Goal: Information Seeking & Learning: Compare options

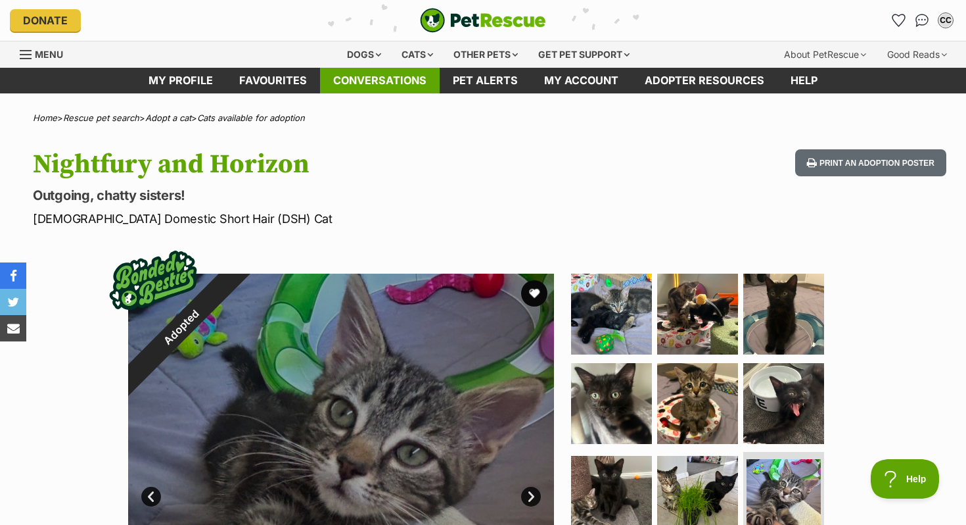
click at [381, 80] on link "Conversations" at bounding box center [380, 81] width 120 height 26
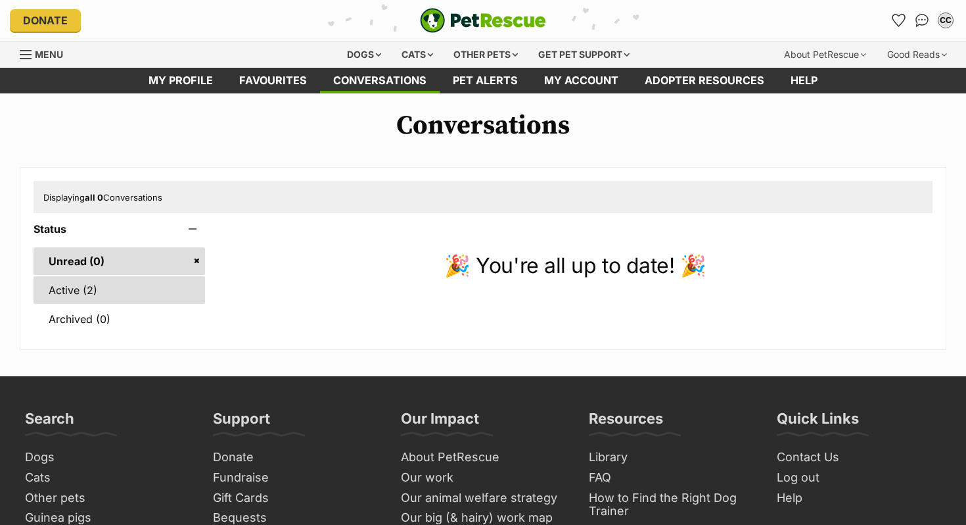
click at [86, 289] on link "Active (2)" at bounding box center [120, 290] width 172 height 28
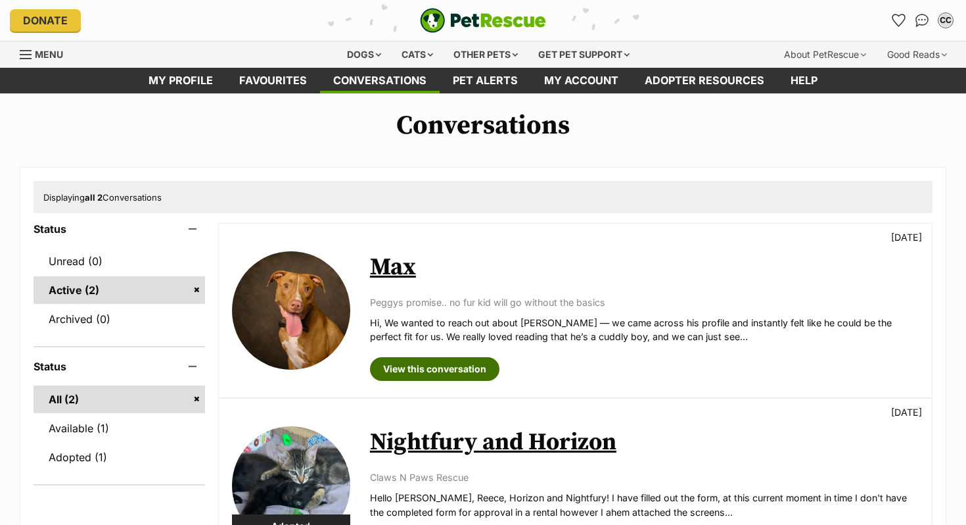
click at [423, 369] on link "View this conversation" at bounding box center [435, 369] width 130 height 24
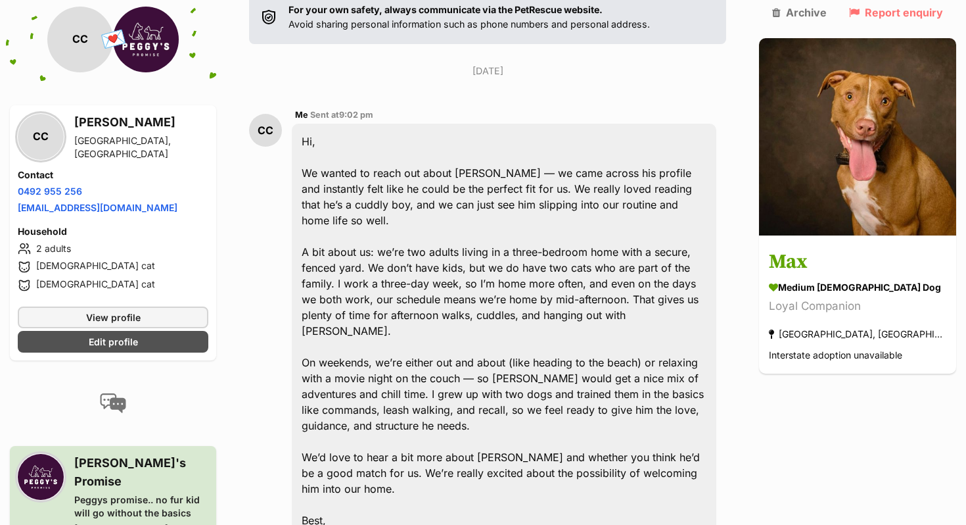
scroll to position [284, 0]
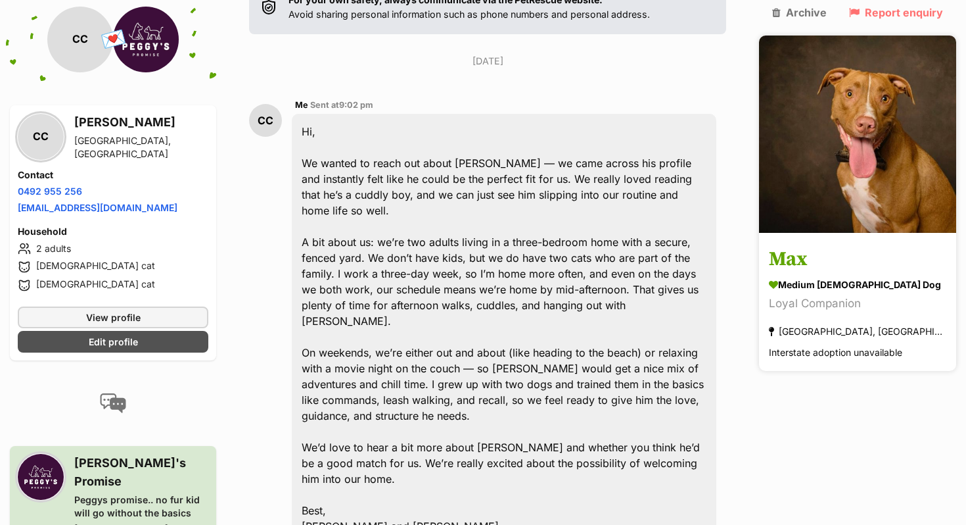
click at [828, 245] on h3 "Max" at bounding box center [858, 260] width 178 height 30
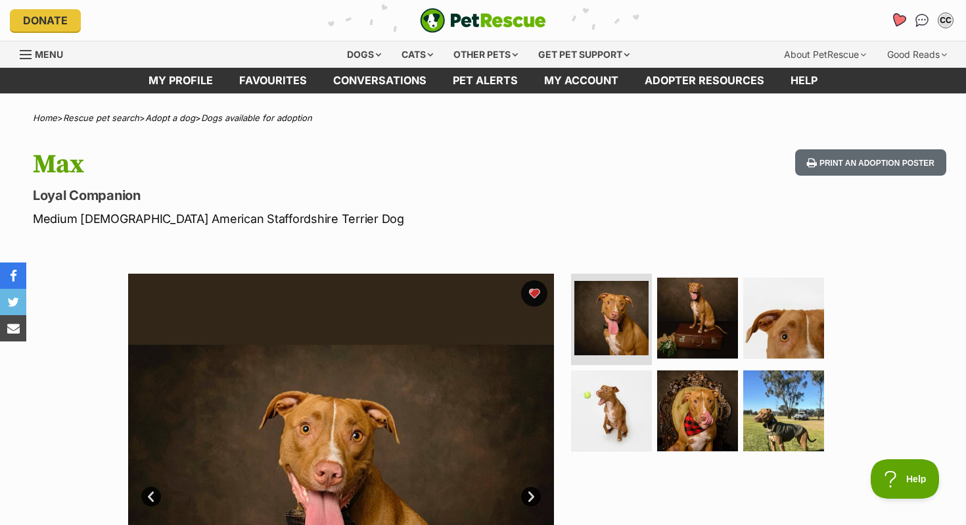
click at [891, 23] on icon "Favourites" at bounding box center [899, 20] width 18 height 17
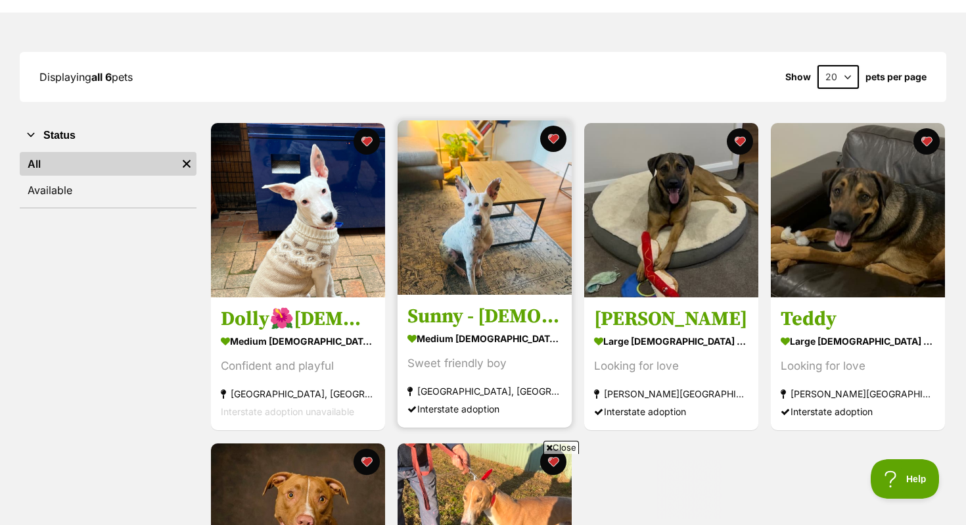
click at [481, 306] on link "Sunny - 1 Year Old Cattle Dog X medium male Dog Sweet friendly boy Shoal Bay, N…" at bounding box center [485, 361] width 174 height 133
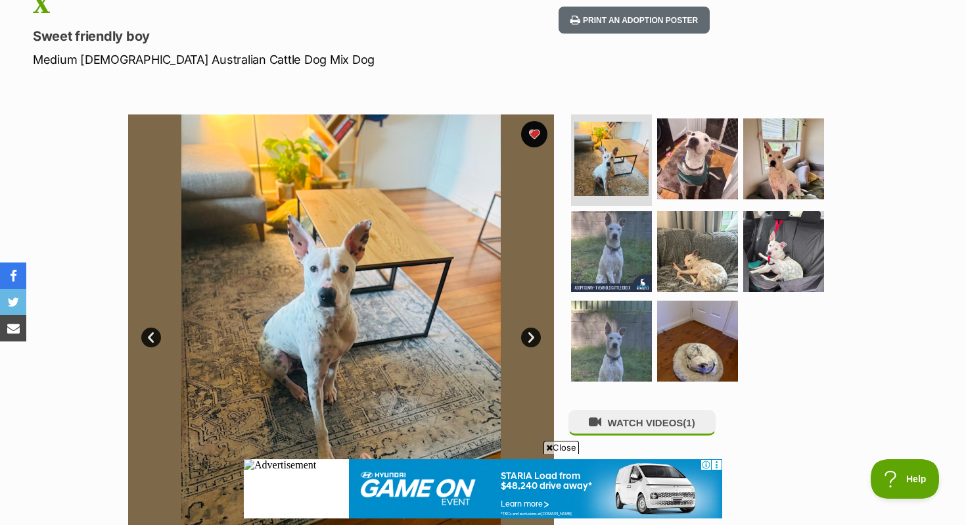
click at [531, 327] on link "Next" at bounding box center [531, 337] width 20 height 20
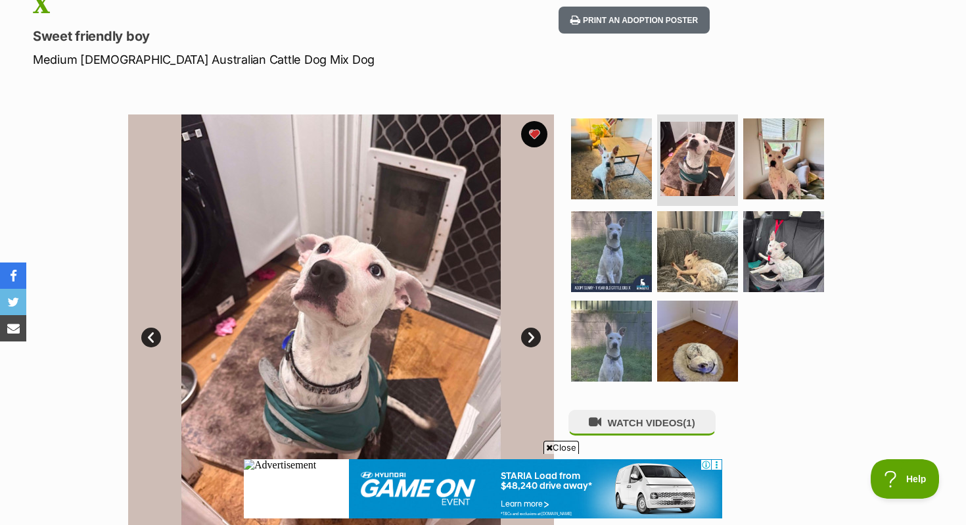
click at [531, 327] on link "Next" at bounding box center [531, 337] width 20 height 20
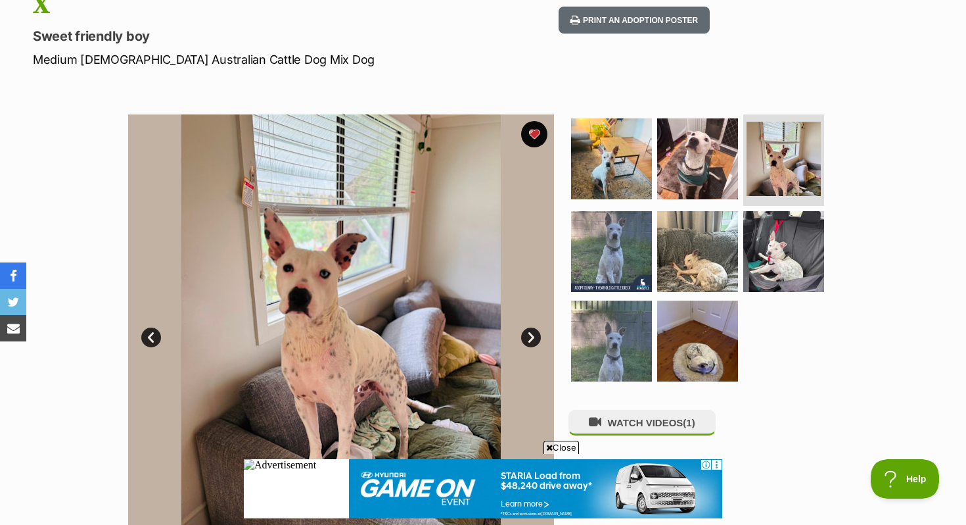
click at [533, 327] on link "Next" at bounding box center [531, 337] width 20 height 20
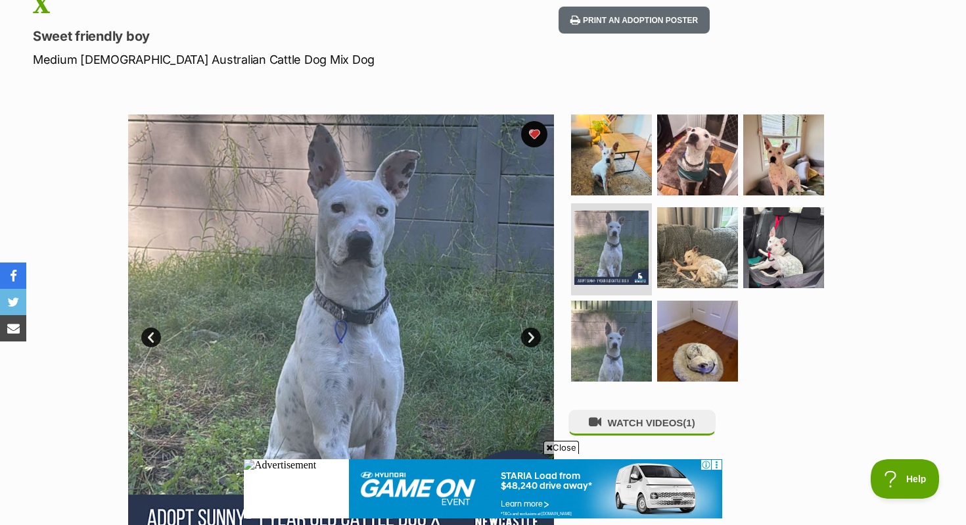
click at [533, 327] on link "Next" at bounding box center [531, 337] width 20 height 20
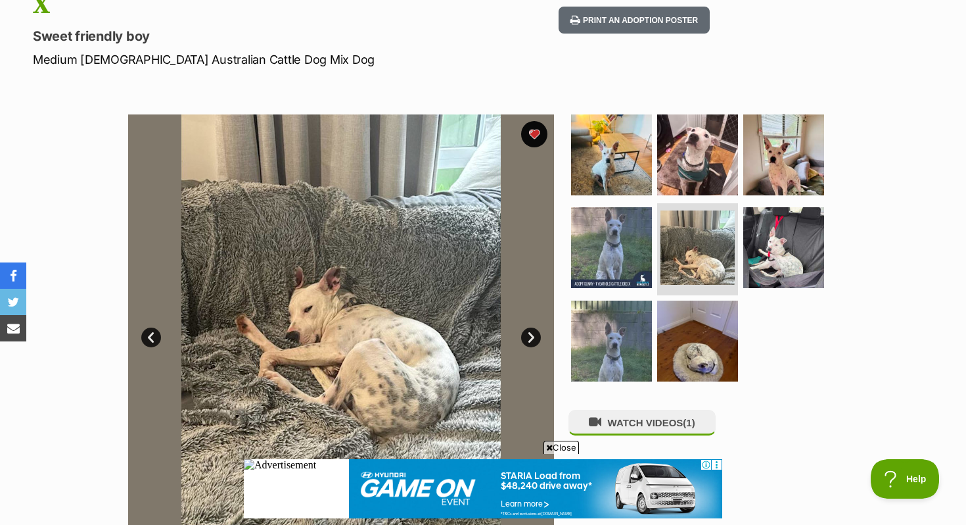
click at [532, 327] on link "Next" at bounding box center [531, 337] width 20 height 20
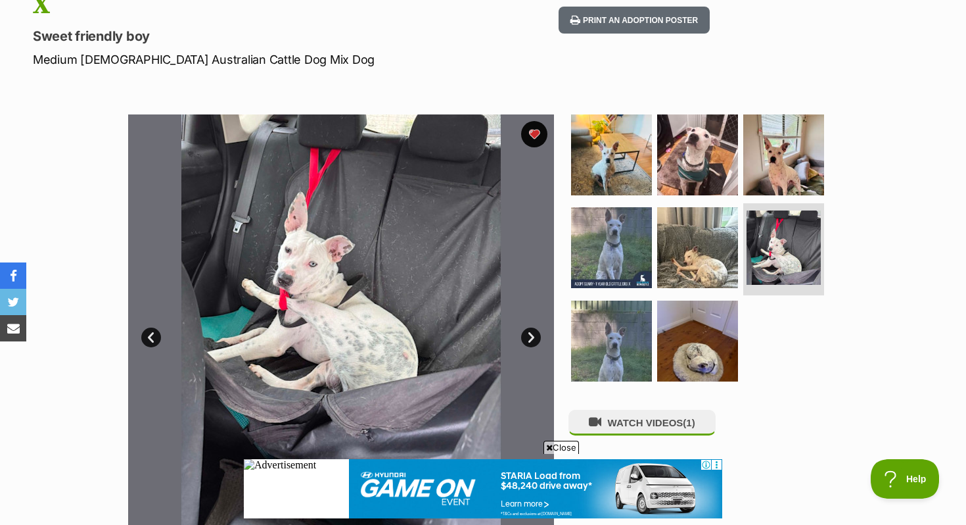
click at [532, 327] on link "Next" at bounding box center [531, 337] width 20 height 20
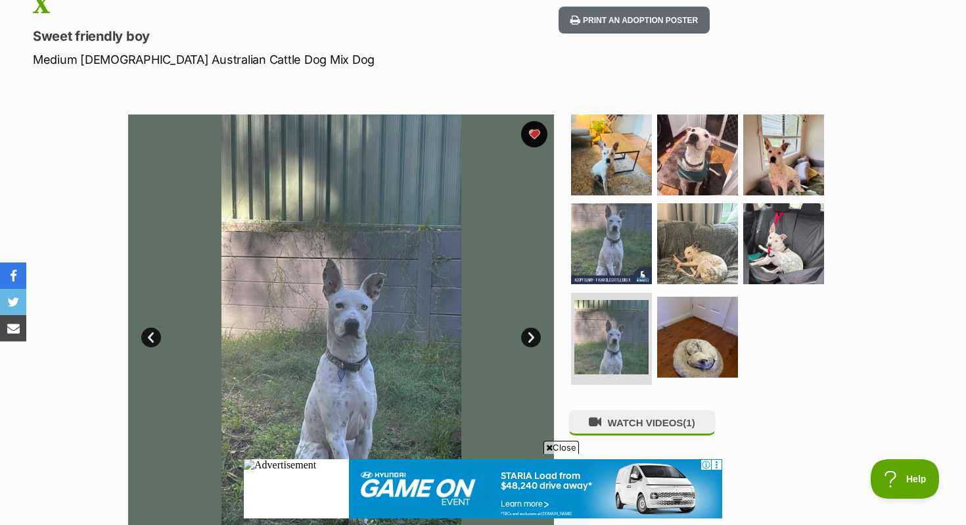
click at [532, 327] on link "Next" at bounding box center [531, 337] width 20 height 20
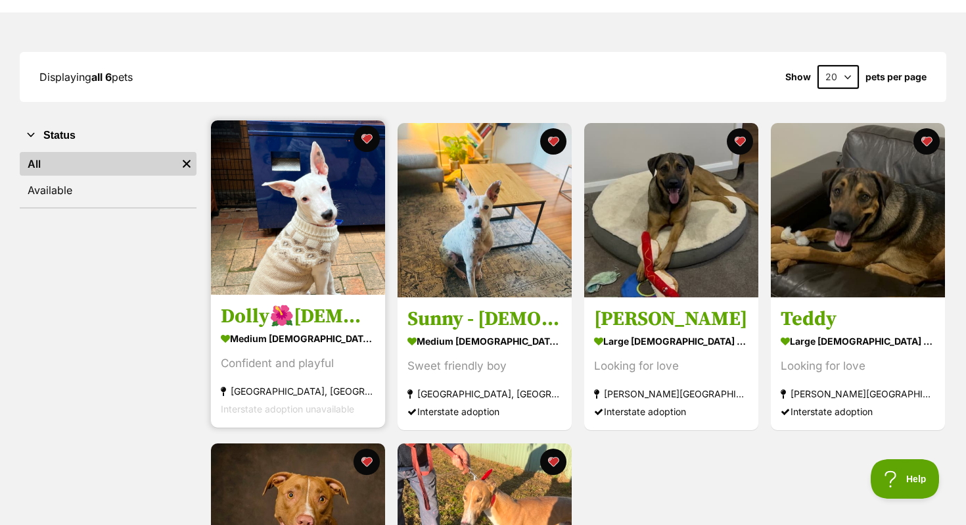
click at [323, 323] on h3 "Dolly🌺[DEMOGRAPHIC_DATA] cattle dog x bull terrier" at bounding box center [298, 316] width 154 height 25
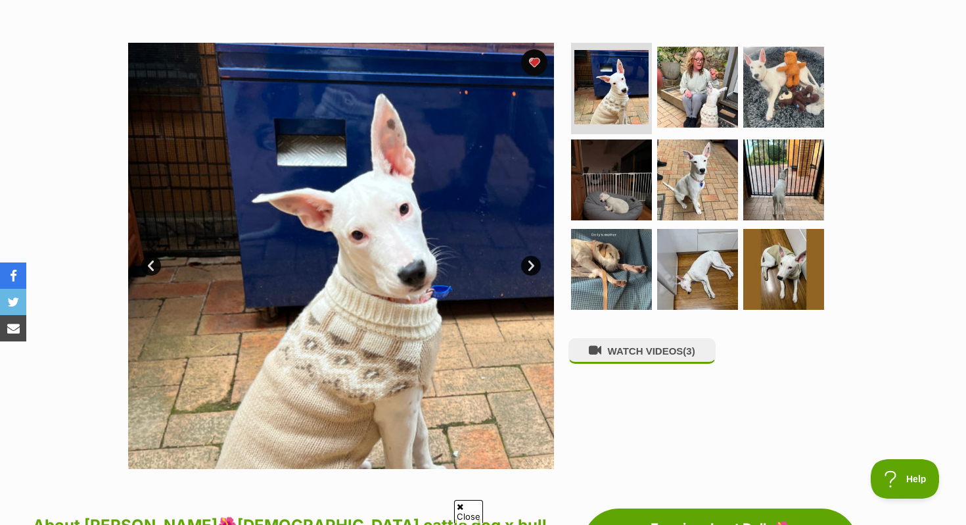
scroll to position [271, 0]
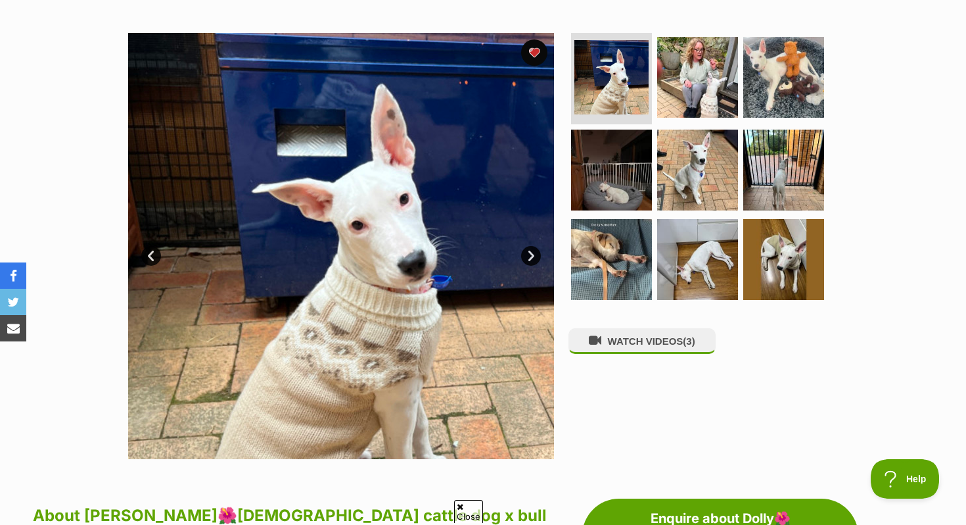
click at [531, 246] on link "Next" at bounding box center [531, 256] width 20 height 20
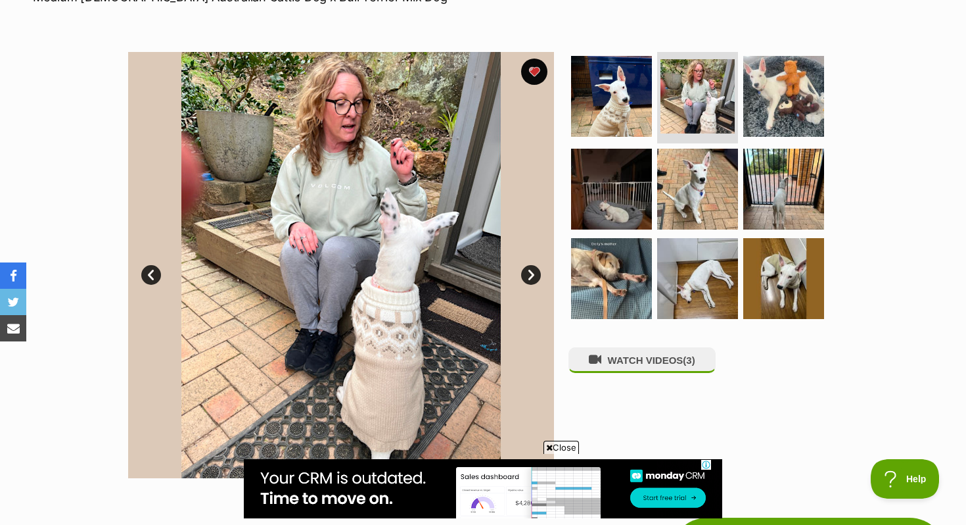
scroll to position [0, 0]
click at [535, 265] on link "Next" at bounding box center [531, 275] width 20 height 20
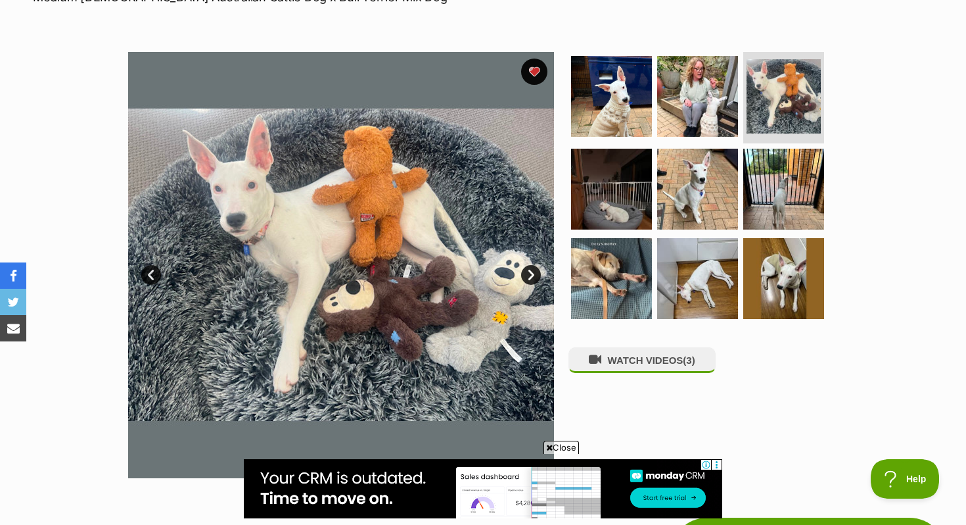
click at [535, 265] on link "Next" at bounding box center [531, 275] width 20 height 20
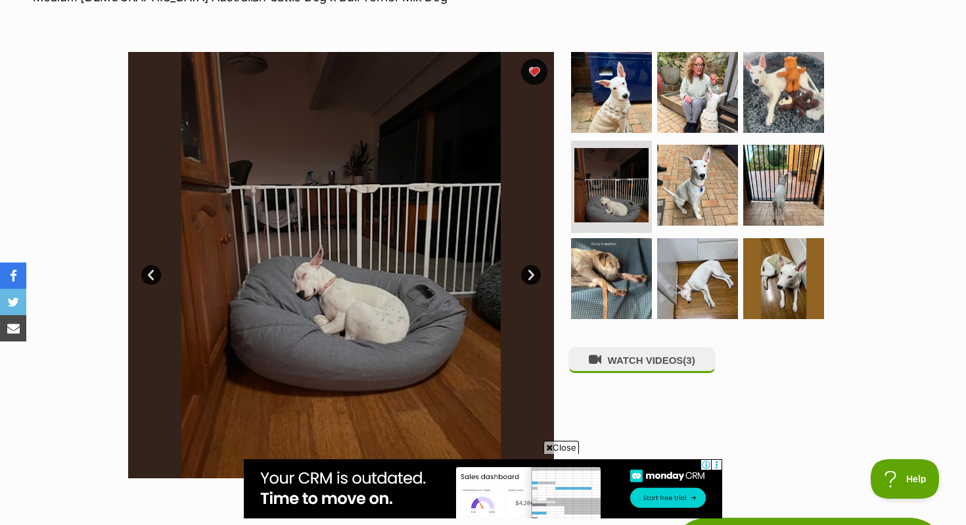
click at [535, 265] on link "Next" at bounding box center [531, 275] width 20 height 20
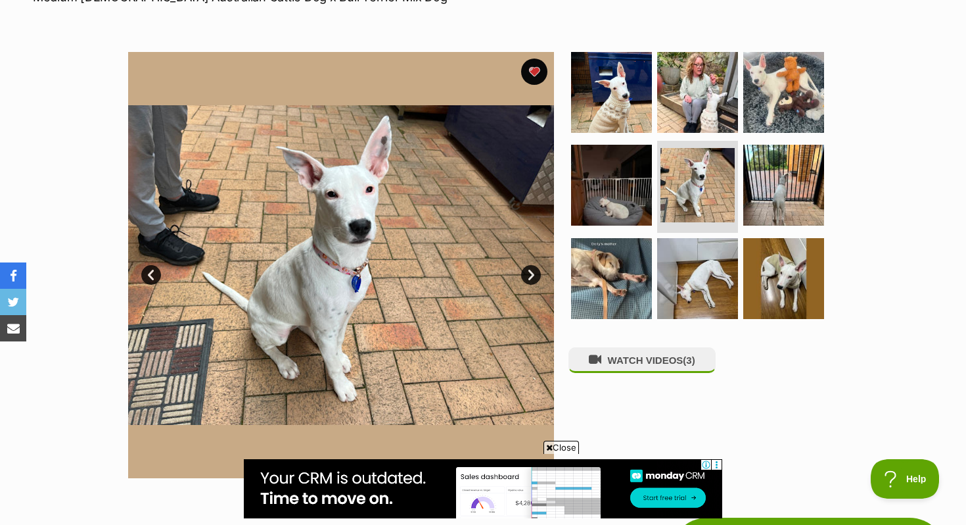
click at [535, 265] on link "Next" at bounding box center [531, 275] width 20 height 20
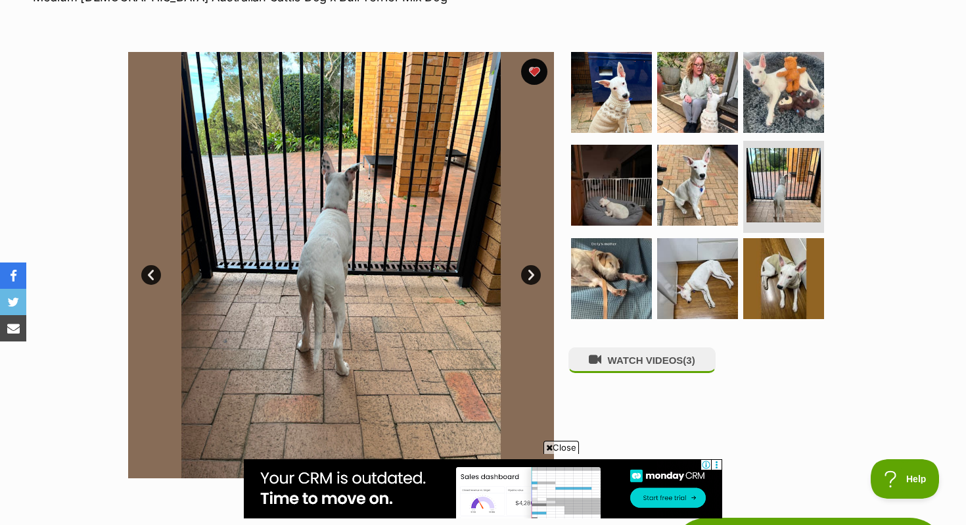
click at [535, 265] on link "Next" at bounding box center [531, 275] width 20 height 20
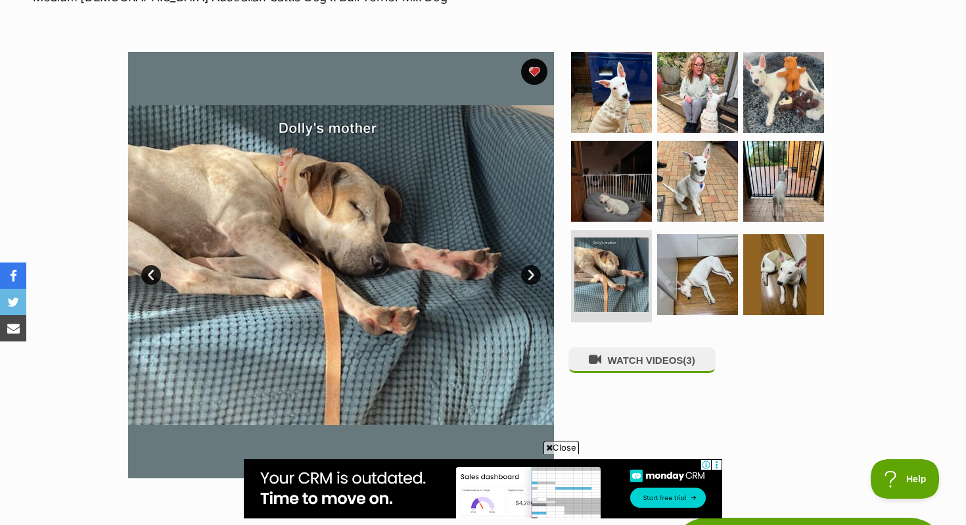
click at [535, 265] on link "Next" at bounding box center [531, 275] width 20 height 20
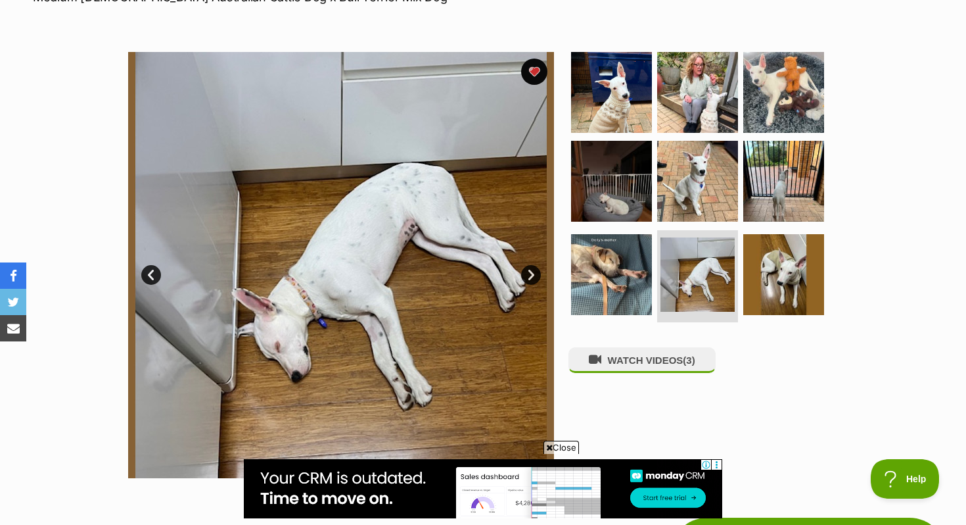
click at [535, 265] on link "Next" at bounding box center [531, 275] width 20 height 20
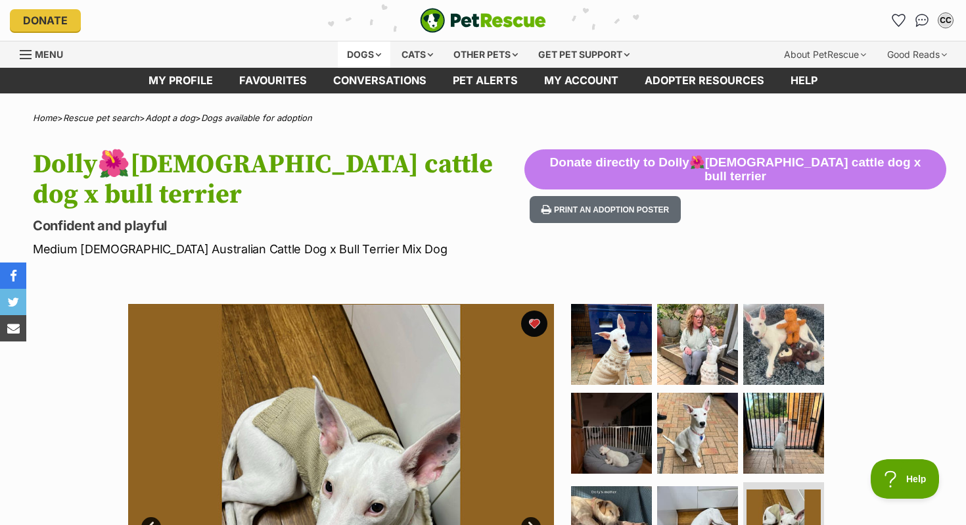
click at [362, 54] on div "Dogs" at bounding box center [364, 54] width 53 height 26
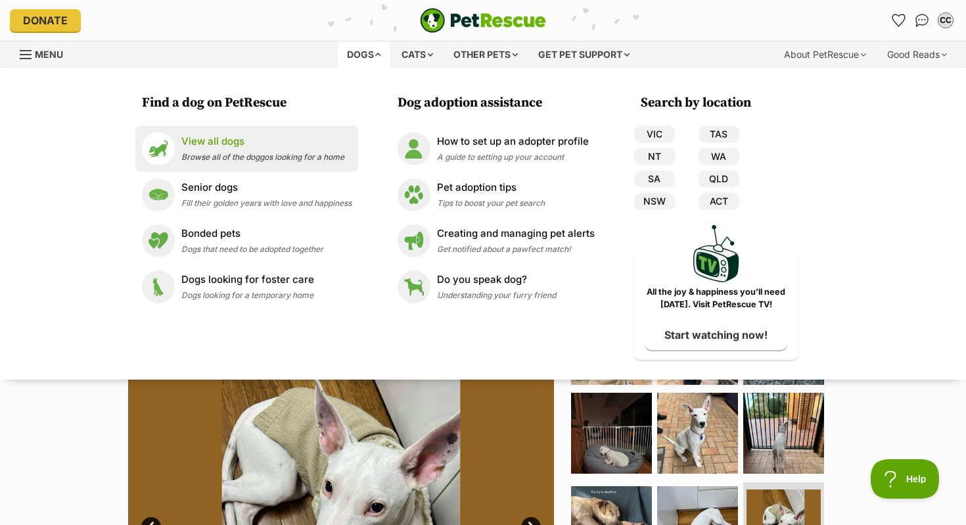
click at [269, 147] on p "View all dogs" at bounding box center [262, 141] width 163 height 15
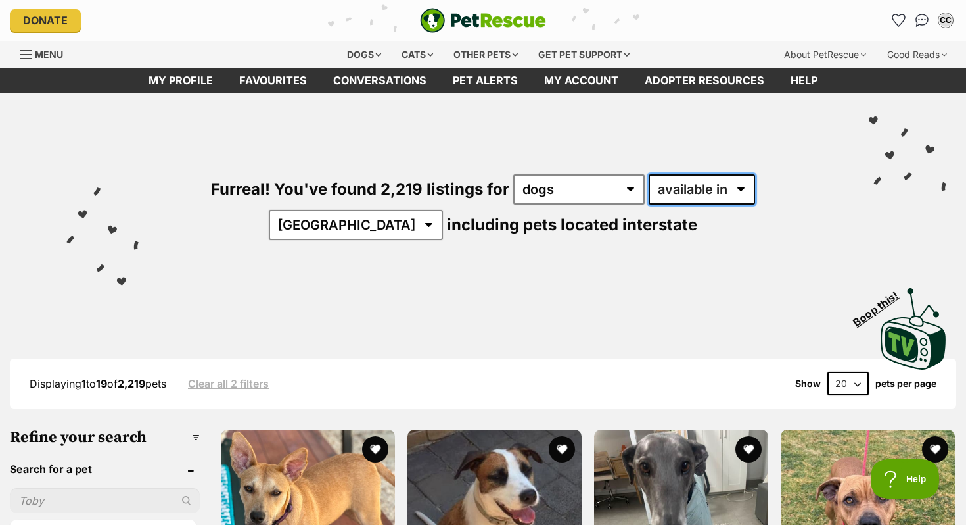
click at [674, 189] on select "available in located in" at bounding box center [702, 189] width 107 height 30
click at [649, 174] on select "available in located in" at bounding box center [702, 189] width 107 height 30
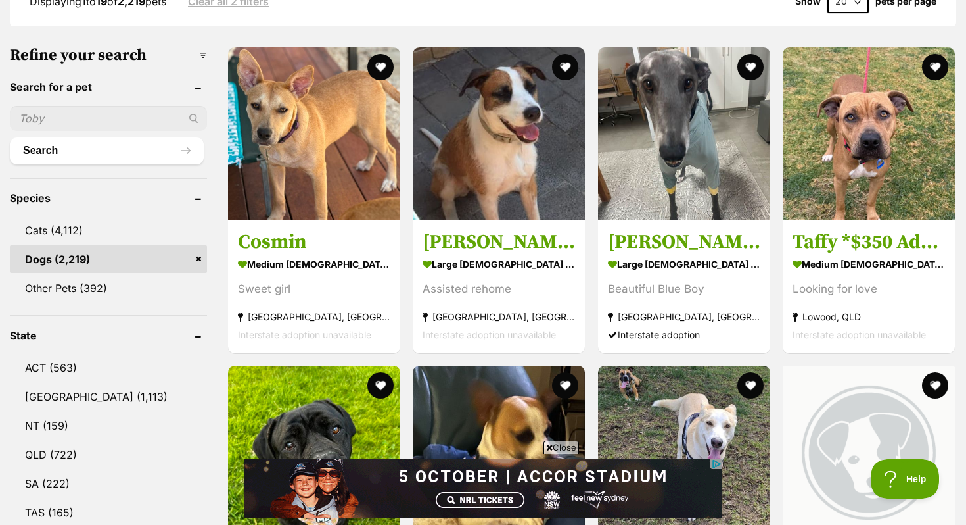
click at [73, 110] on input "text" at bounding box center [108, 118] width 197 height 25
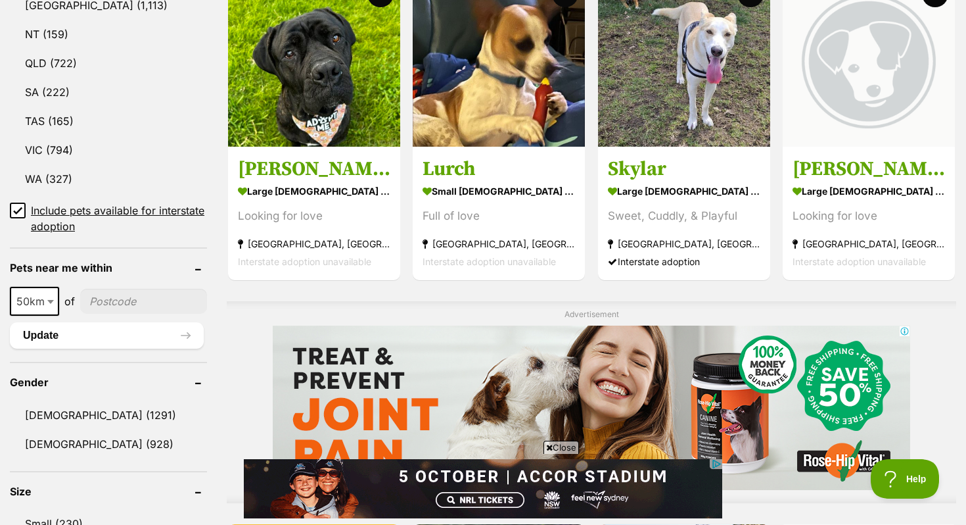
scroll to position [824, 0]
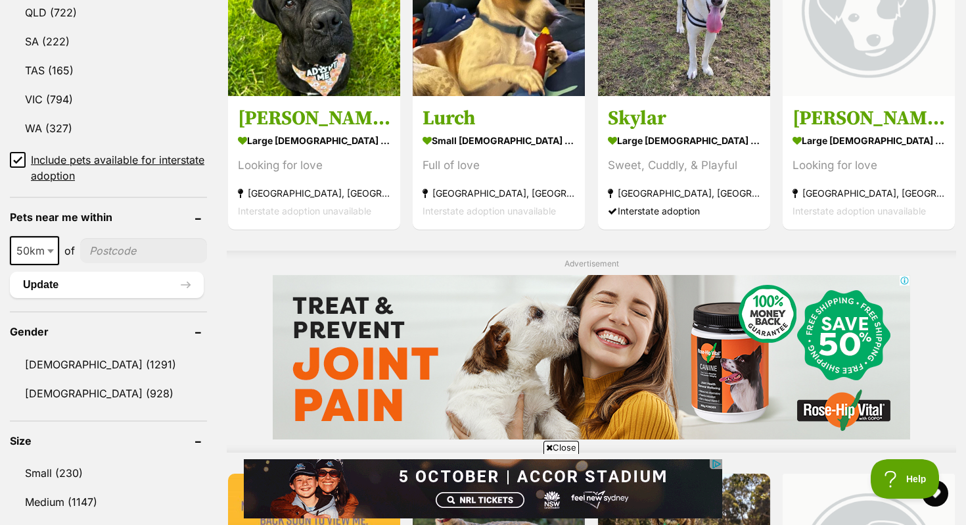
click at [126, 250] on input"] "postcode" at bounding box center [143, 250] width 127 height 25
type input"] "2322"
click at [63, 283] on button "Update" at bounding box center [107, 285] width 194 height 26
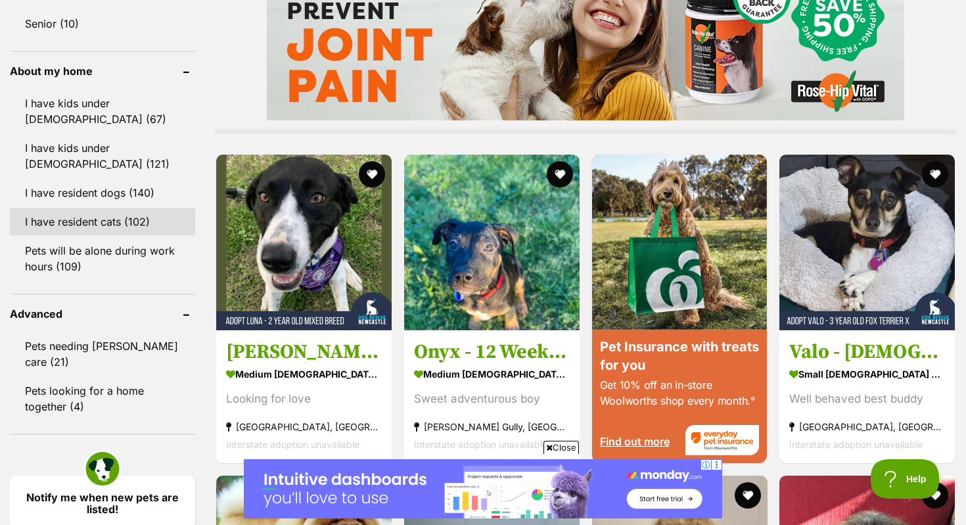
click at [62, 222] on link "I have resident cats (102)" at bounding box center [102, 222] width 185 height 28
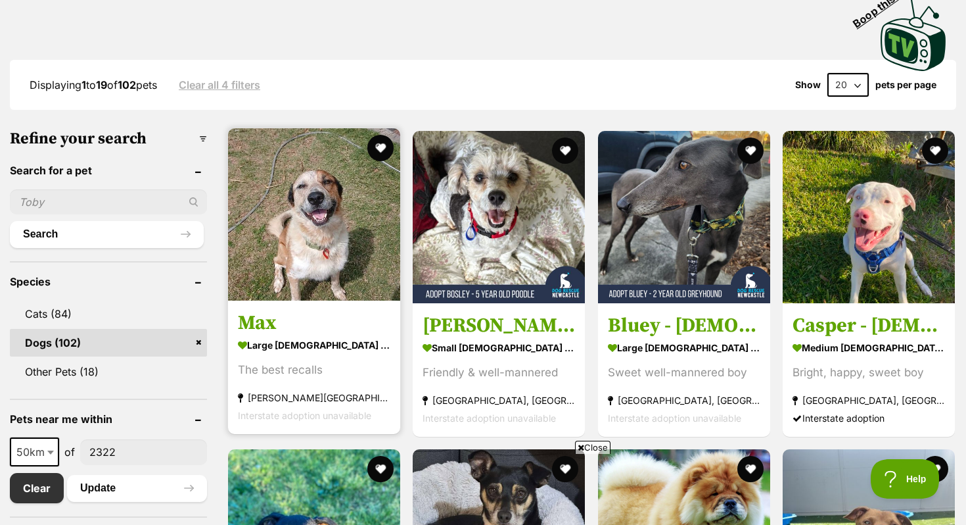
click at [284, 277] on img at bounding box center [314, 214] width 172 height 172
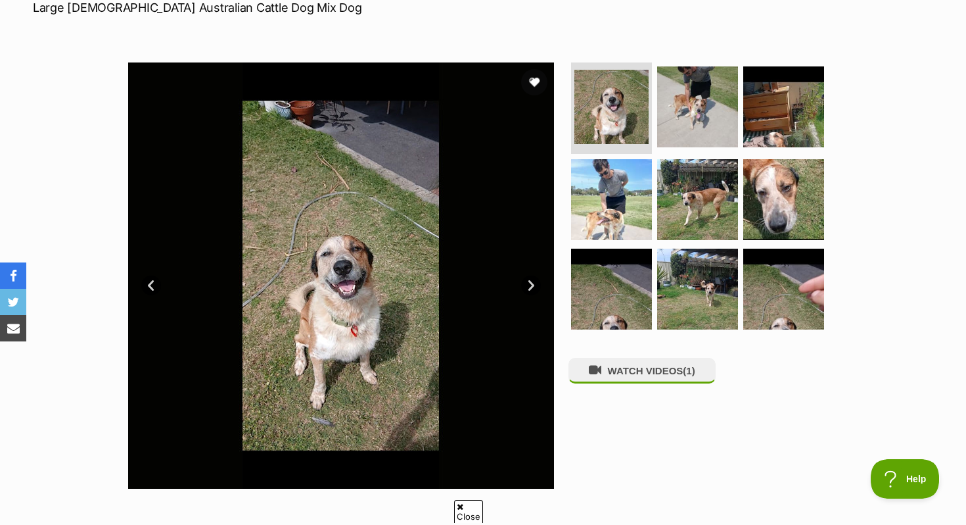
scroll to position [214, 0]
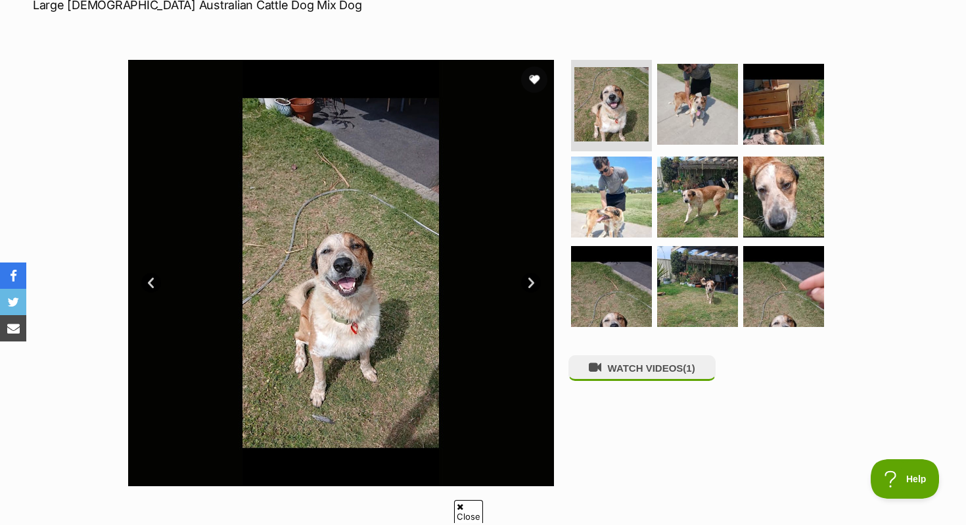
click at [530, 285] on link "Next" at bounding box center [531, 283] width 20 height 20
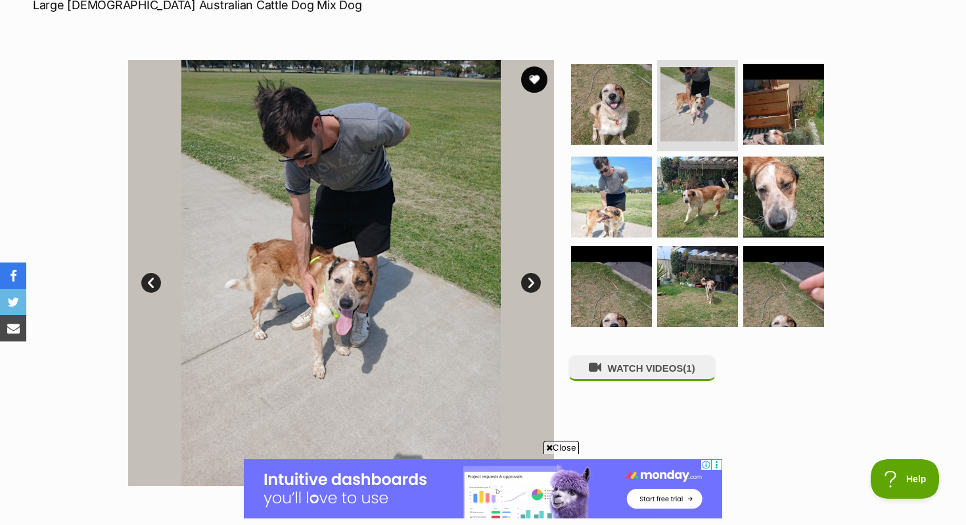
scroll to position [0, 0]
click at [530, 285] on link "Next" at bounding box center [531, 283] width 20 height 20
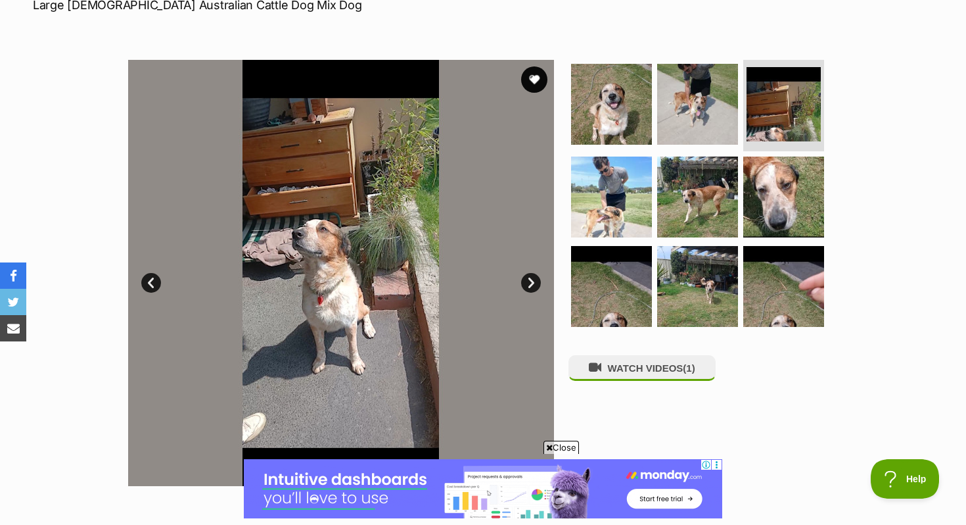
click at [530, 285] on link "Next" at bounding box center [531, 283] width 20 height 20
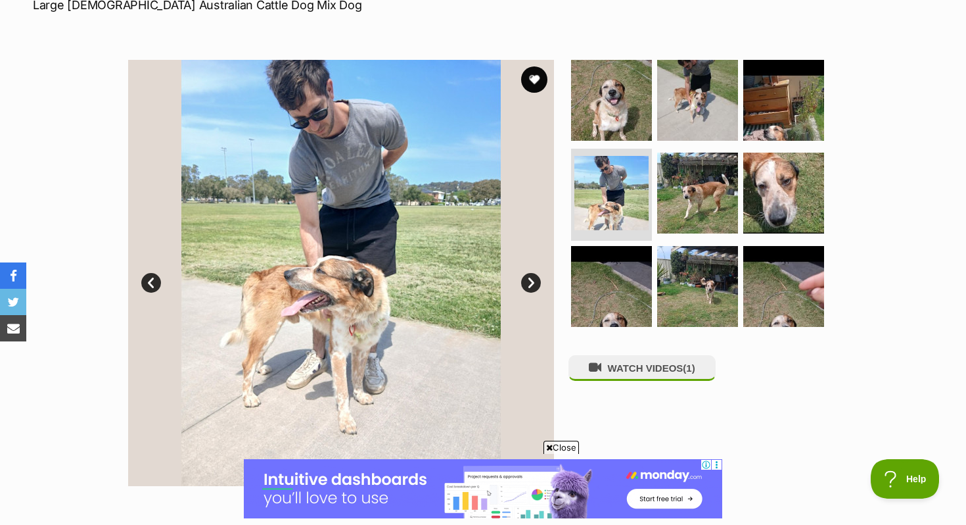
click at [530, 284] on link "Next" at bounding box center [531, 283] width 20 height 20
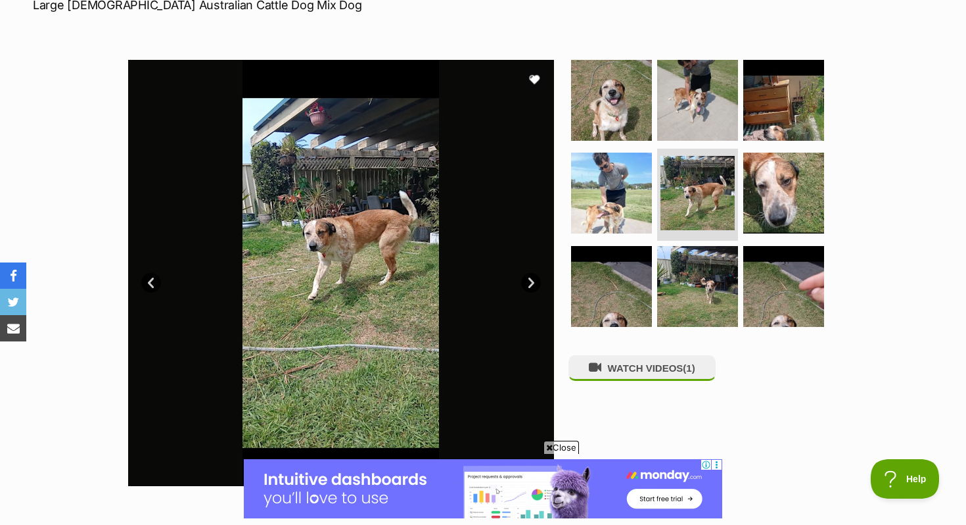
click at [530, 284] on link "Next" at bounding box center [531, 283] width 20 height 20
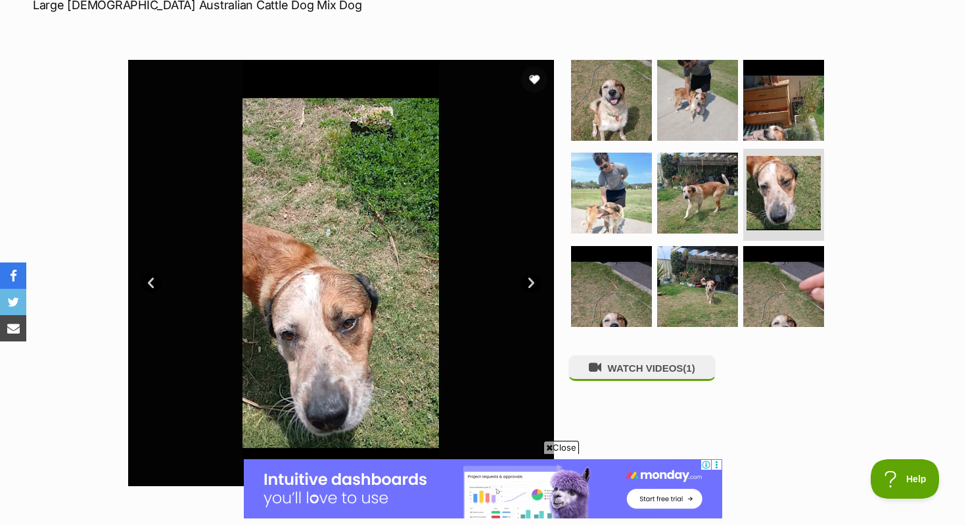
click at [530, 281] on link "Next" at bounding box center [531, 283] width 20 height 20
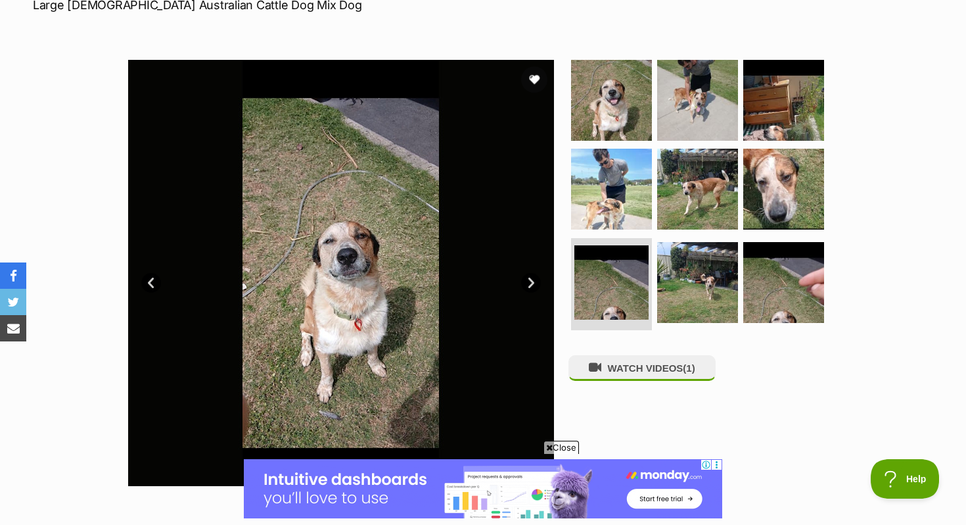
click at [530, 281] on link "Next" at bounding box center [531, 283] width 20 height 20
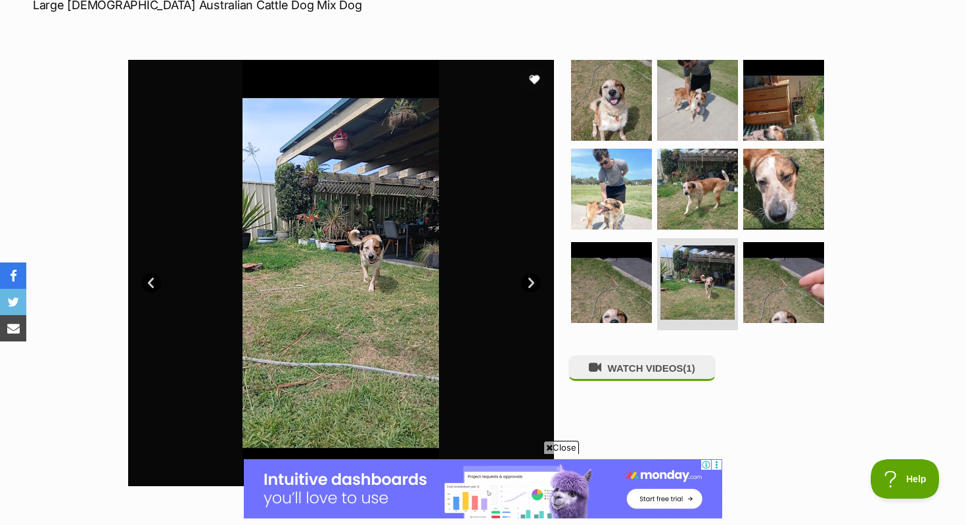
click at [530, 281] on link "Next" at bounding box center [531, 283] width 20 height 20
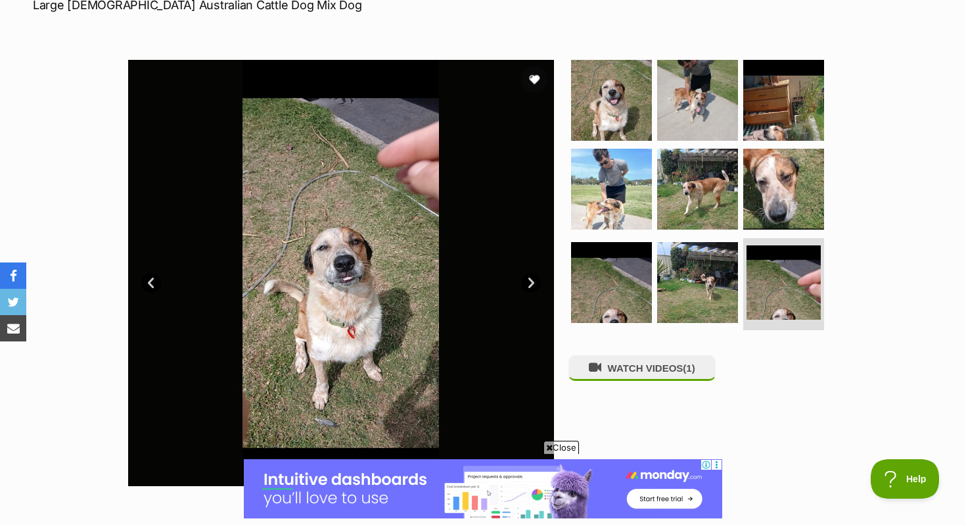
click at [530, 281] on link "Next" at bounding box center [531, 283] width 20 height 20
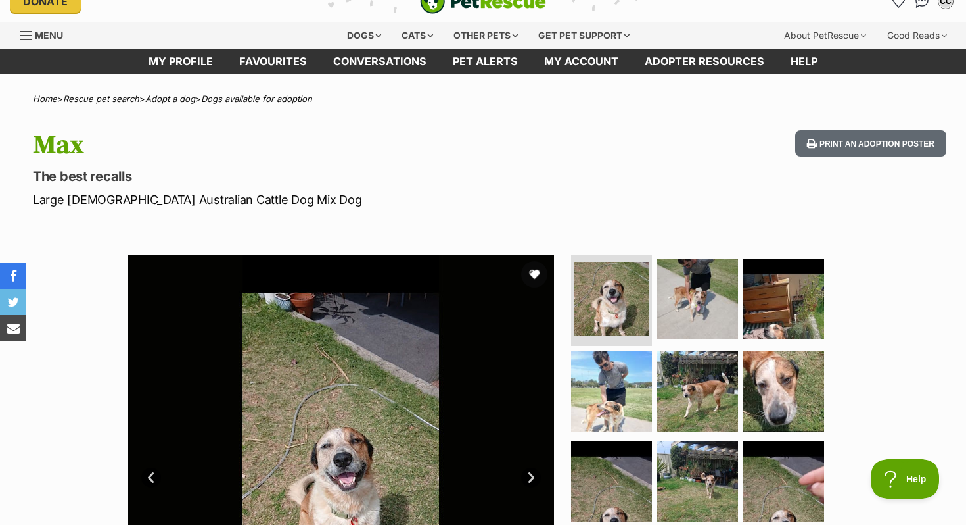
scroll to position [22, 0]
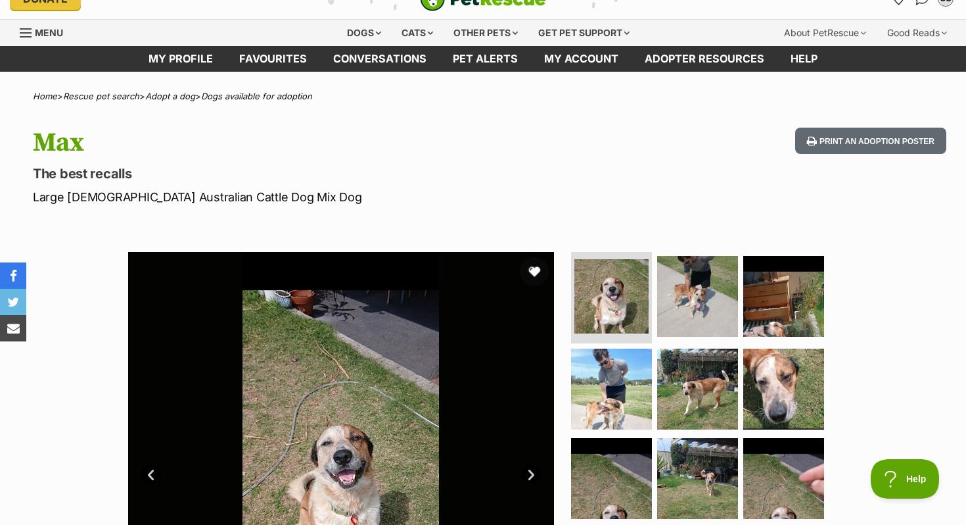
click at [536, 270] on button "favourite" at bounding box center [534, 271] width 29 height 29
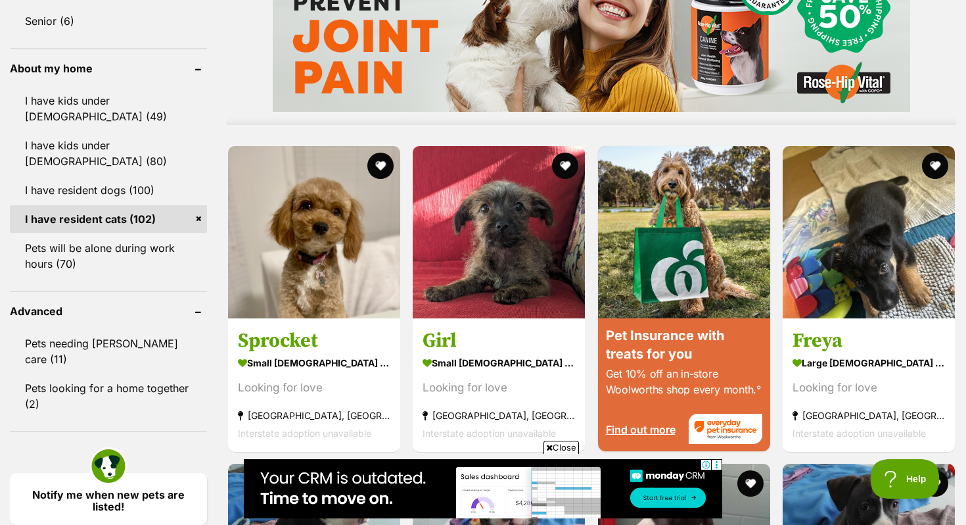
scroll to position [1149, 0]
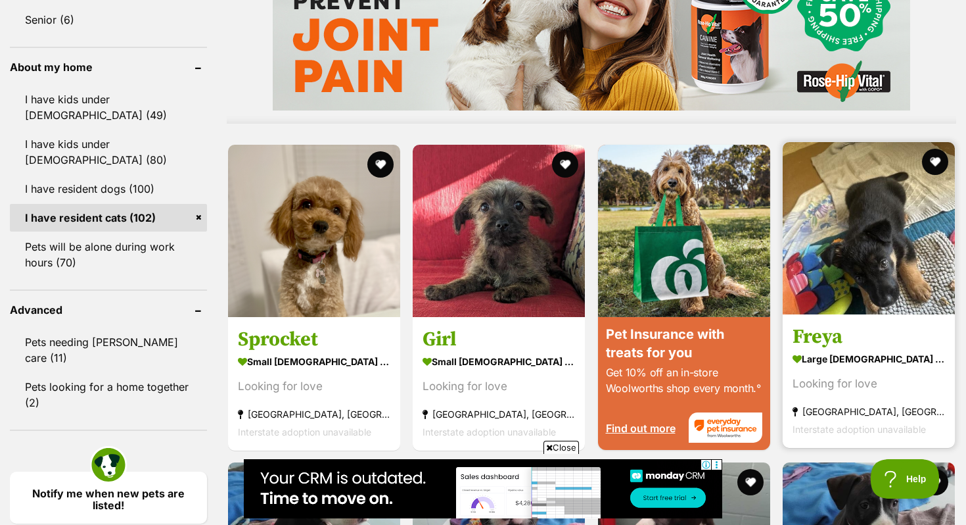
click at [913, 404] on strong "Rutherford, NSW" at bounding box center [869, 411] width 153 height 18
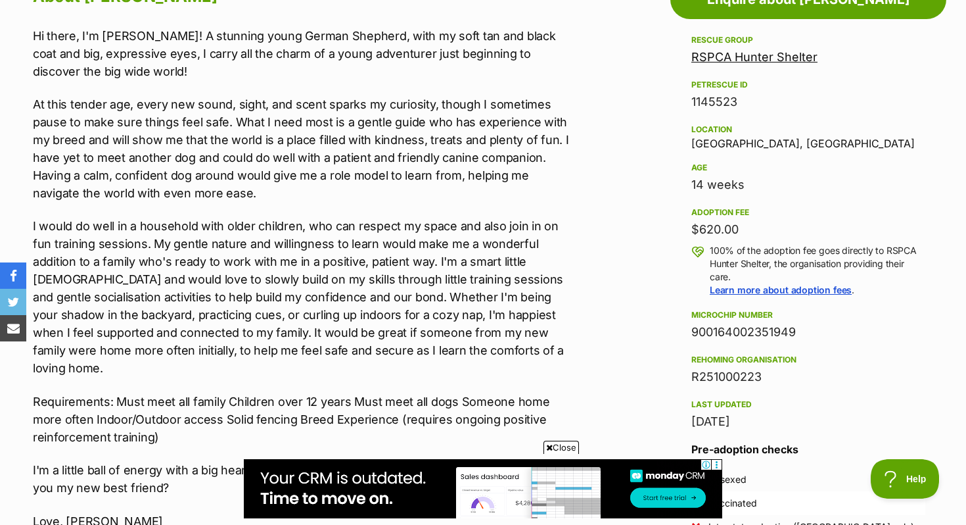
scroll to position [761, 0]
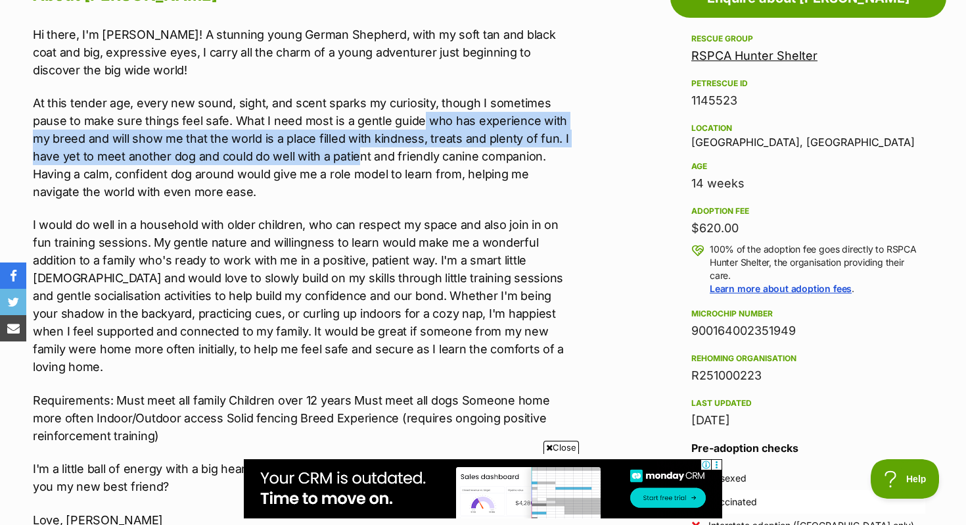
drag, startPoint x: 416, startPoint y: 122, endPoint x: 356, endPoint y: 153, distance: 66.5
click at [356, 153] on p "At this tender age, every new sound, sight, and scent sparks my curiosity, thou…" at bounding box center [304, 147] width 543 height 107
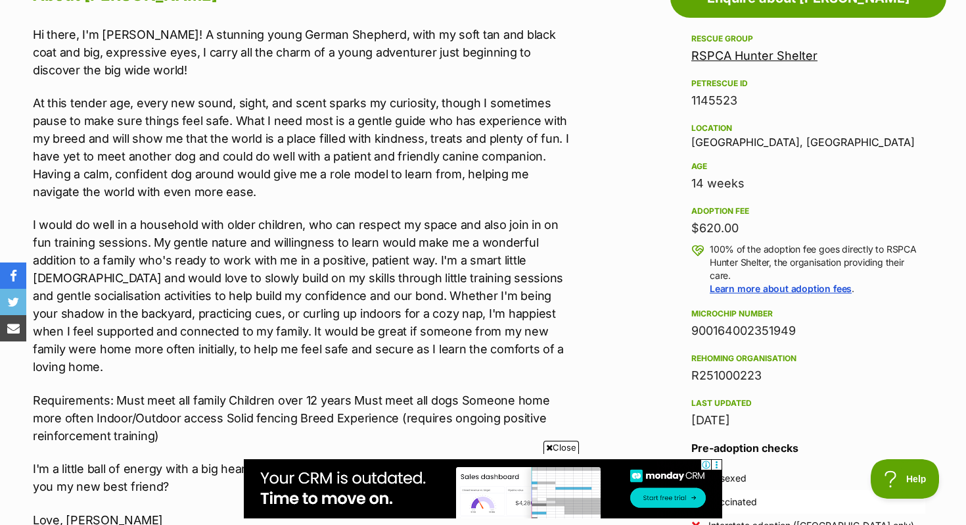
click at [339, 193] on p "At this tender age, every new sound, sight, and scent sparks my curiosity, thou…" at bounding box center [304, 147] width 543 height 107
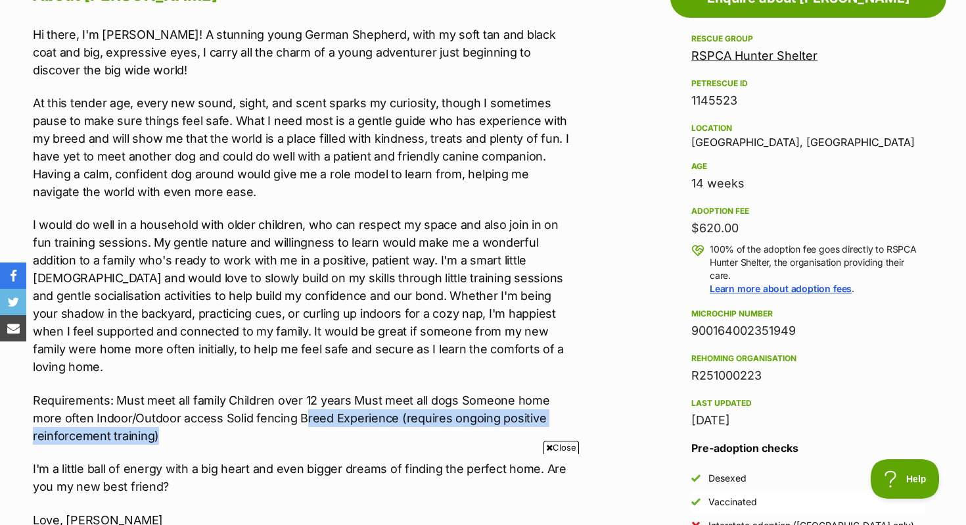
drag, startPoint x: 272, startPoint y: 402, endPoint x: 343, endPoint y: 413, distance: 71.8
click at [343, 413] on p "Requirements: Must meet all family Children over 12 years Must meet all dogs So…" at bounding box center [304, 417] width 543 height 53
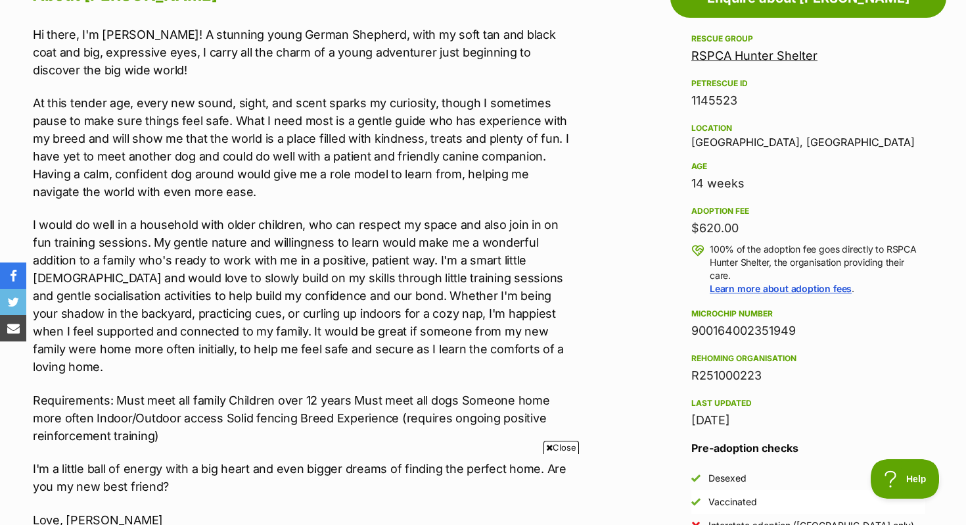
click at [340, 430] on div "Hi there, I'm Freya! A stunning young German Shepherd, with my soft tan and bla…" at bounding box center [304, 445] width 543 height 839
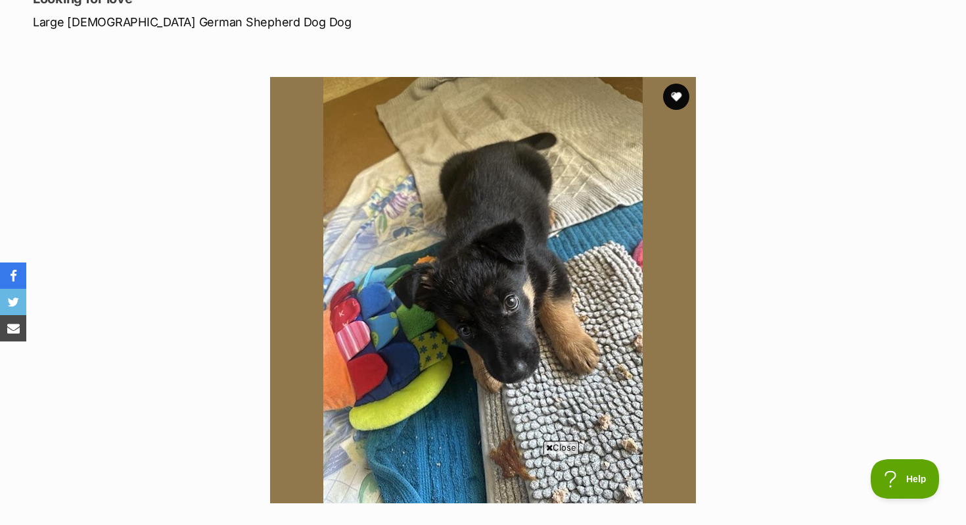
scroll to position [202, 0]
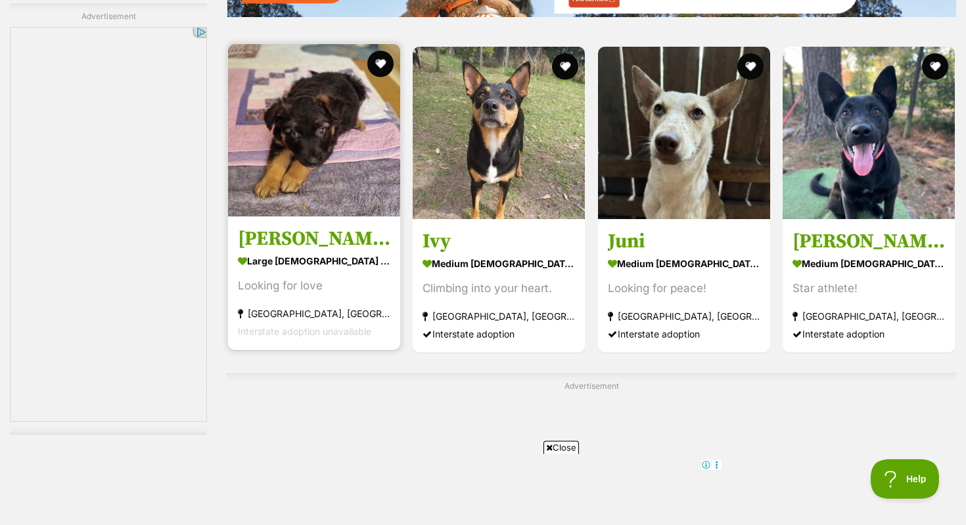
click at [272, 245] on h3 "[PERSON_NAME]" at bounding box center [314, 238] width 153 height 25
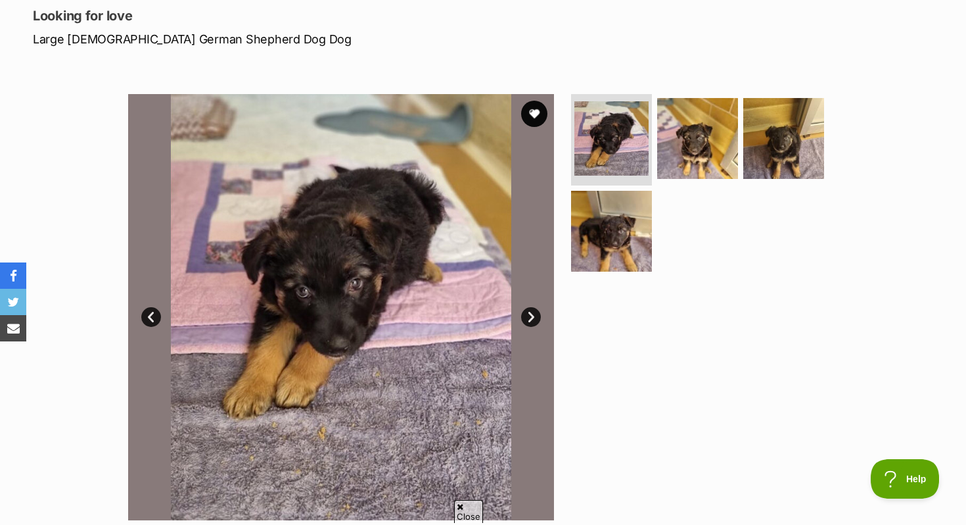
scroll to position [183, 0]
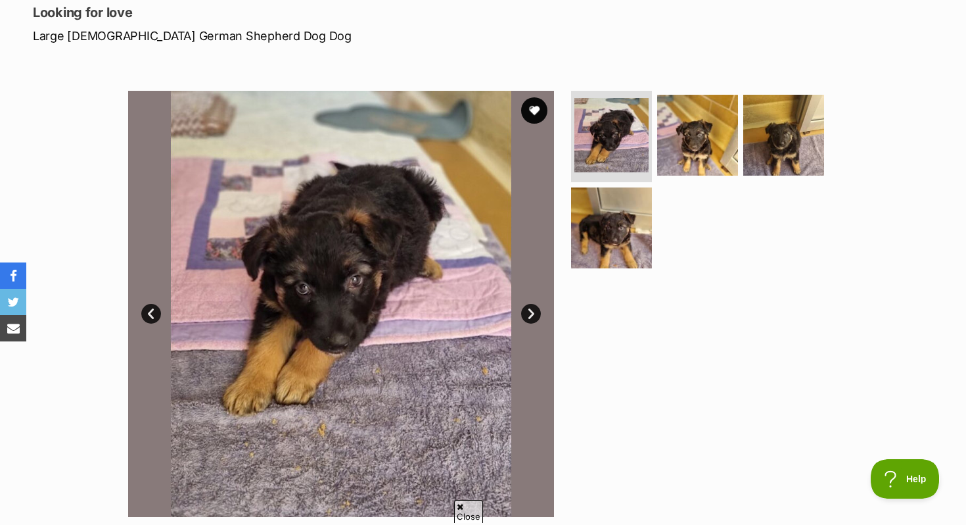
click at [523, 310] on link "Next" at bounding box center [531, 314] width 20 height 20
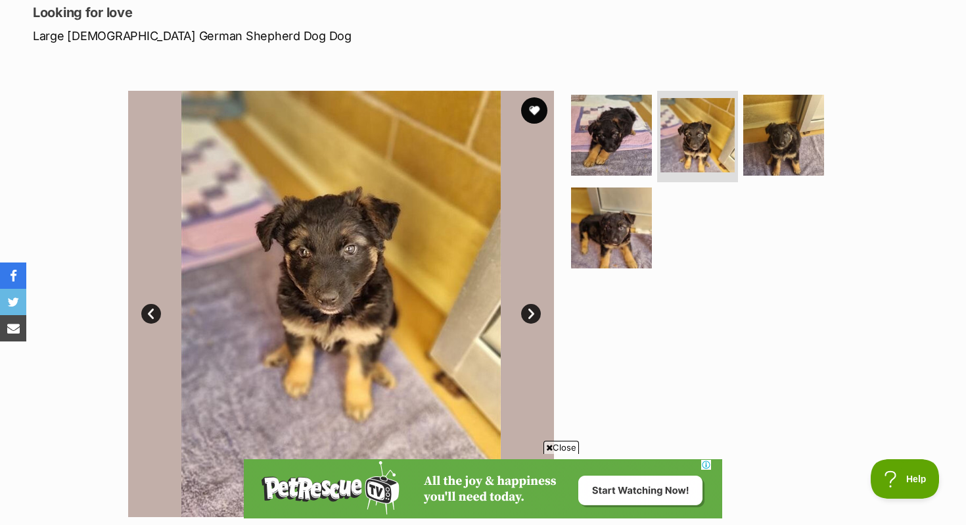
scroll to position [0, 0]
click at [526, 307] on link "Next" at bounding box center [531, 314] width 20 height 20
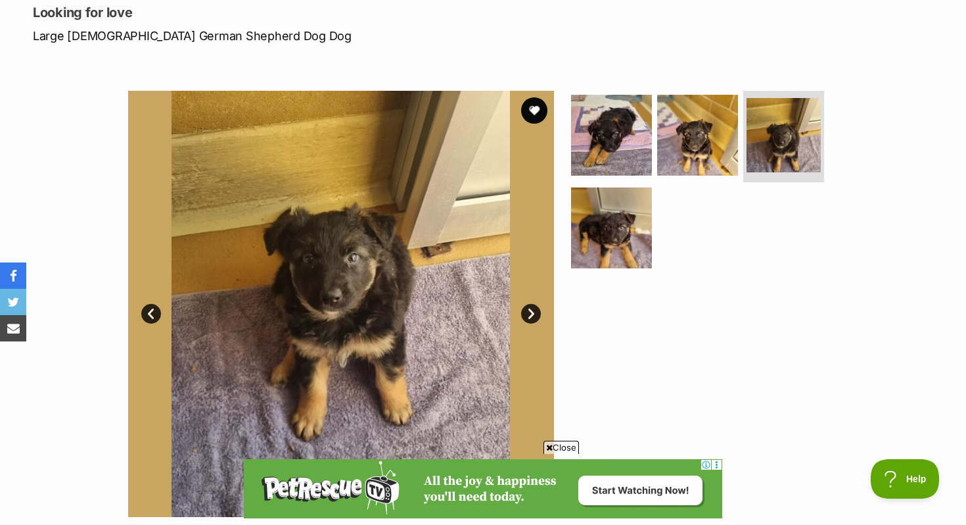
click at [526, 306] on link "Next" at bounding box center [531, 314] width 20 height 20
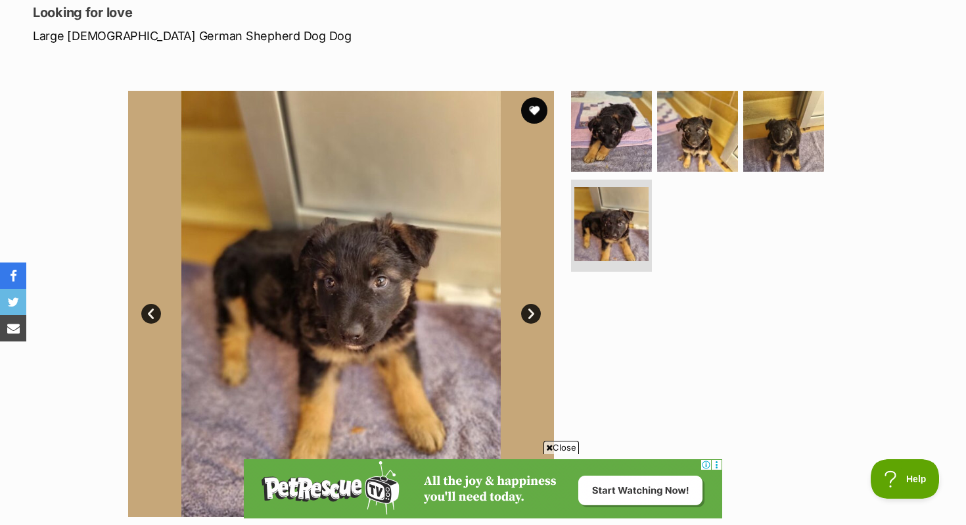
click at [526, 306] on link "Next" at bounding box center [531, 314] width 20 height 20
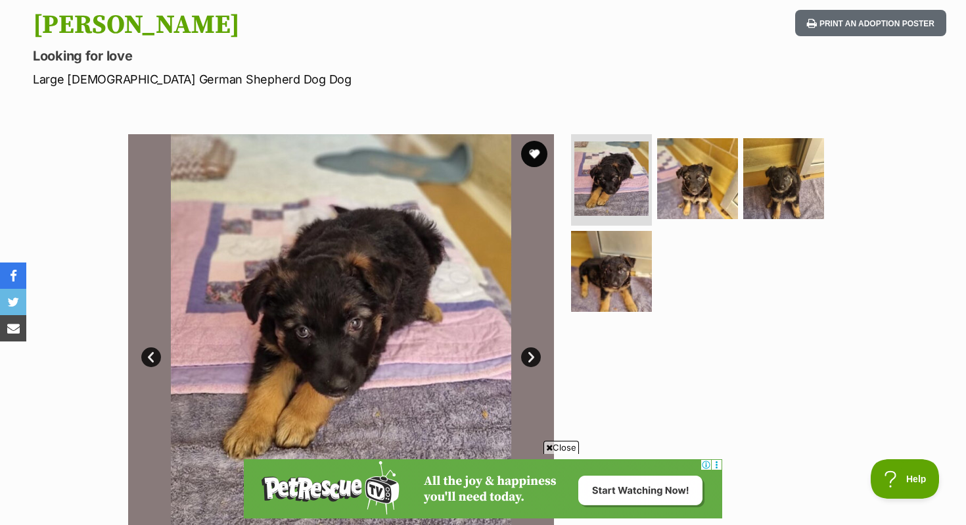
scroll to position [145, 0]
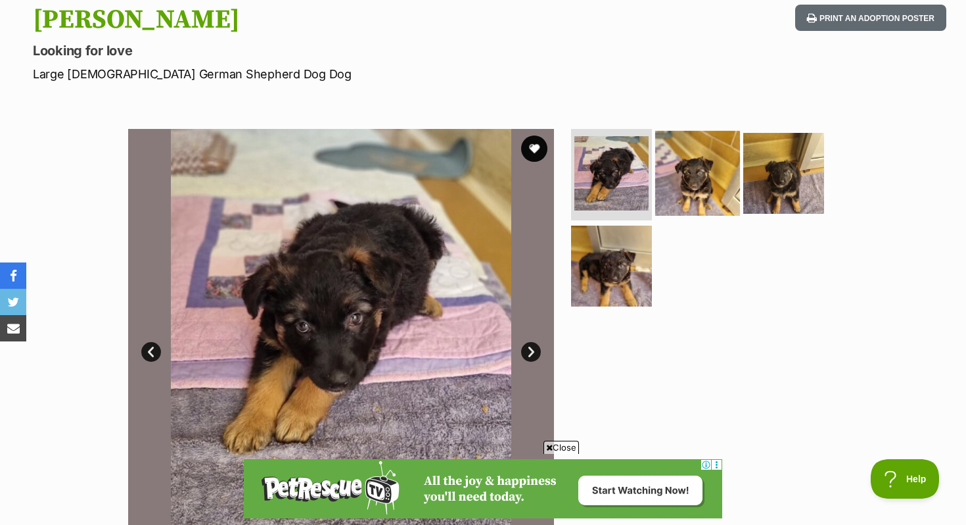
click at [685, 193] on img at bounding box center [697, 172] width 85 height 85
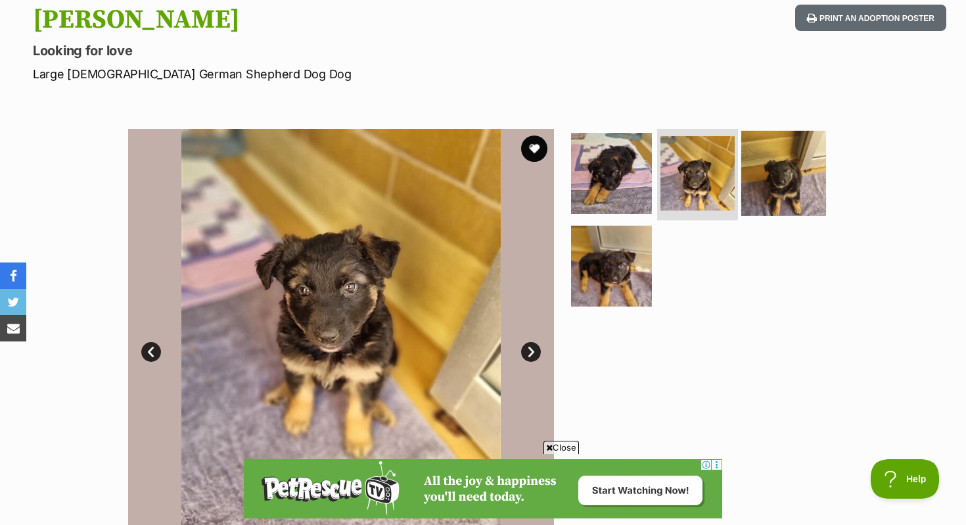
click at [793, 205] on img at bounding box center [784, 172] width 85 height 85
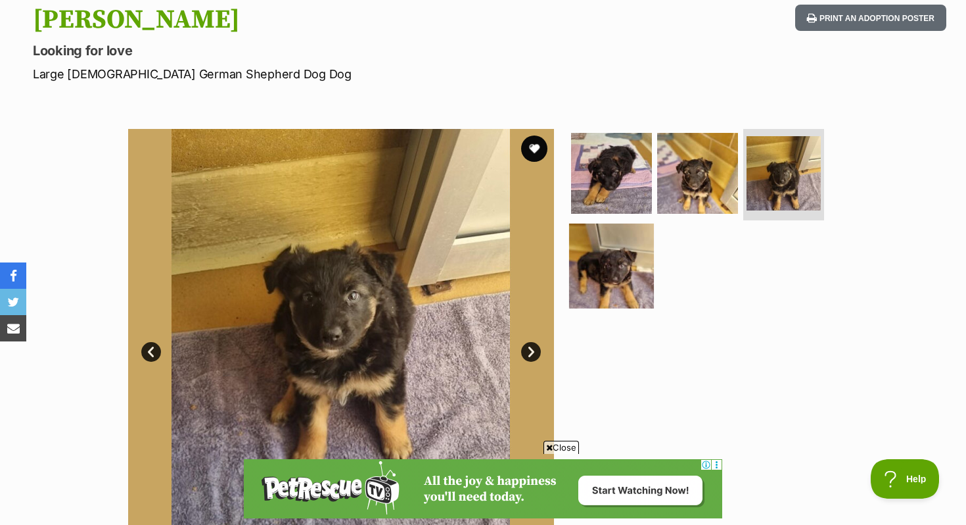
click at [607, 276] on img at bounding box center [611, 266] width 85 height 85
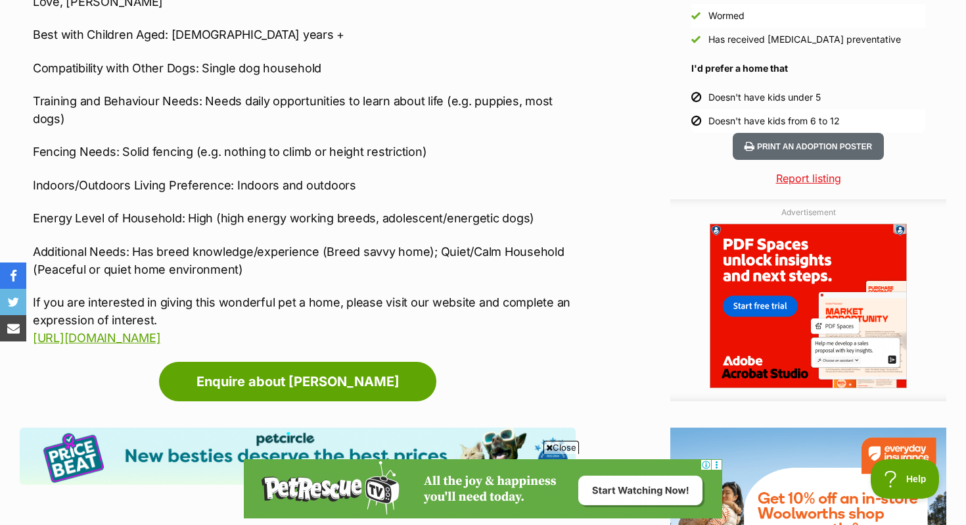
scroll to position [1292, 0]
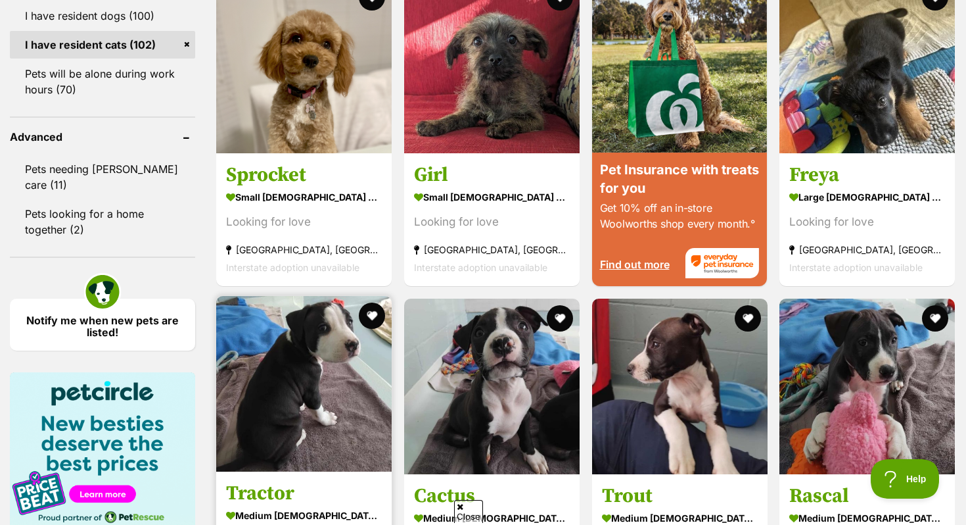
scroll to position [1306, 0]
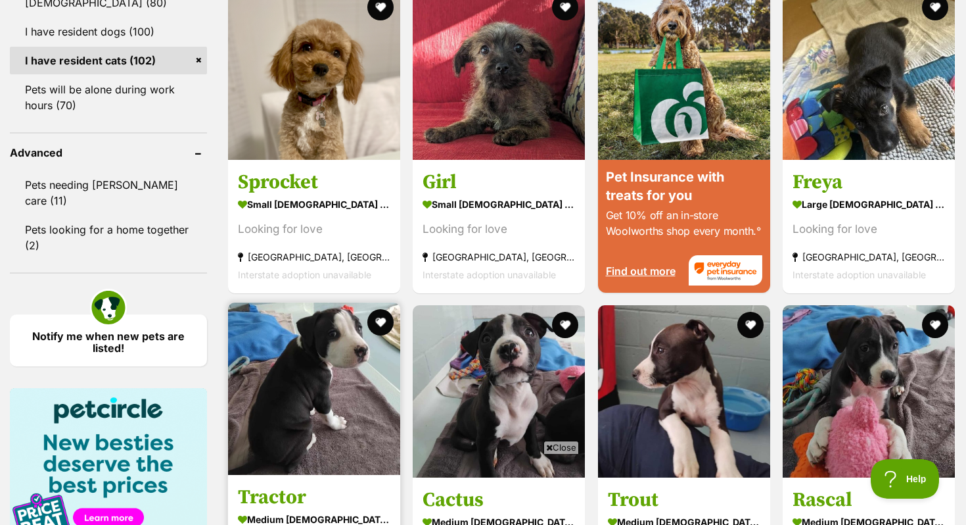
click at [276, 485] on h3 "Tractor" at bounding box center [314, 497] width 153 height 25
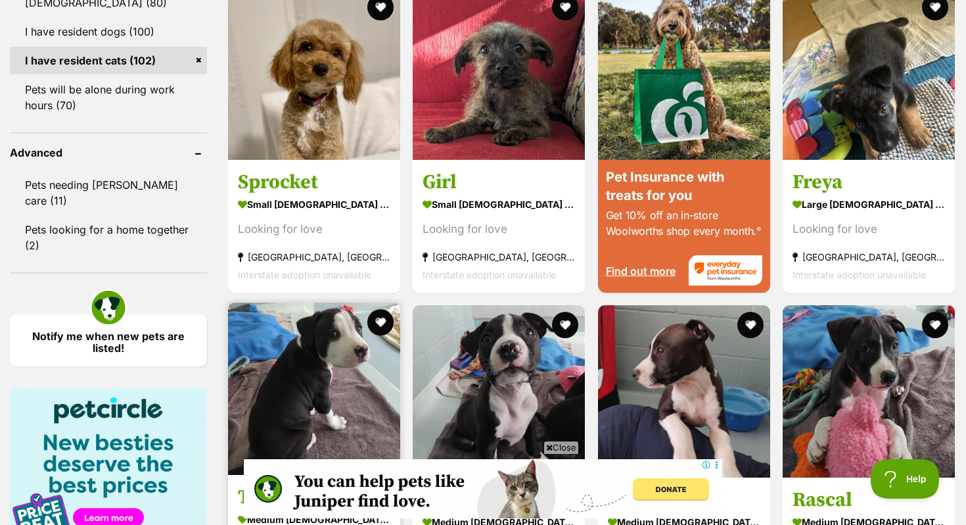
scroll to position [0, 0]
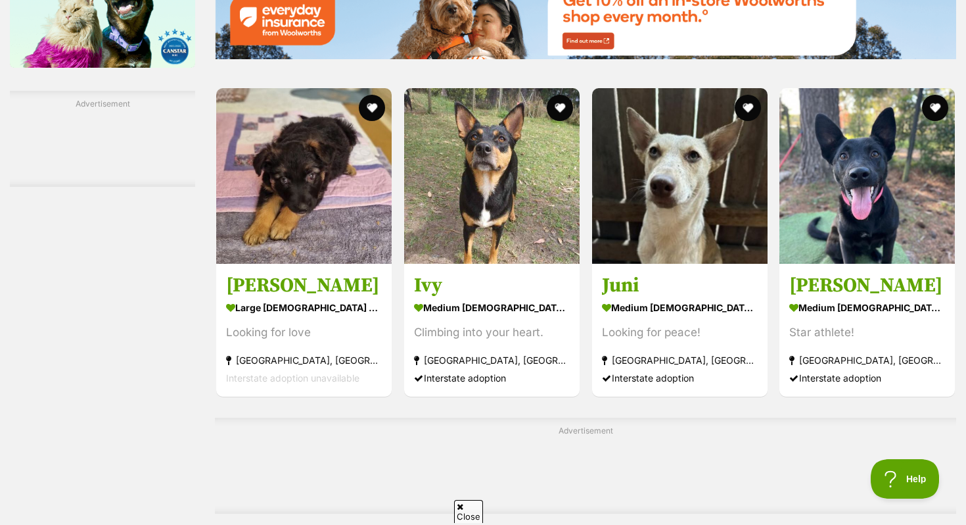
scroll to position [1888, 0]
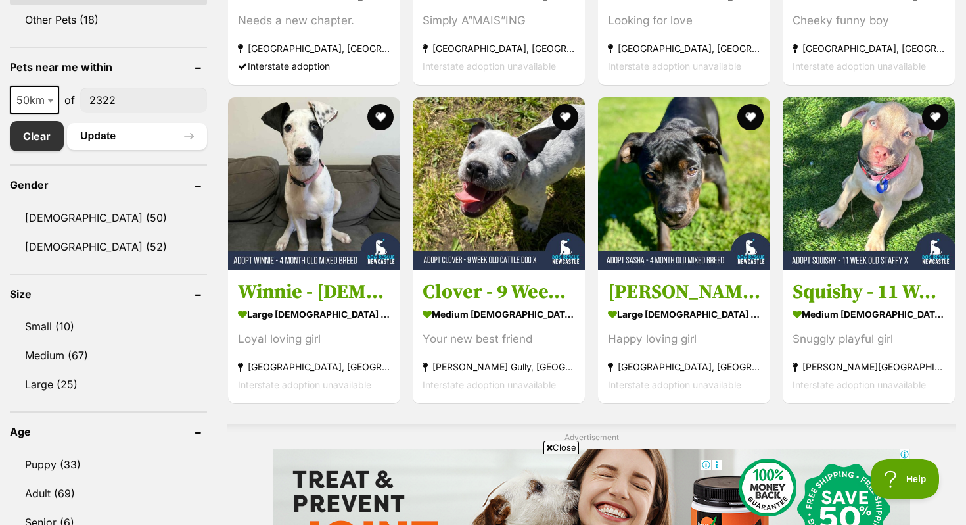
scroll to position [644, 0]
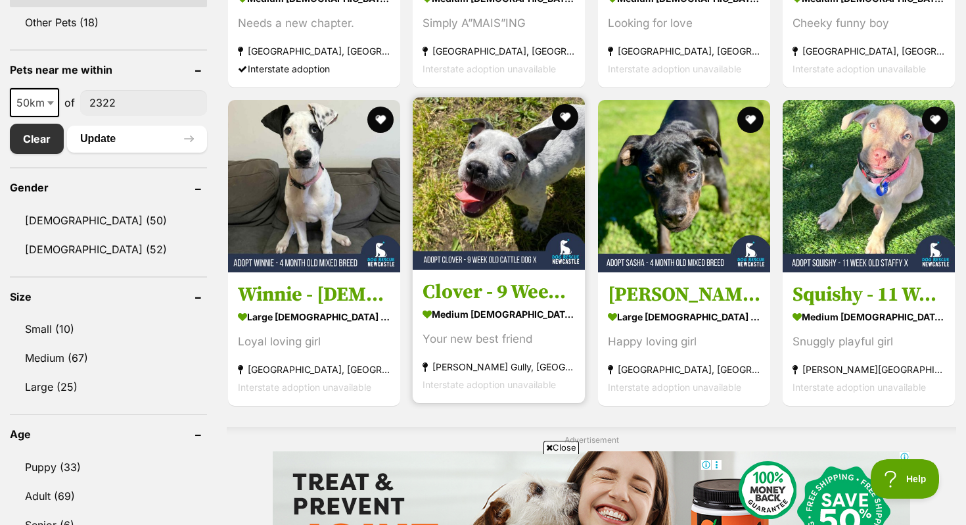
click at [511, 288] on h3 "Clover - 9 Week Old Cattle Dog X" at bounding box center [499, 291] width 153 height 25
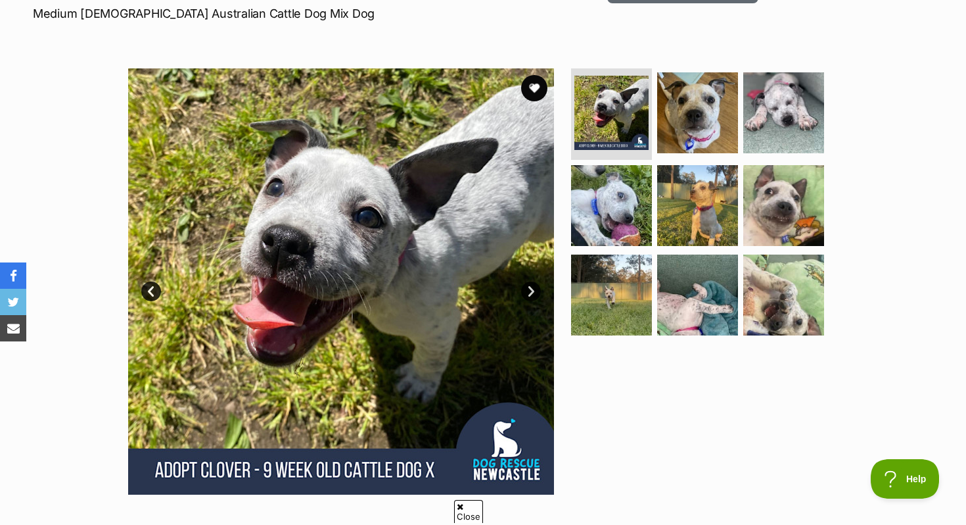
scroll to position [208, 0]
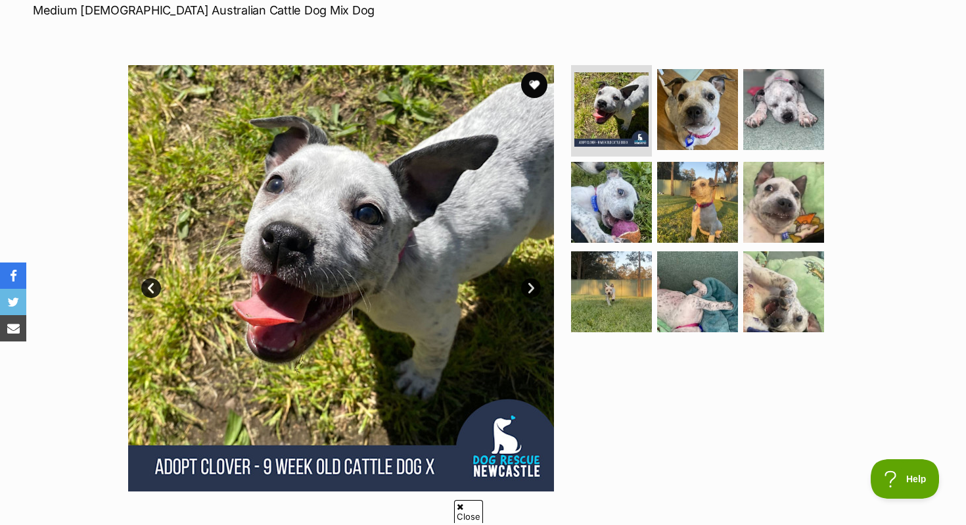
click at [538, 291] on link "Next" at bounding box center [531, 288] width 20 height 20
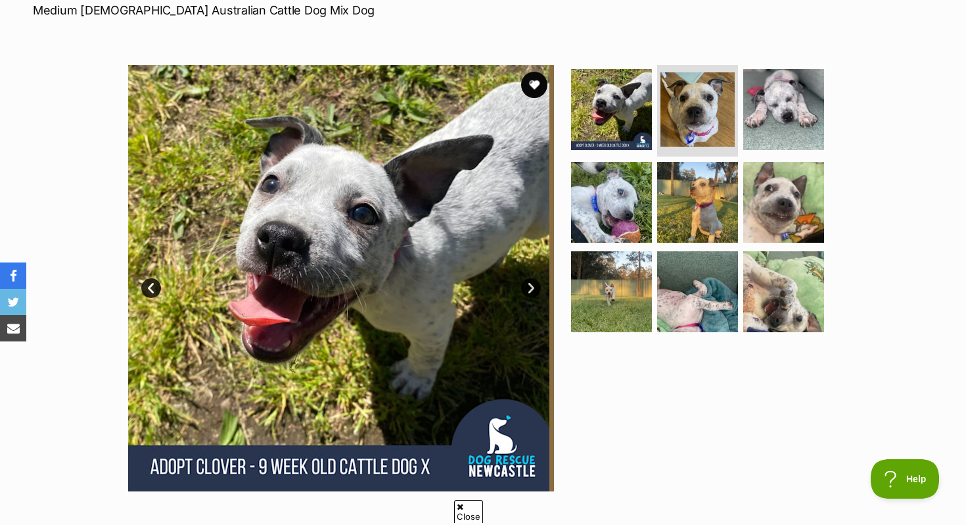
scroll to position [0, 0]
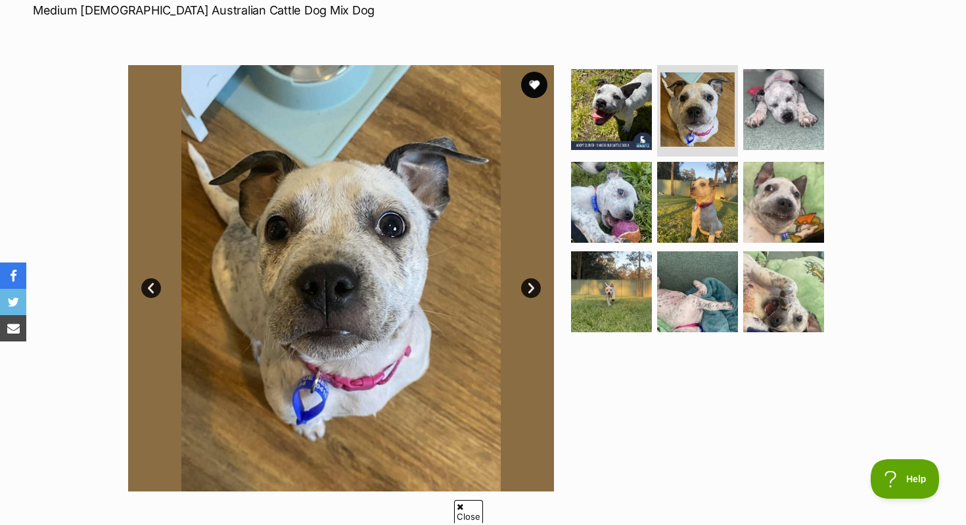
click at [541, 292] on img at bounding box center [341, 278] width 426 height 426
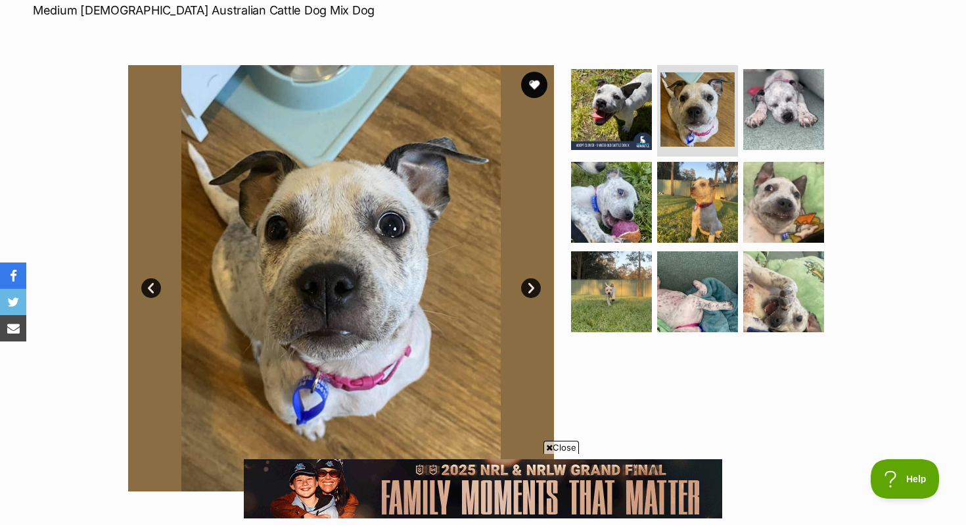
click at [529, 287] on link "Next" at bounding box center [531, 288] width 20 height 20
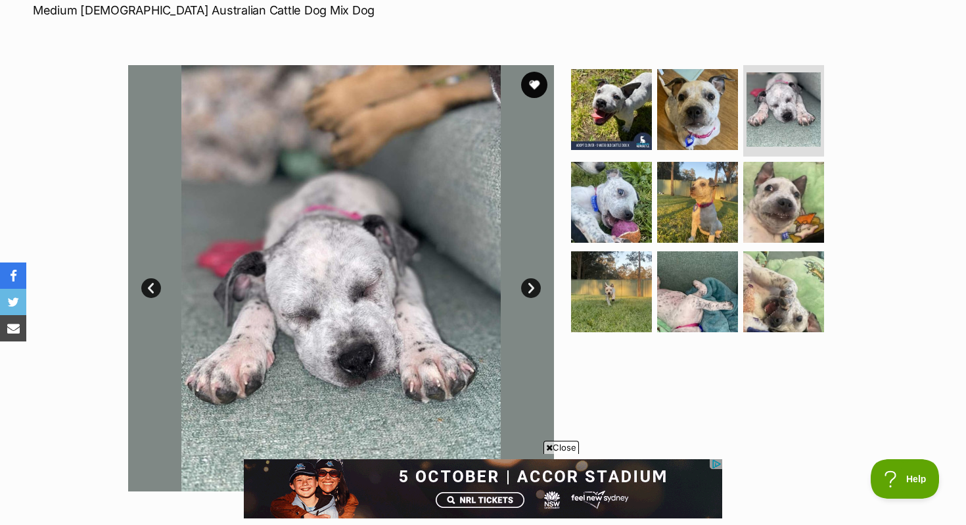
click at [529, 287] on link "Next" at bounding box center [531, 288] width 20 height 20
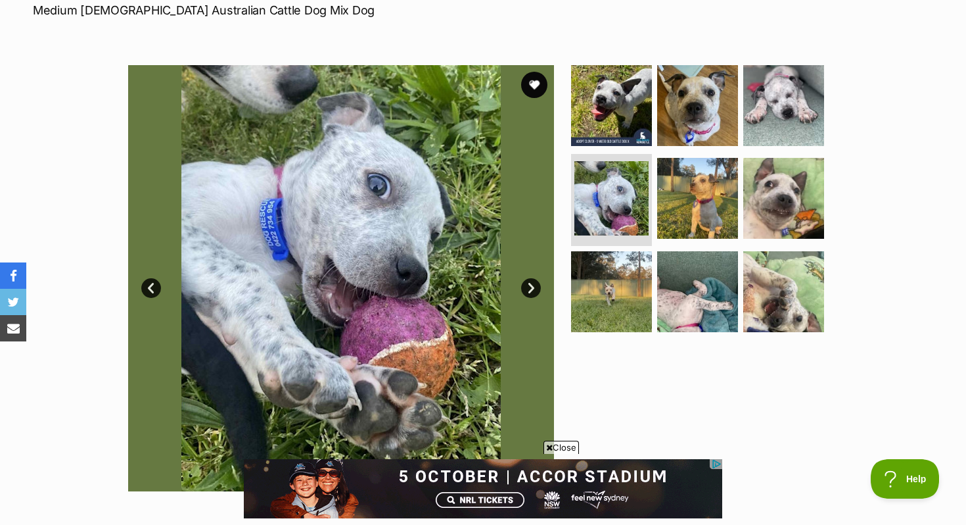
click at [529, 287] on link "Next" at bounding box center [531, 288] width 20 height 20
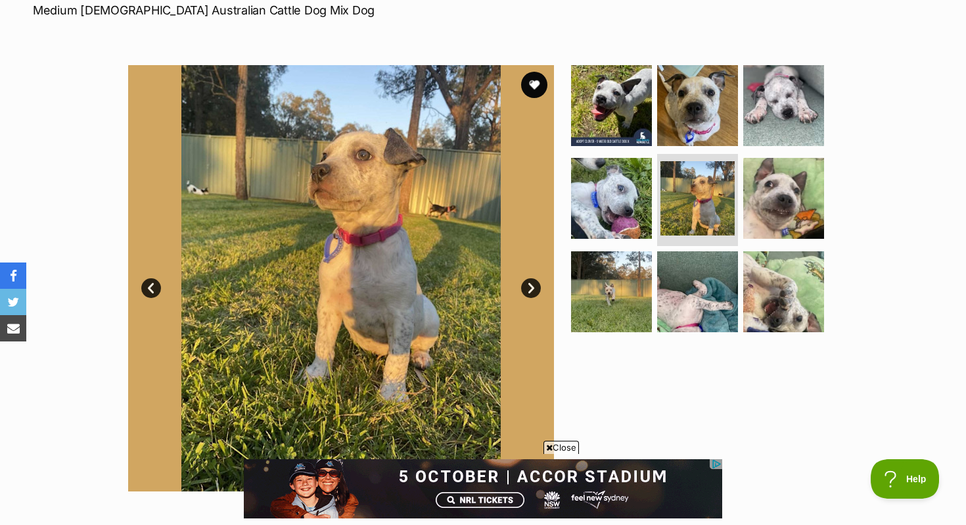
click at [529, 287] on link "Next" at bounding box center [531, 288] width 20 height 20
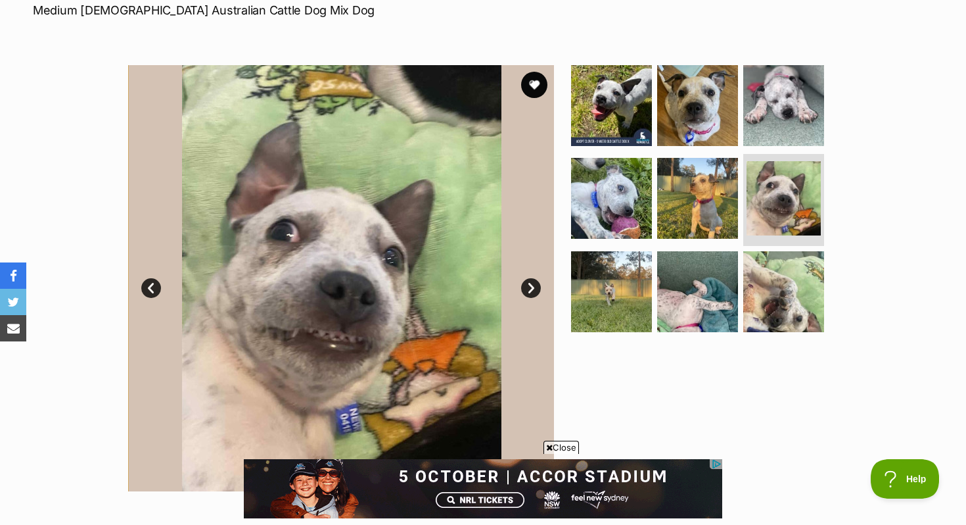
click at [529, 287] on link "Next" at bounding box center [531, 288] width 20 height 20
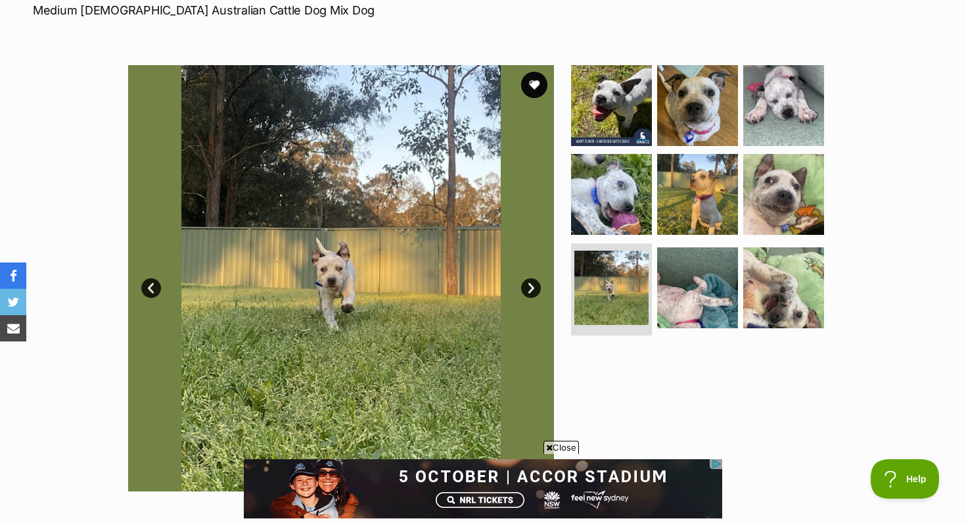
click at [155, 287] on link "Prev" at bounding box center [151, 288] width 20 height 20
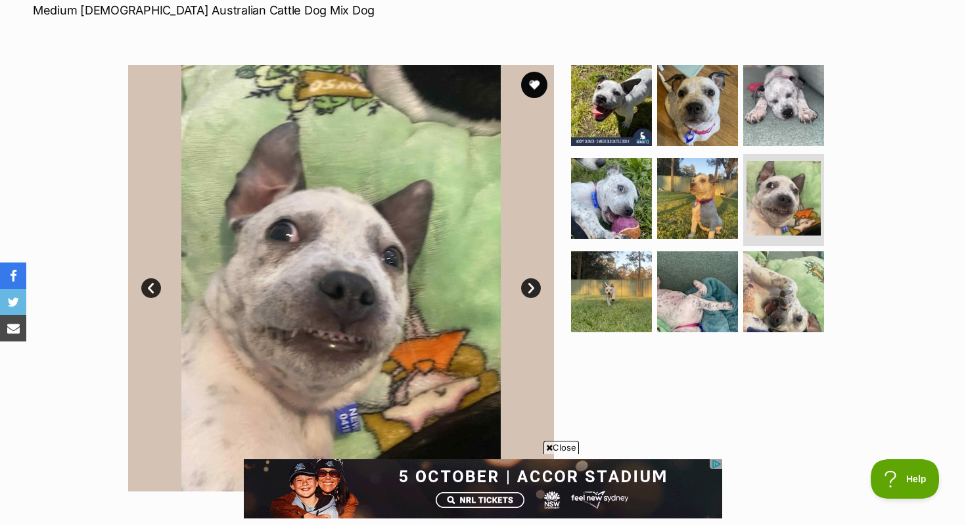
click at [530, 295] on link "Next" at bounding box center [531, 288] width 20 height 20
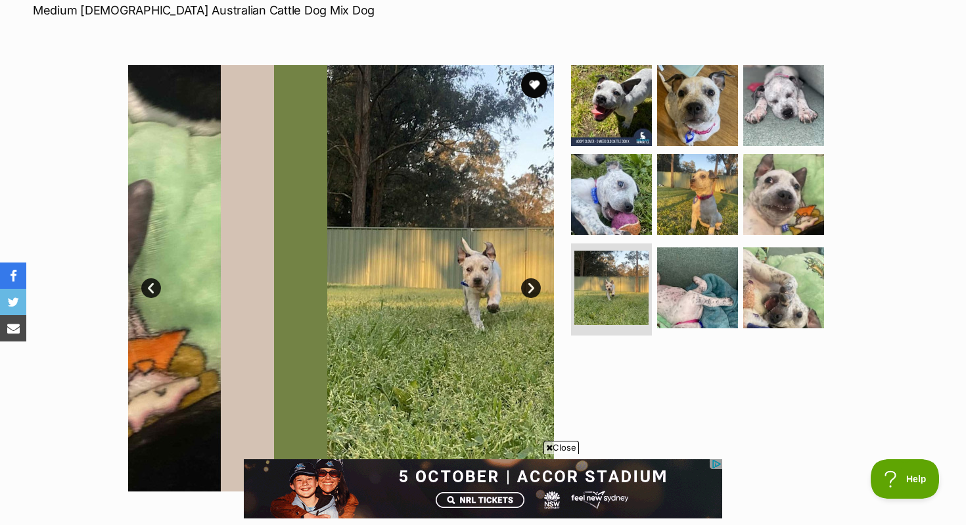
click at [530, 295] on link "Next" at bounding box center [531, 288] width 20 height 20
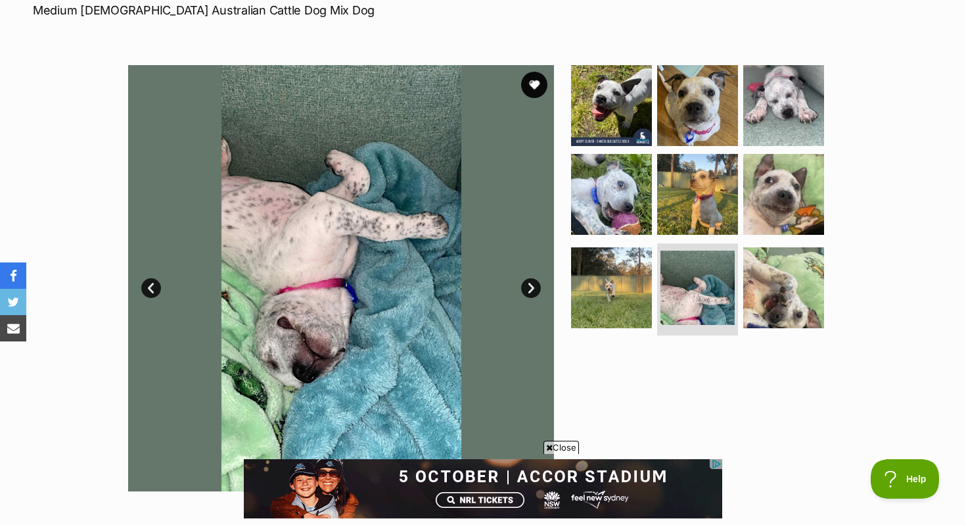
click at [531, 295] on link "Next" at bounding box center [531, 288] width 20 height 20
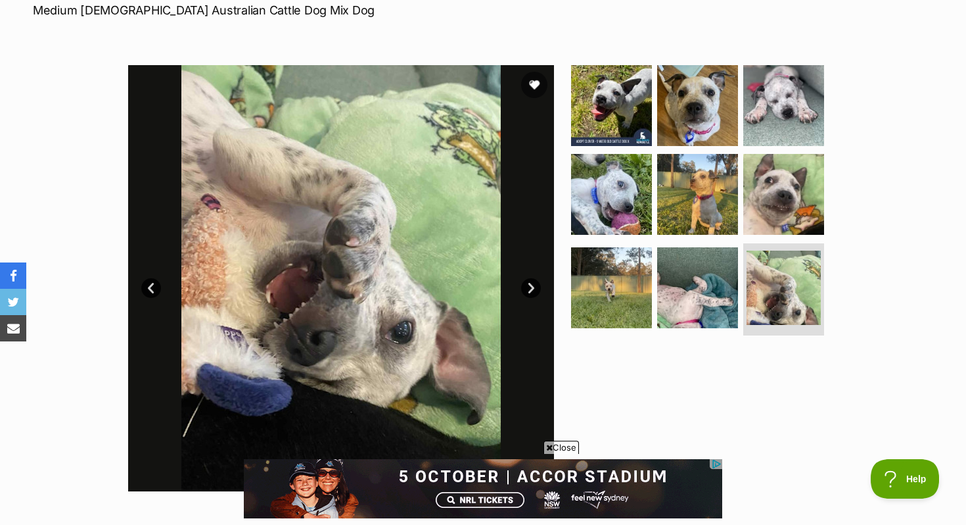
click at [531, 295] on link "Next" at bounding box center [531, 288] width 20 height 20
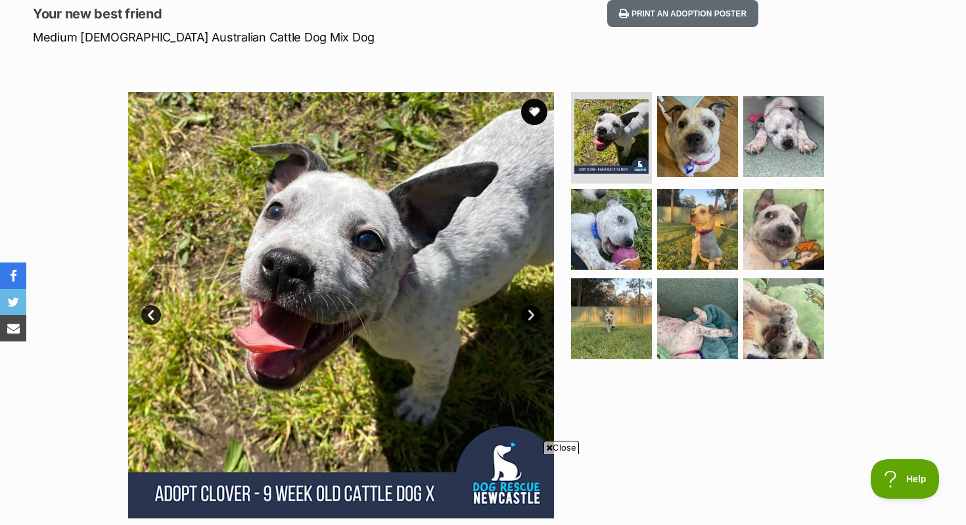
scroll to position [178, 0]
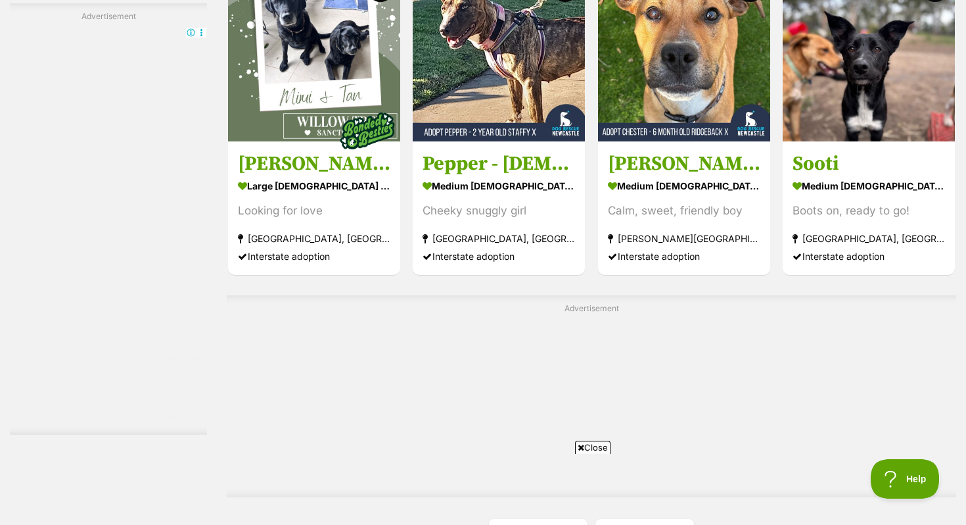
scroll to position [2085, 0]
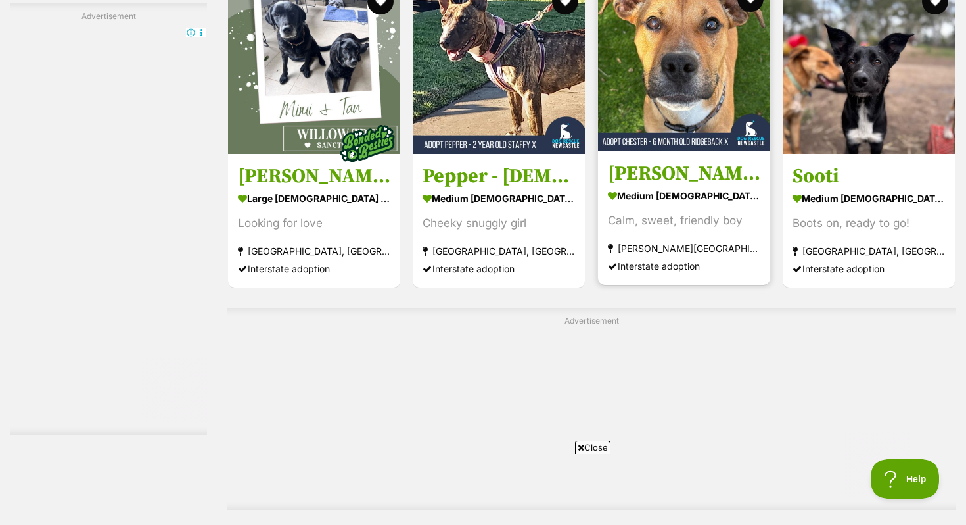
click at [677, 169] on h3 "Chester - 6 Month Old Ridgeback X" at bounding box center [684, 172] width 153 height 25
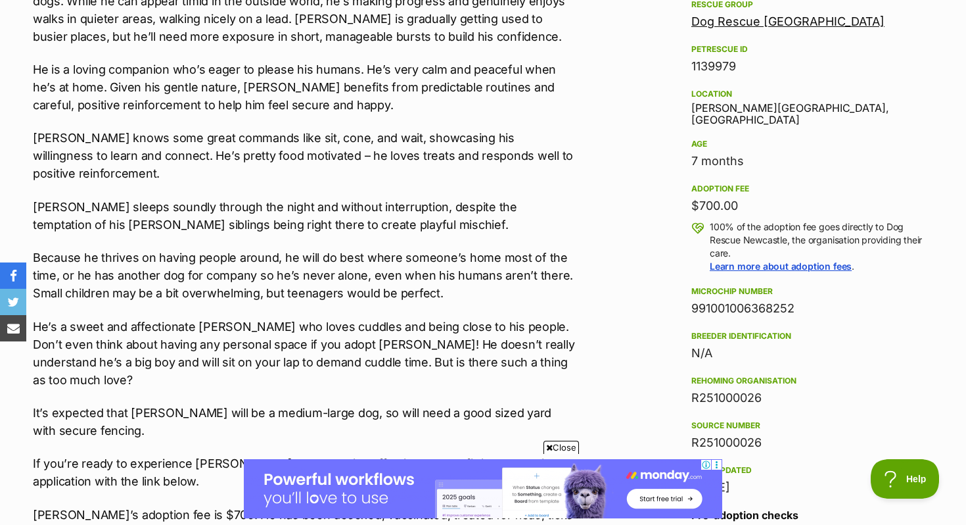
scroll to position [842, 0]
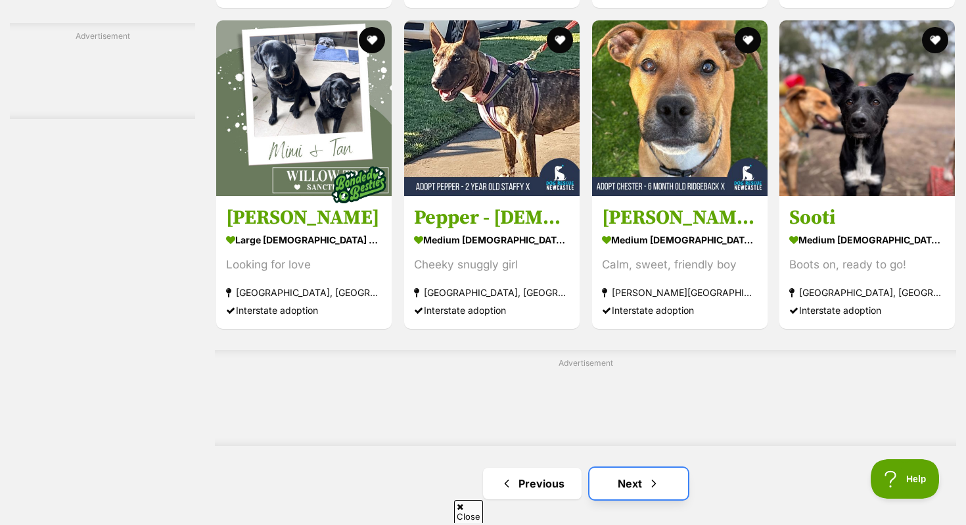
click at [613, 467] on link "Next" at bounding box center [639, 483] width 99 height 32
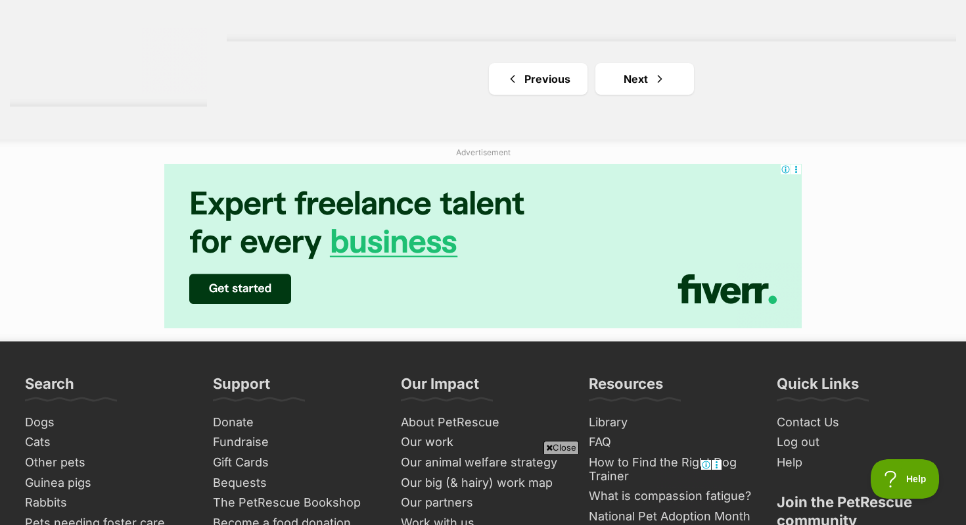
scroll to position [2647, 0]
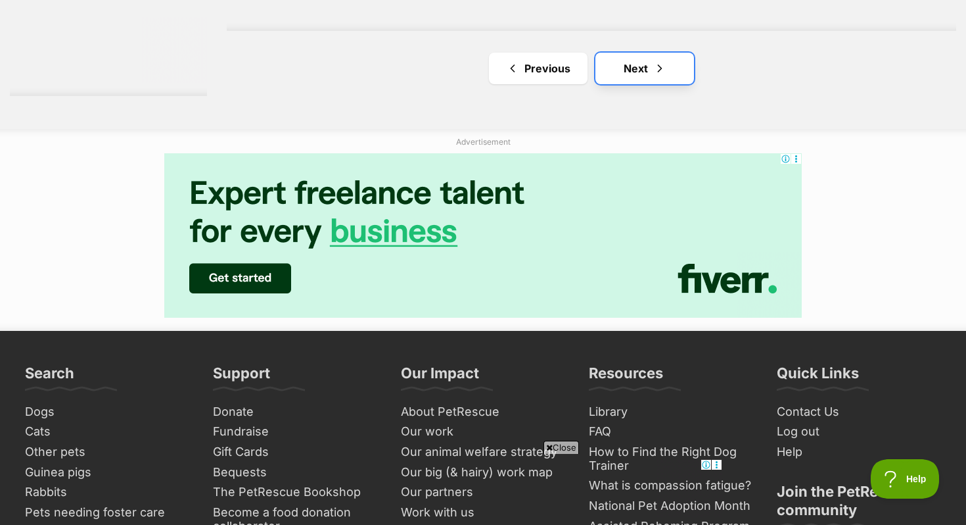
click at [673, 79] on link "Next" at bounding box center [645, 69] width 99 height 32
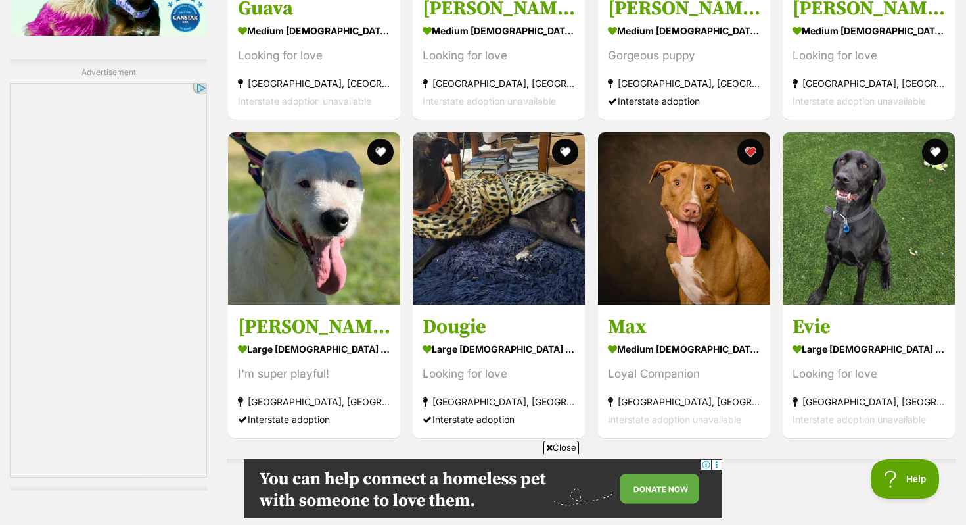
scroll to position [1937, 0]
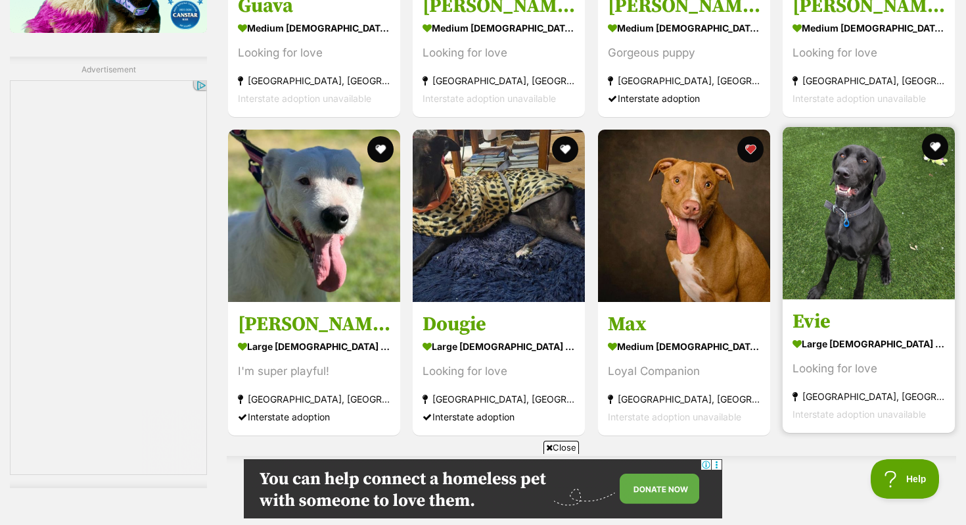
click at [867, 273] on img at bounding box center [869, 213] width 172 height 172
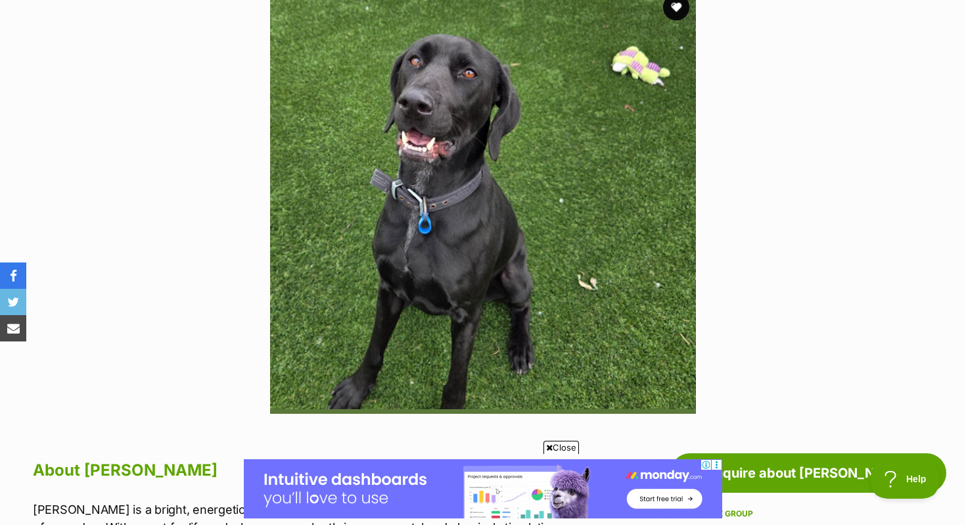
scroll to position [285, 0]
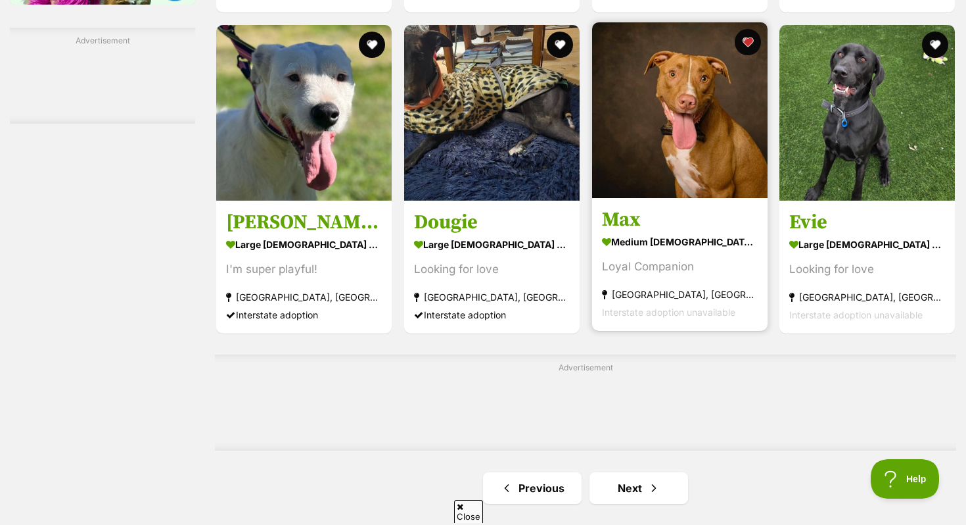
click at [648, 151] on img at bounding box center [680, 110] width 176 height 176
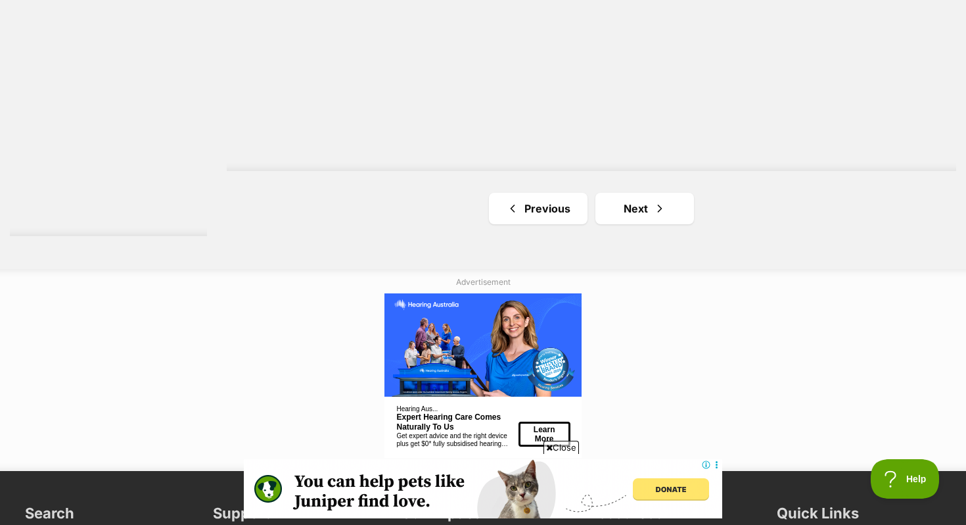
scroll to position [2433, 0]
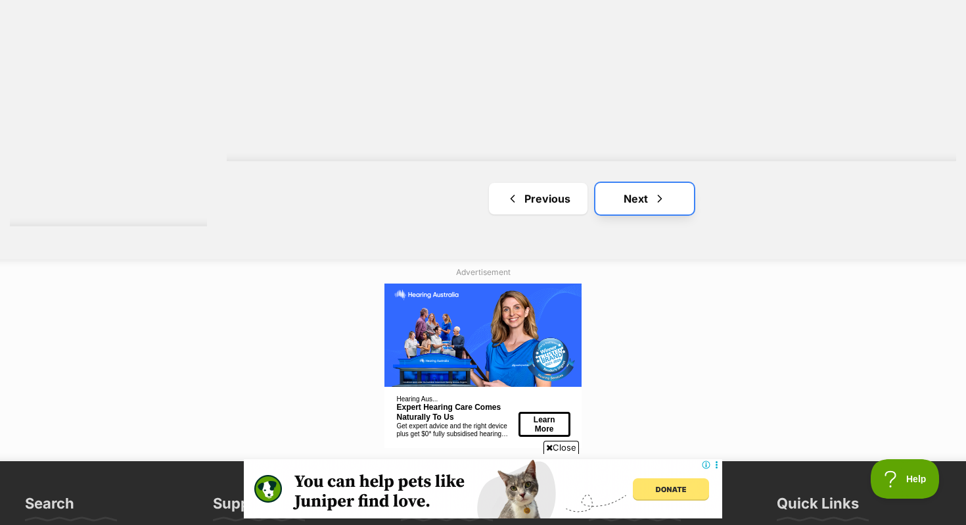
click at [655, 211] on link "Next" at bounding box center [645, 199] width 99 height 32
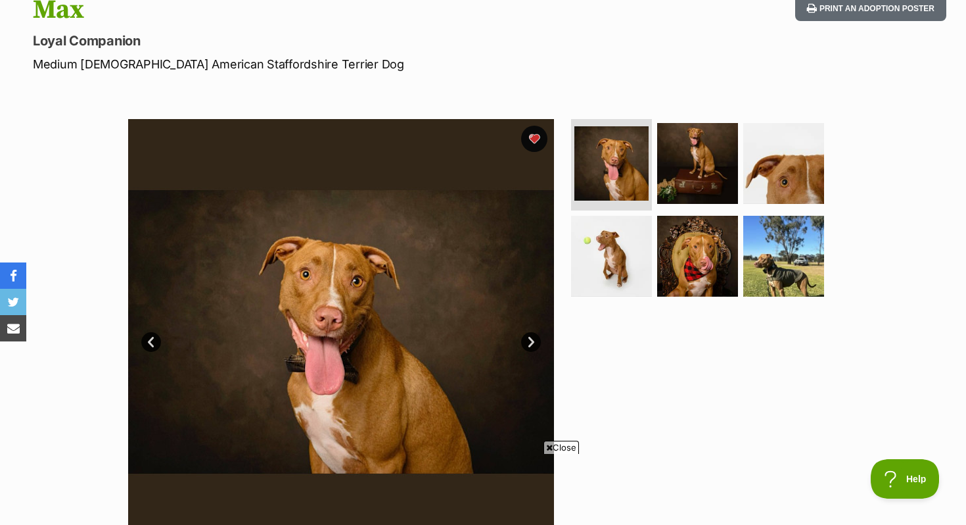
click at [533, 337] on link "Next" at bounding box center [531, 342] width 20 height 20
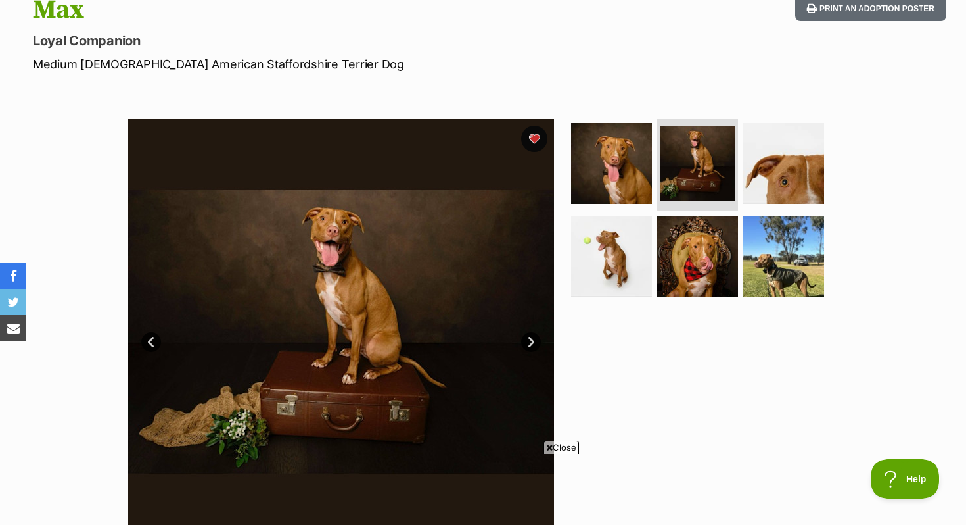
click at [533, 337] on link "Next" at bounding box center [531, 342] width 20 height 20
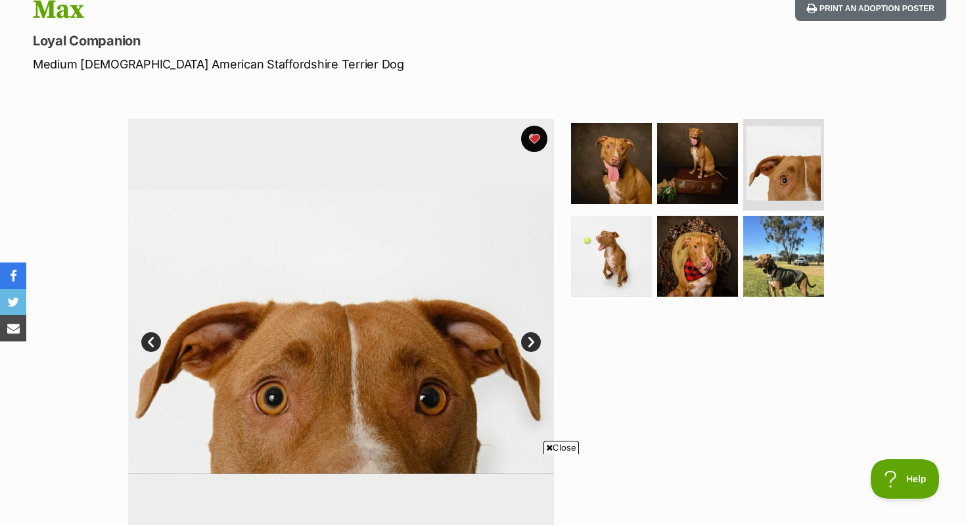
click at [533, 337] on link "Next" at bounding box center [531, 342] width 20 height 20
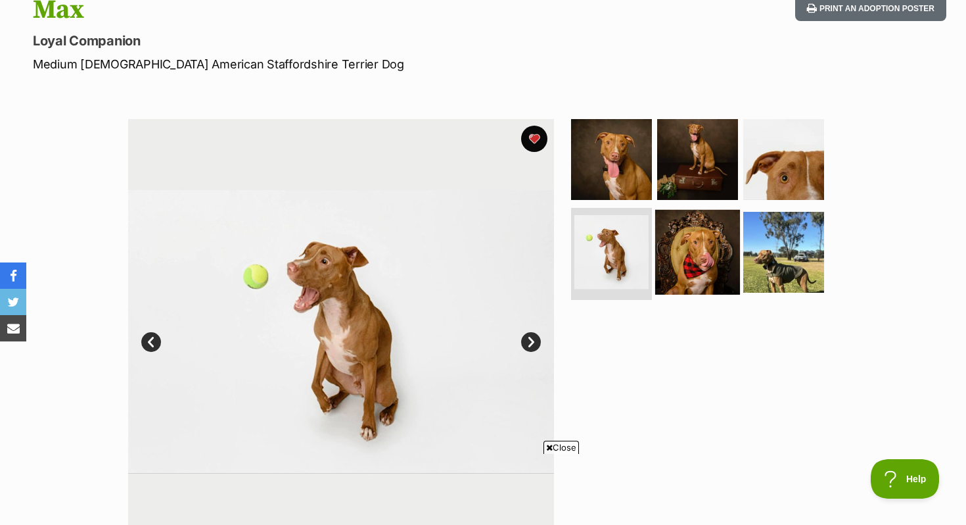
click at [709, 260] on img at bounding box center [697, 252] width 85 height 85
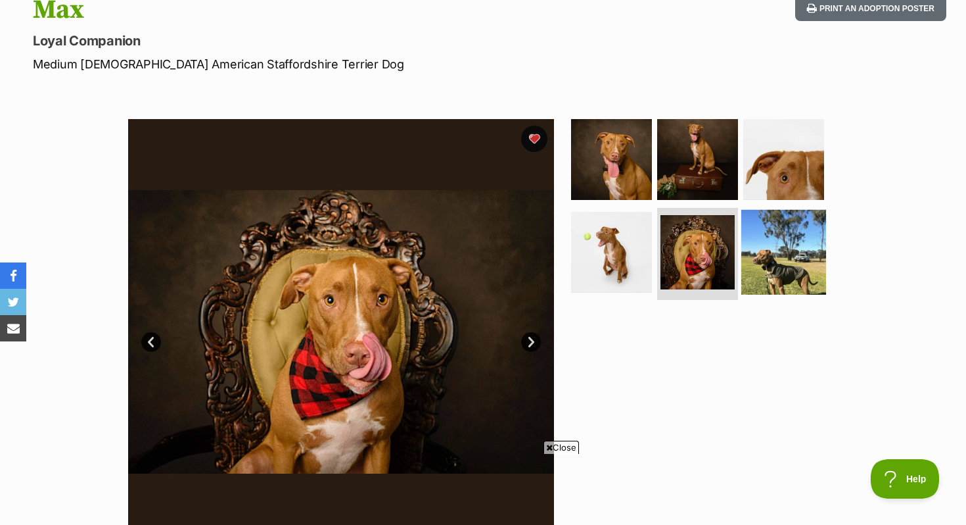
click at [763, 260] on img at bounding box center [784, 252] width 85 height 85
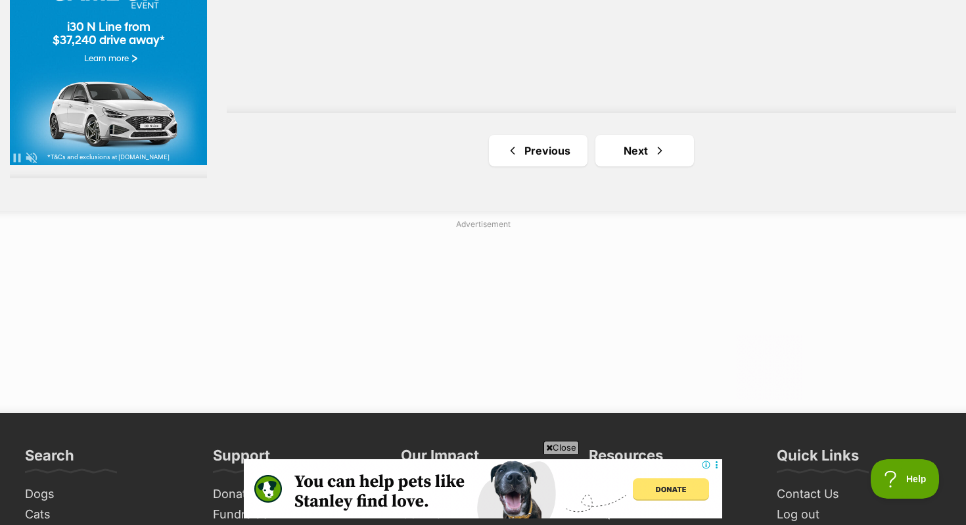
scroll to position [2490, 0]
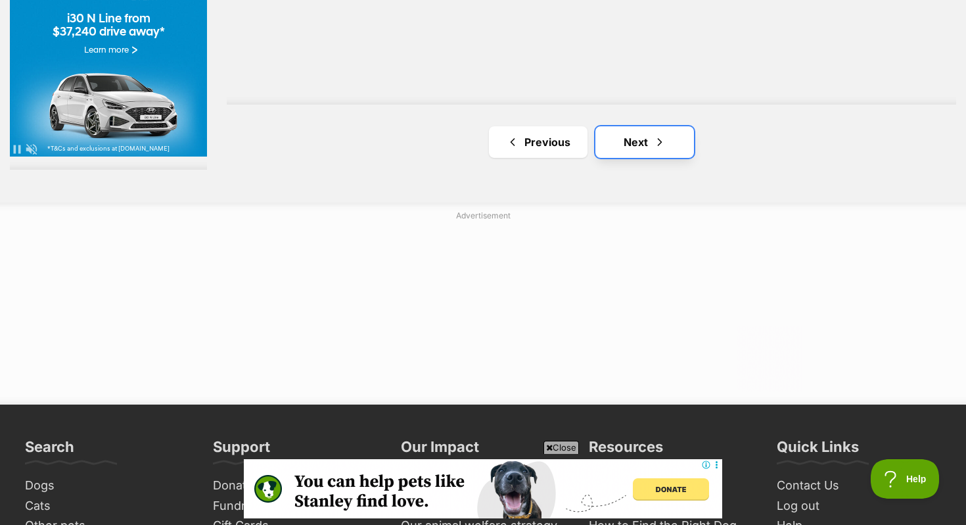
click at [668, 145] on link "Next" at bounding box center [645, 142] width 99 height 32
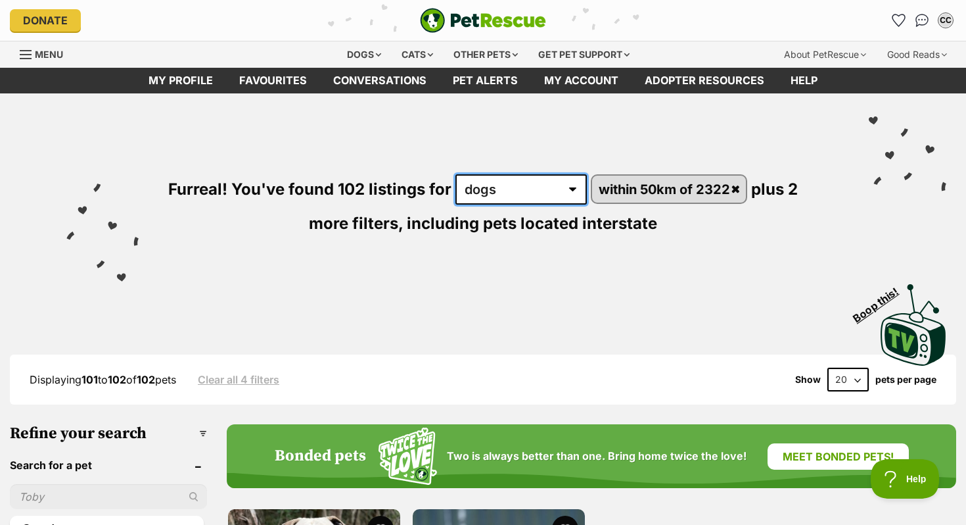
click at [535, 189] on select "any type of pet cats dogs other pets" at bounding box center [521, 189] width 131 height 30
select select "Other Pets"
click at [456, 174] on select "any type of pet cats dogs other pets" at bounding box center [521, 189] width 131 height 30
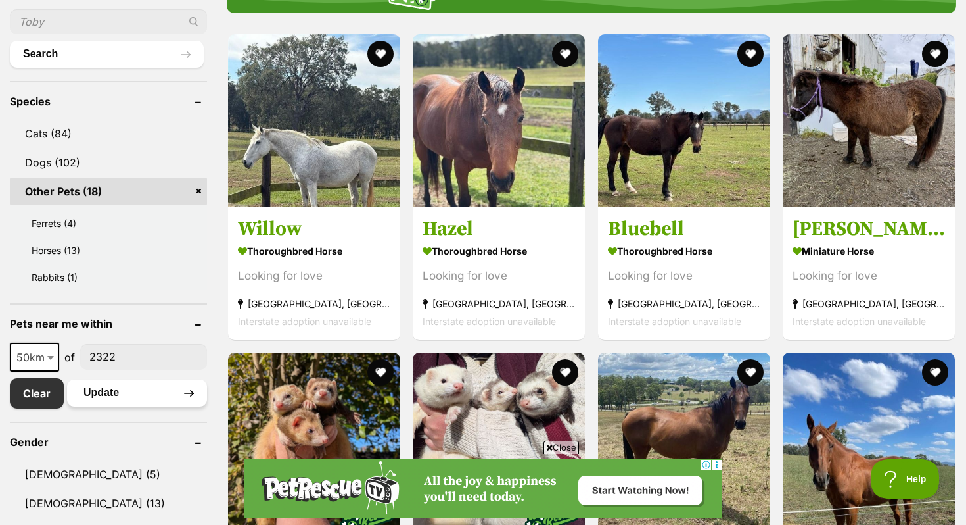
scroll to position [476, 0]
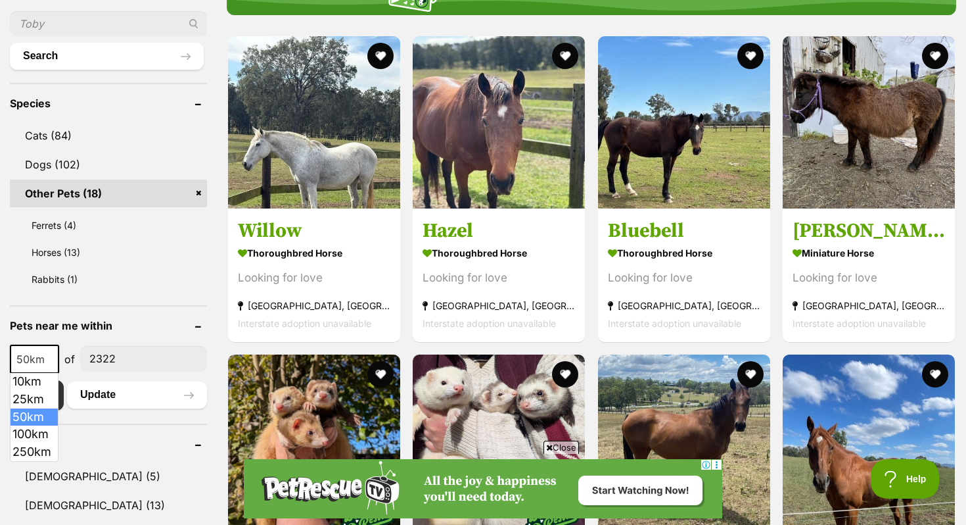
click at [37, 361] on span "50km" at bounding box center [34, 359] width 47 height 18
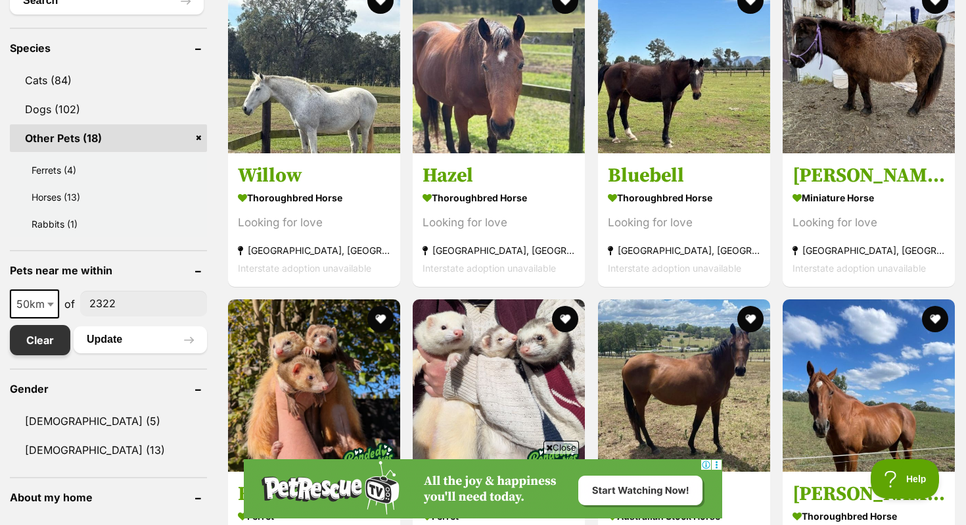
scroll to position [564, 0]
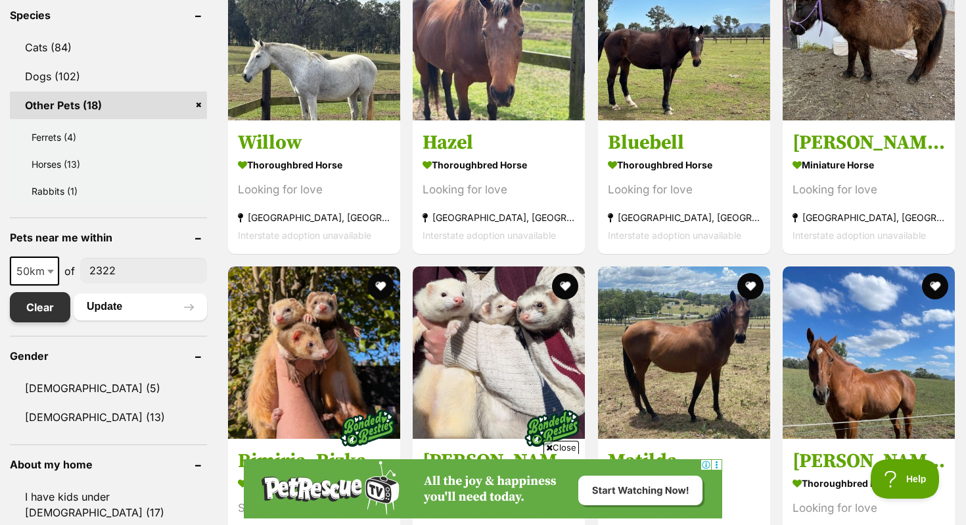
click at [33, 316] on link "Clear" at bounding box center [40, 307] width 60 height 30
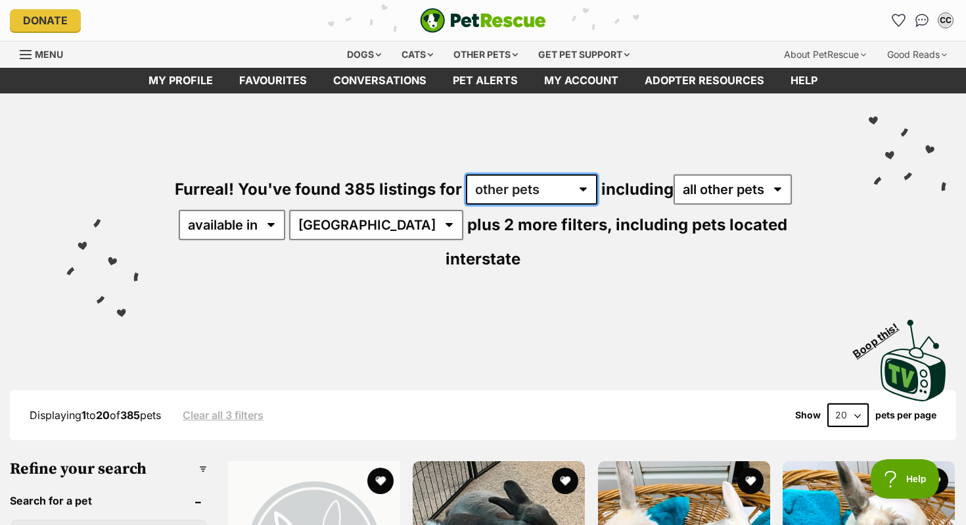
click at [521, 199] on select "any type of pet cats dogs other pets" at bounding box center [531, 189] width 131 height 30
select select "Dogs"
click at [466, 174] on select "any type of pet cats dogs other pets" at bounding box center [531, 189] width 131 height 30
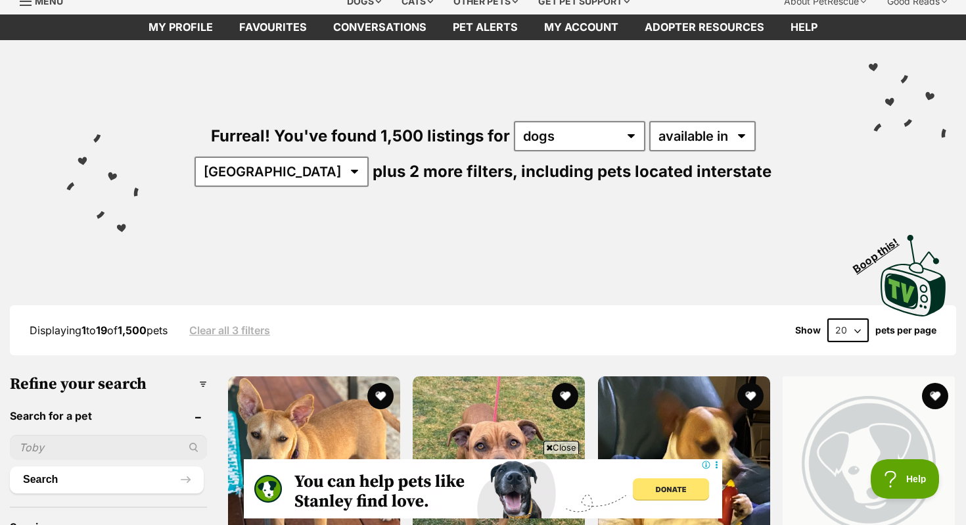
scroll to position [45, 0]
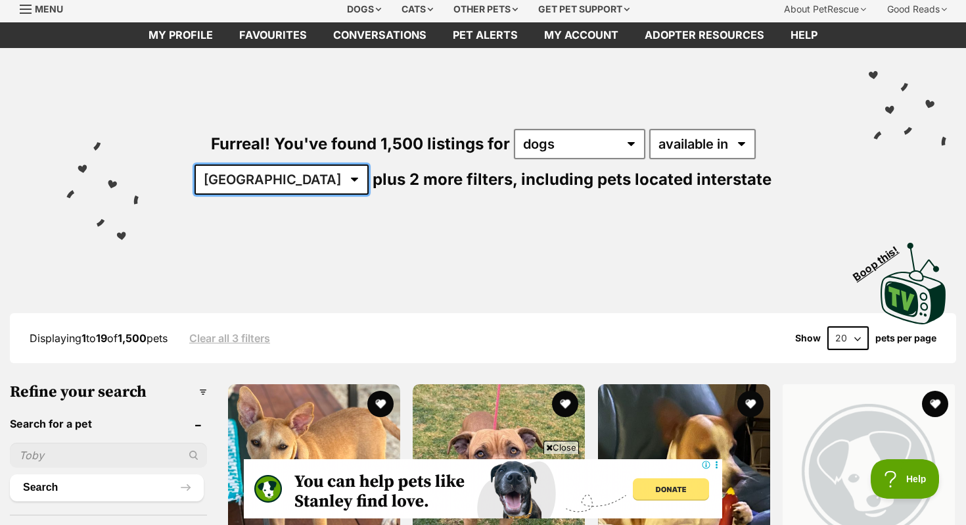
click at [369, 164] on select "[GEOGRAPHIC_DATA] [GEOGRAPHIC_DATA] [GEOGRAPHIC_DATA] [GEOGRAPHIC_DATA] [GEOGRA…" at bounding box center [282, 179] width 174 height 30
select select "NSW"
click at [369, 164] on select "[GEOGRAPHIC_DATA] [GEOGRAPHIC_DATA] [GEOGRAPHIC_DATA] [GEOGRAPHIC_DATA] [GEOGRA…" at bounding box center [282, 179] width 174 height 30
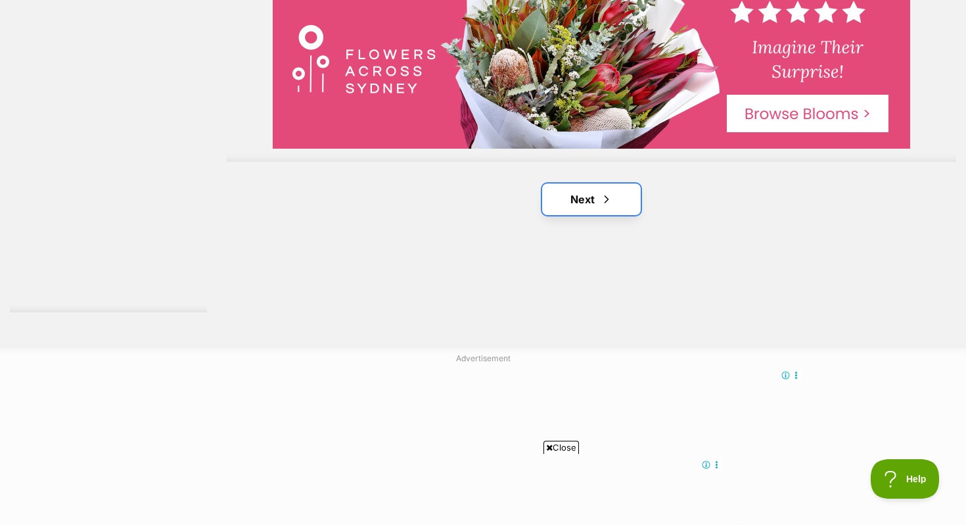
click at [612, 191] on span "Next page" at bounding box center [606, 199] width 13 height 16
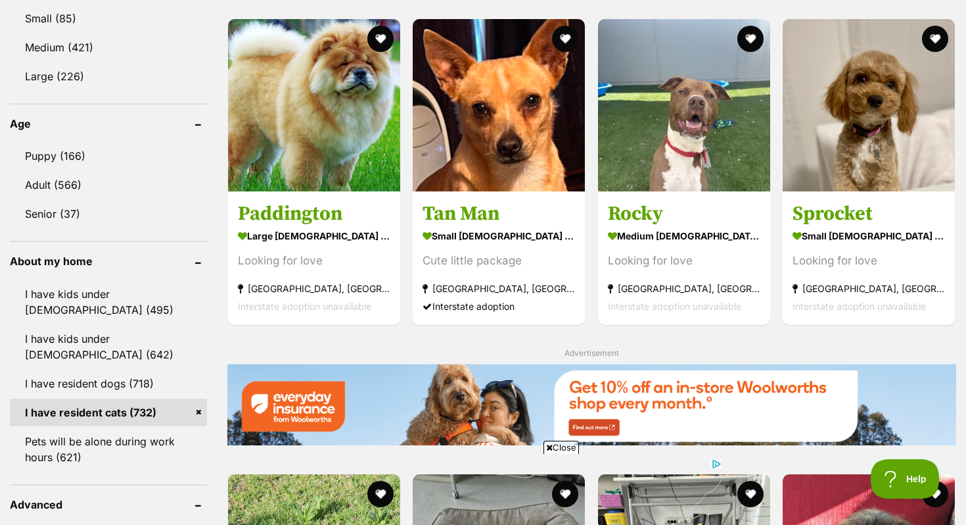
scroll to position [1216, 0]
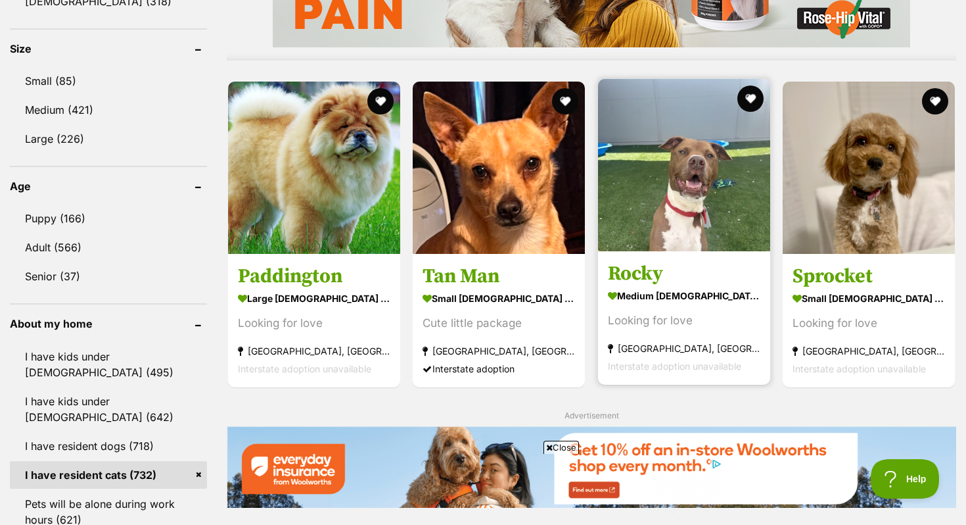
click at [682, 273] on h3 "Rocky" at bounding box center [684, 272] width 153 height 25
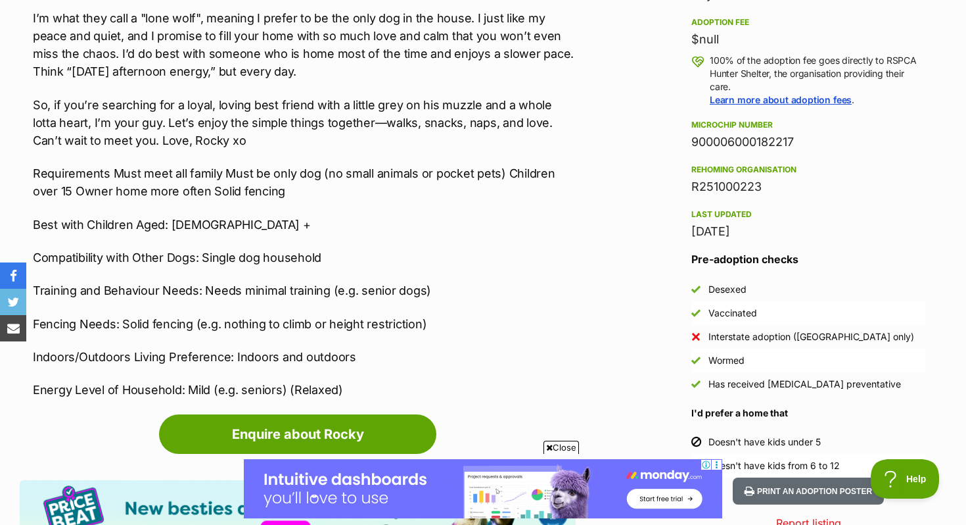
scroll to position [955, 0]
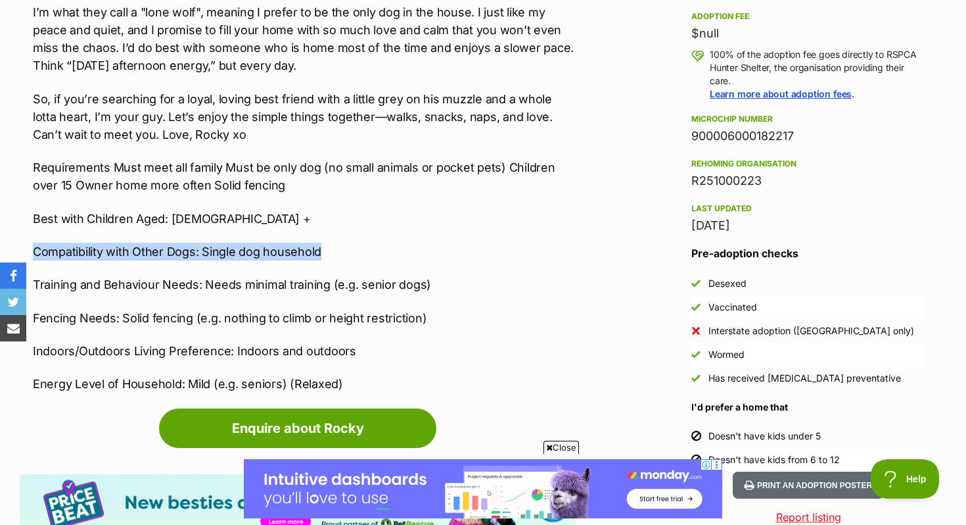
drag, startPoint x: 321, startPoint y: 247, endPoint x: 0, endPoint y: 235, distance: 321.7
click at [0, 235] on div "Advertisement Adoption information I've been adopted! This pet is no longer ava…" at bounding box center [483, 499] width 966 height 1456
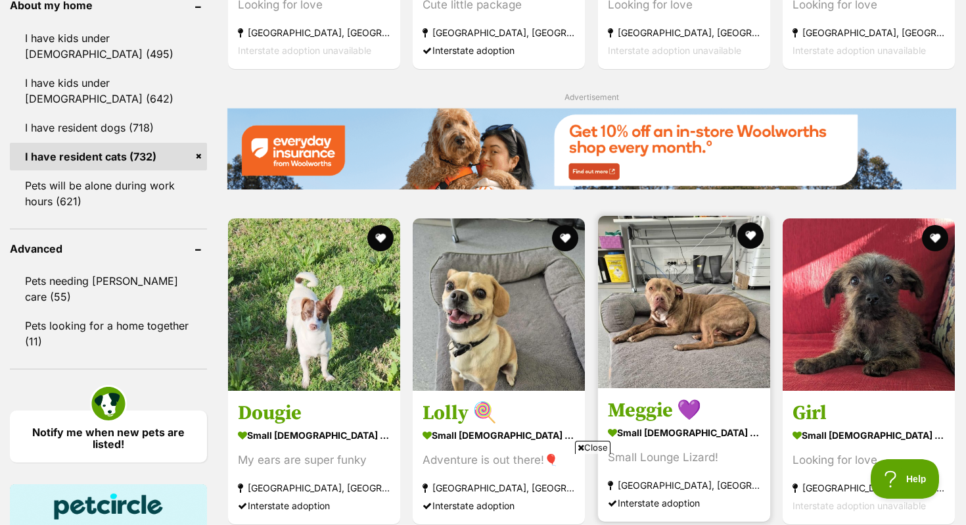
click at [648, 414] on h3 "Meggie 💜" at bounding box center [684, 410] width 153 height 25
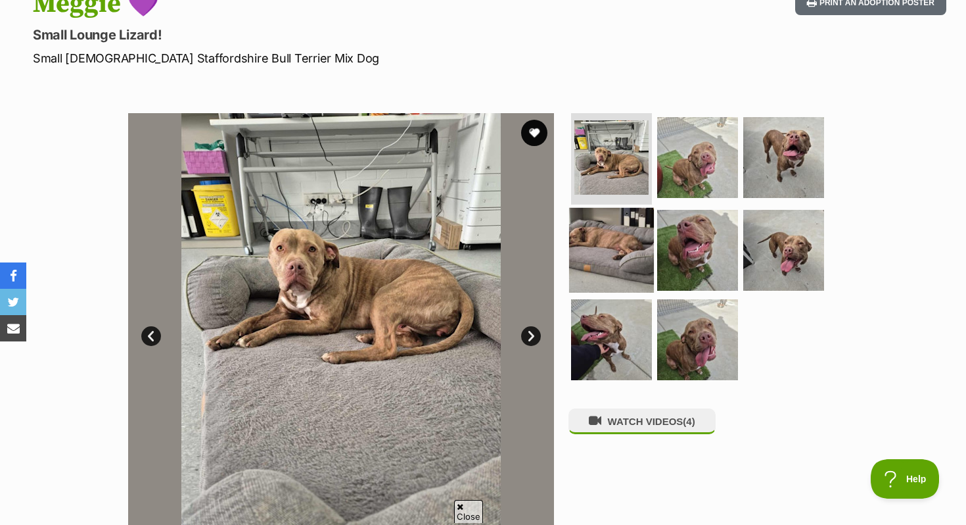
scroll to position [160, 0]
click at [531, 335] on link "Next" at bounding box center [531, 337] width 20 height 20
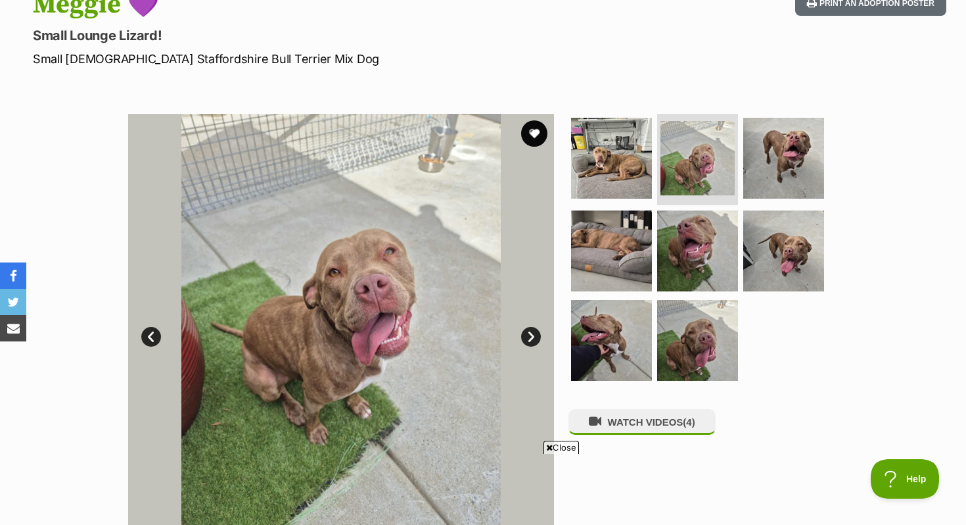
scroll to position [0, 0]
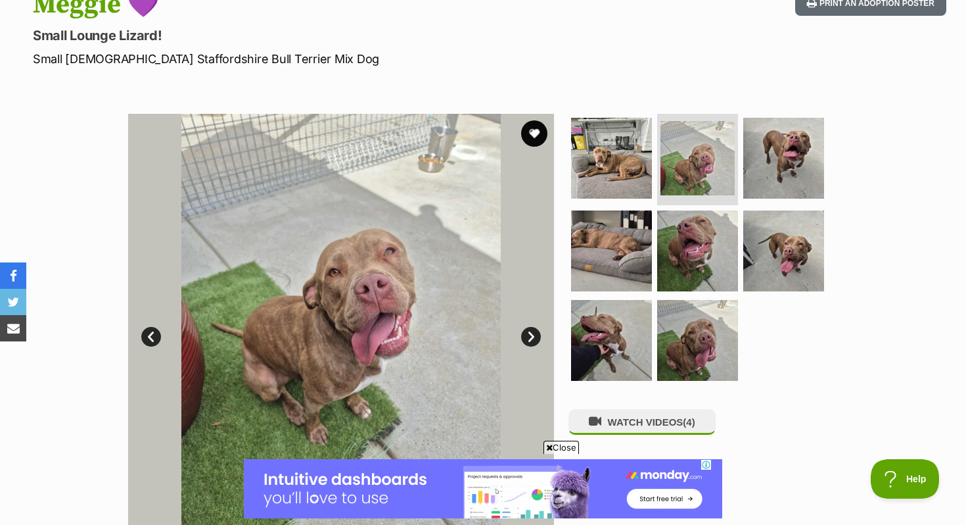
click at [531, 335] on link "Next" at bounding box center [531, 337] width 20 height 20
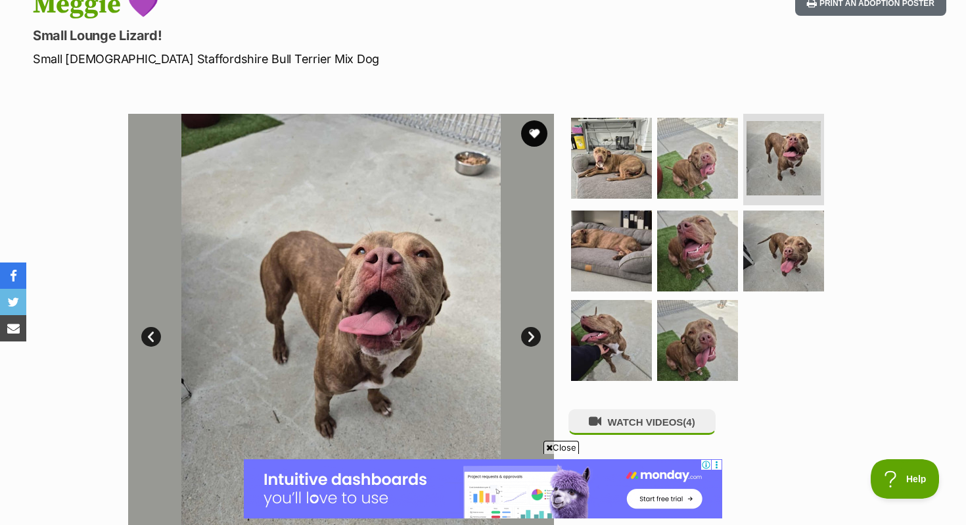
click at [532, 335] on link "Next" at bounding box center [531, 337] width 20 height 20
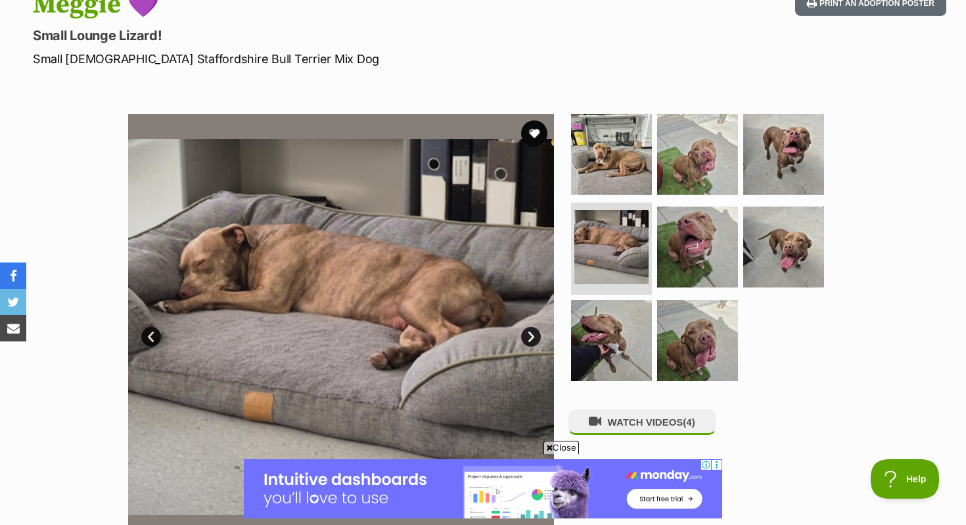
click at [532, 335] on link "Next" at bounding box center [531, 337] width 20 height 20
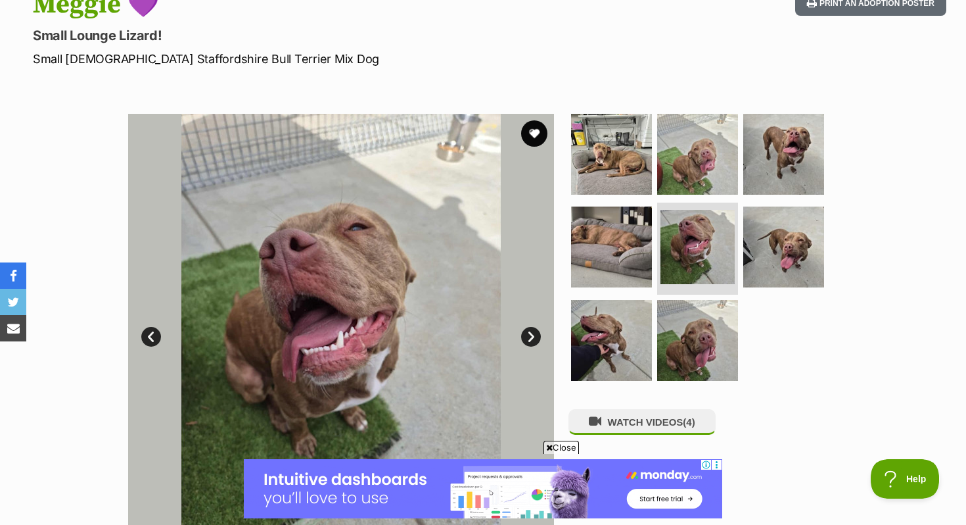
click at [532, 335] on link "Next" at bounding box center [531, 337] width 20 height 20
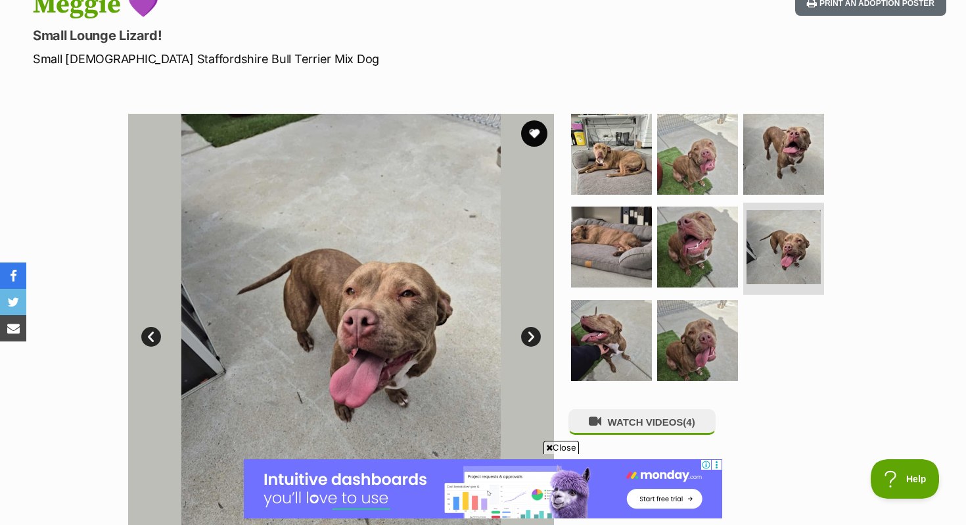
click at [532, 335] on link "Next" at bounding box center [531, 337] width 20 height 20
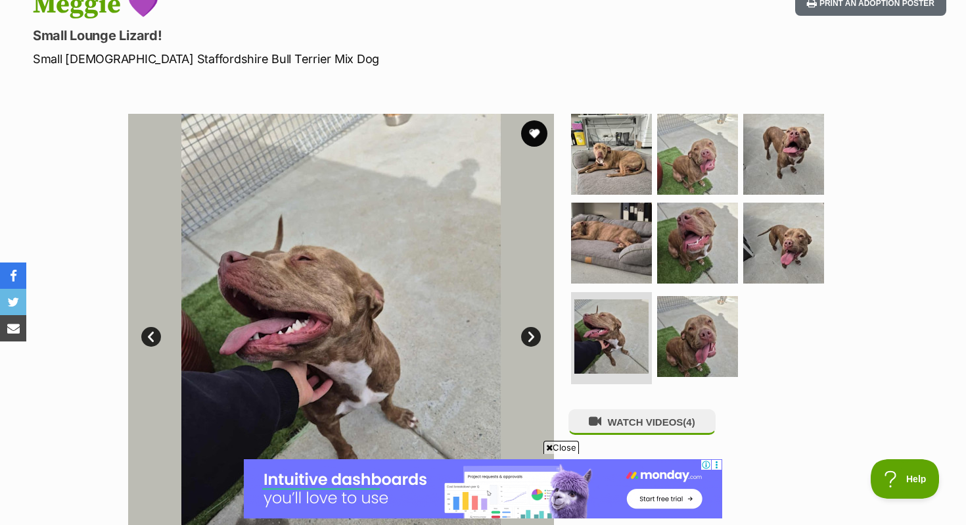
click at [533, 336] on link "Next" at bounding box center [531, 337] width 20 height 20
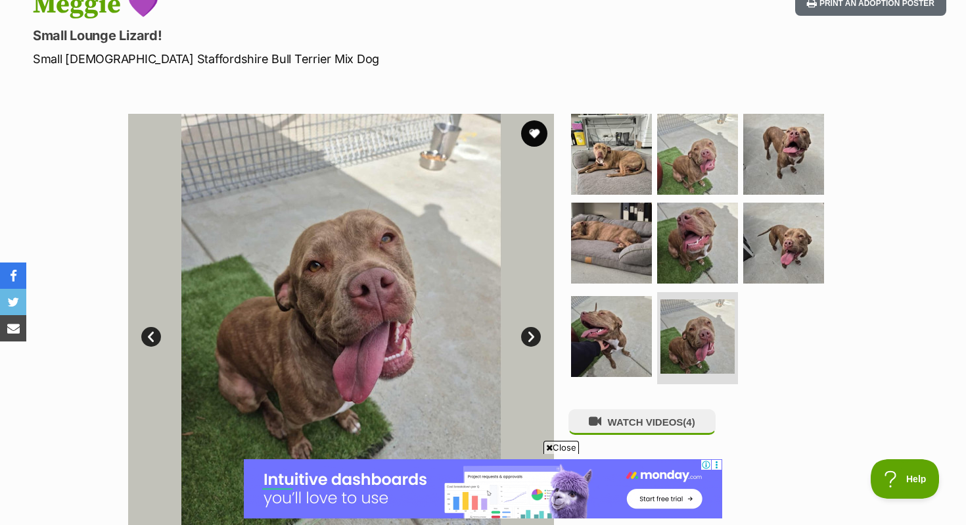
click at [533, 335] on link "Next" at bounding box center [531, 337] width 20 height 20
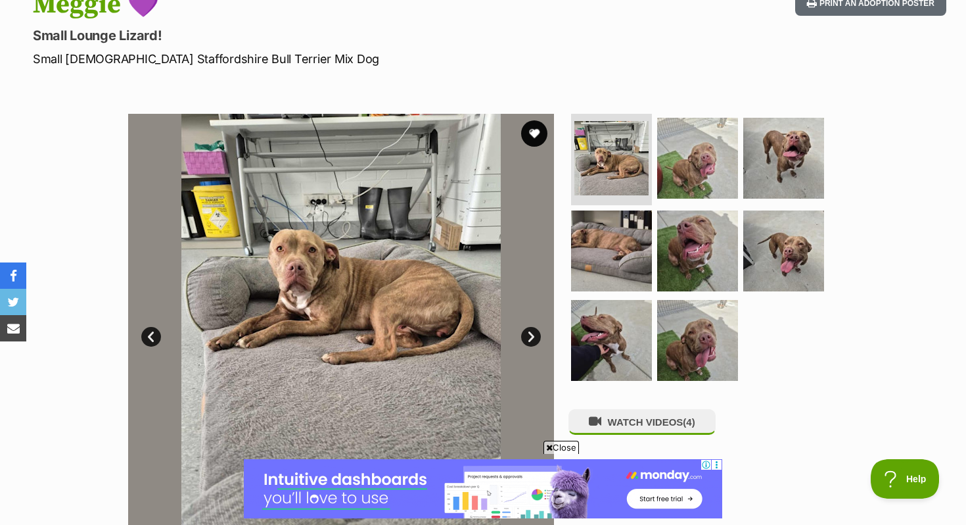
click at [533, 335] on link "Next" at bounding box center [531, 337] width 20 height 20
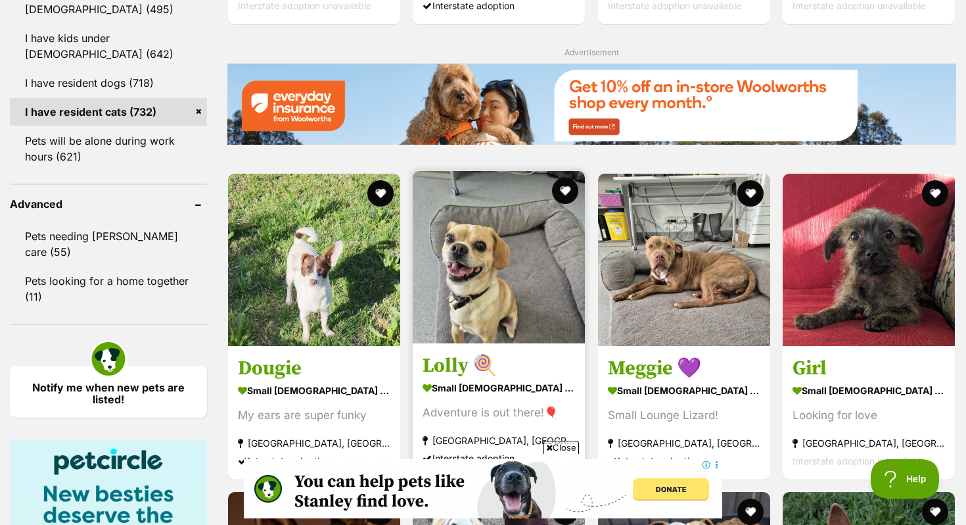
scroll to position [1582, 0]
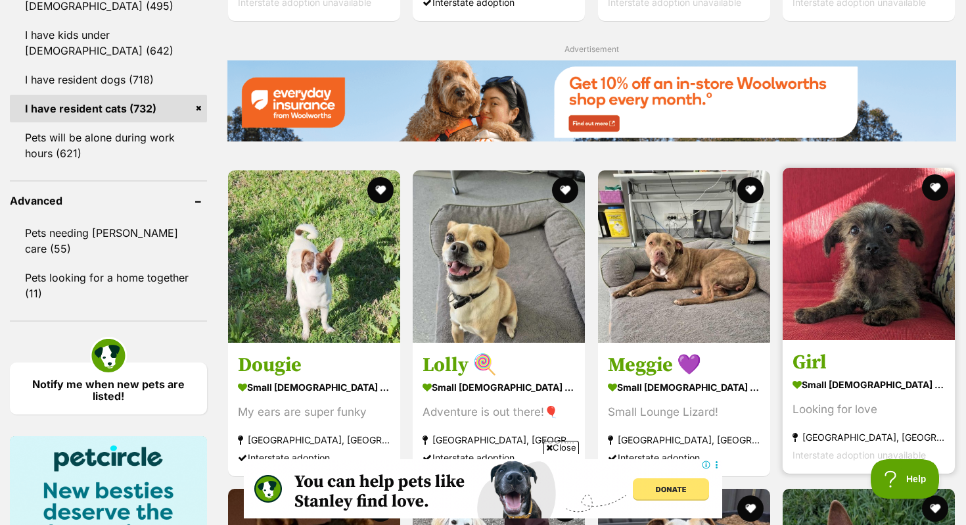
click at [897, 350] on h3 "Girl" at bounding box center [869, 362] width 153 height 25
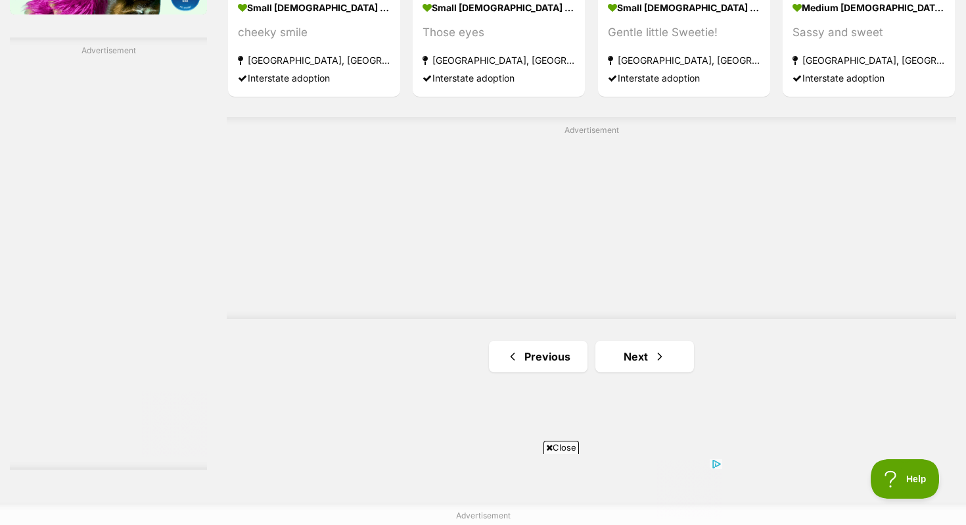
scroll to position [2287, 0]
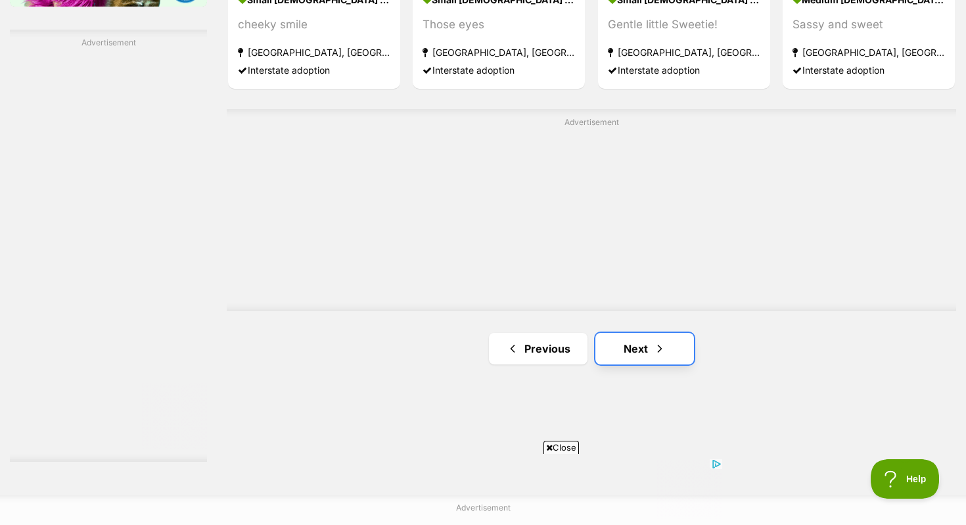
click at [654, 341] on span "Next page" at bounding box center [659, 349] width 13 height 16
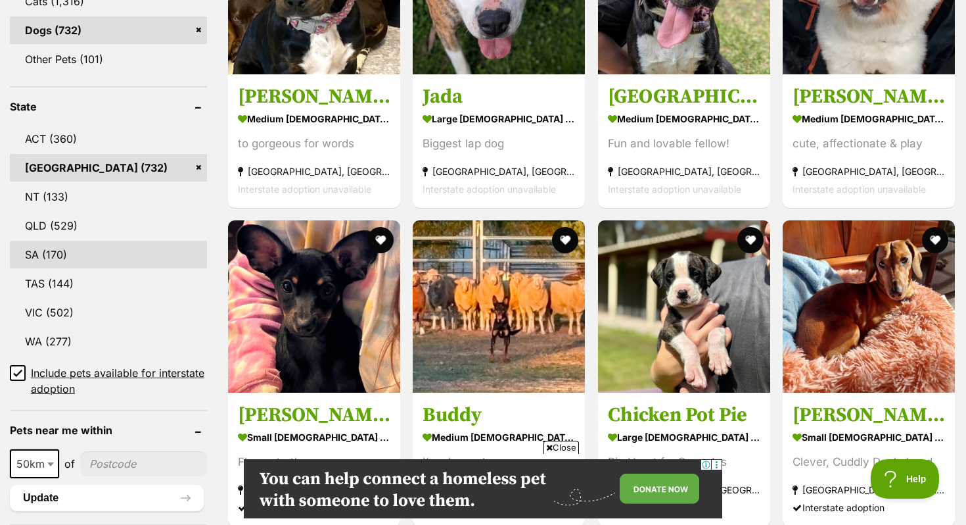
scroll to position [649, 0]
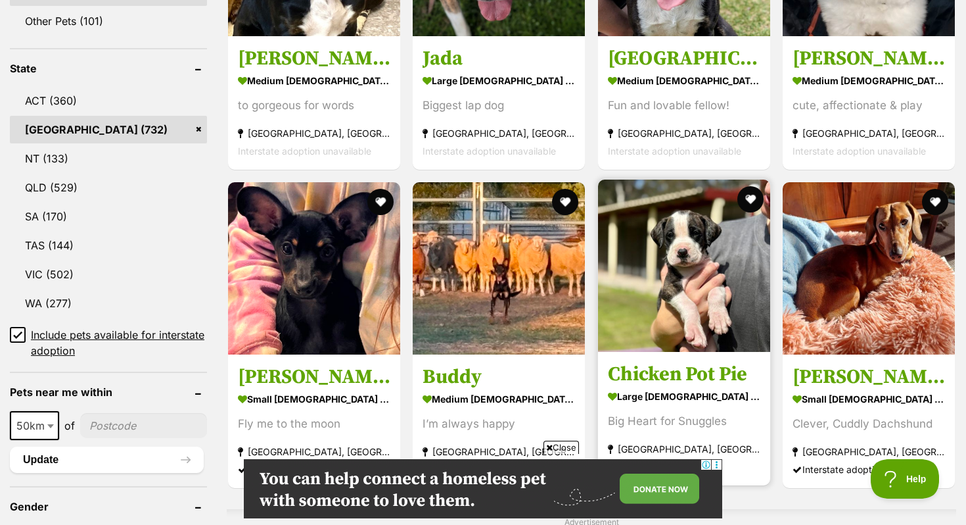
click at [659, 369] on h3 "Chicken Pot Pie" at bounding box center [684, 374] width 153 height 25
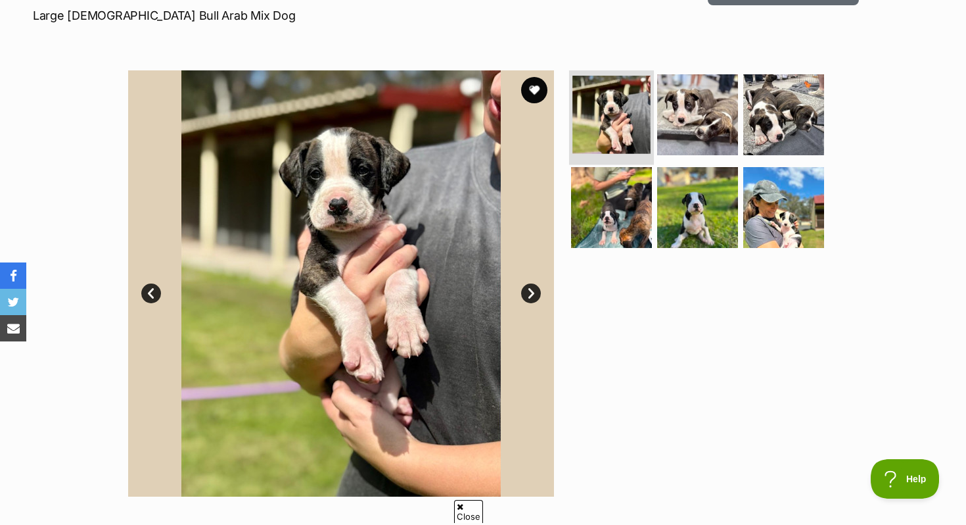
scroll to position [204, 0]
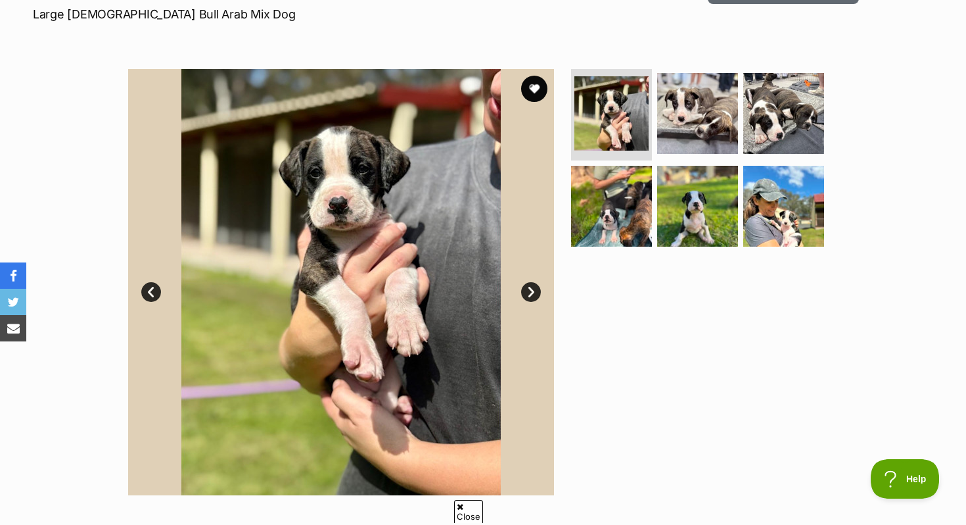
click at [537, 293] on link "Next" at bounding box center [531, 292] width 20 height 20
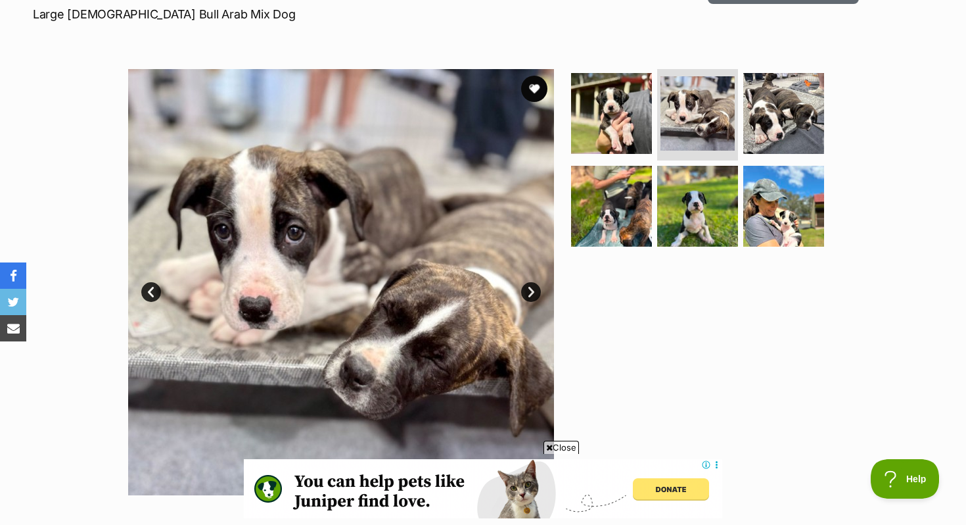
scroll to position [0, 0]
click at [537, 293] on link "Next" at bounding box center [531, 292] width 20 height 20
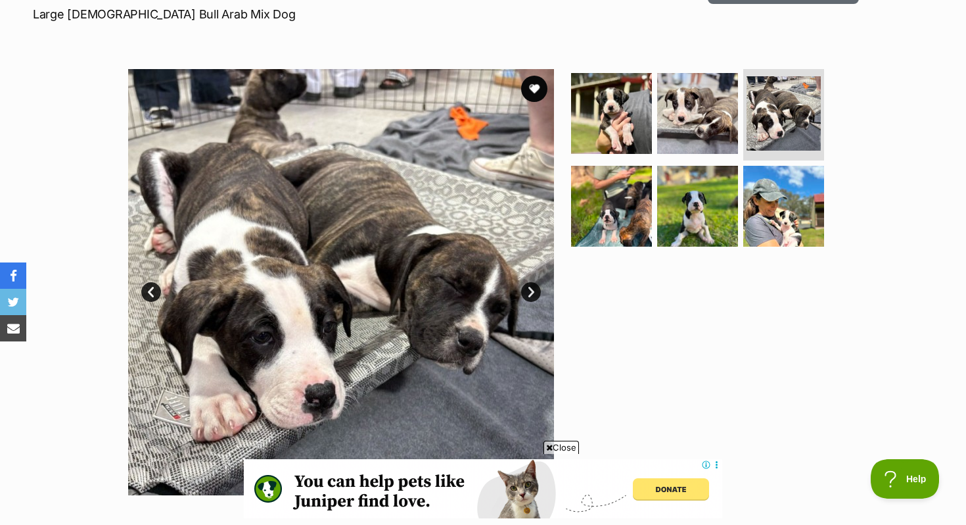
click at [538, 291] on link "Next" at bounding box center [531, 292] width 20 height 20
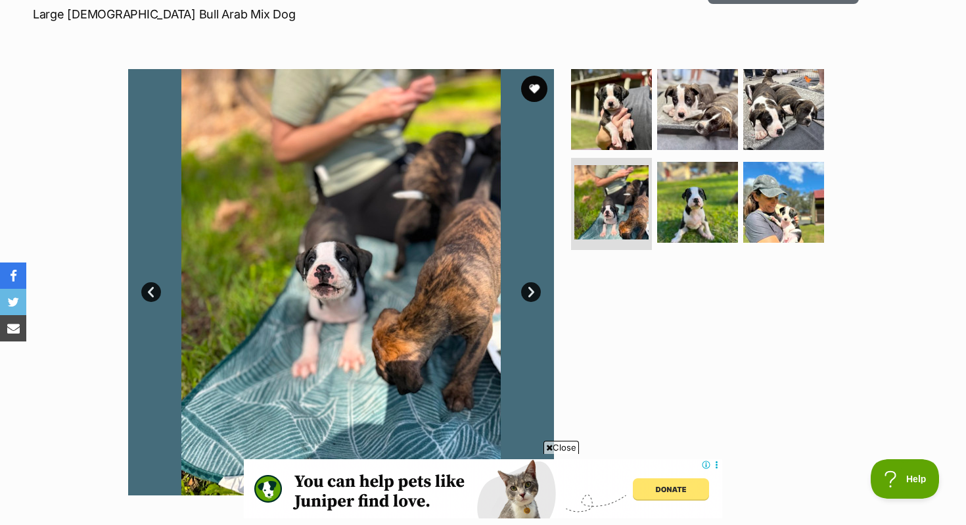
click at [538, 291] on link "Next" at bounding box center [531, 292] width 20 height 20
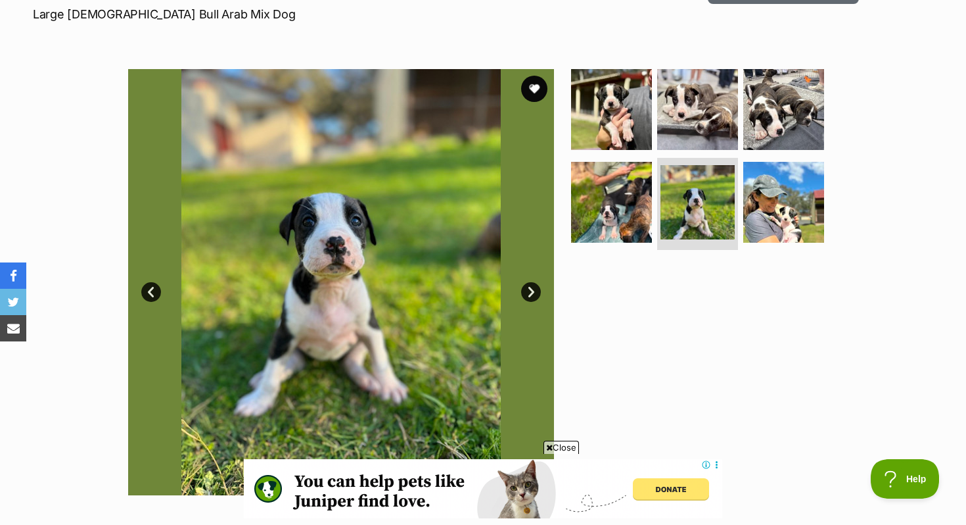
click at [538, 291] on link "Next" at bounding box center [531, 292] width 20 height 20
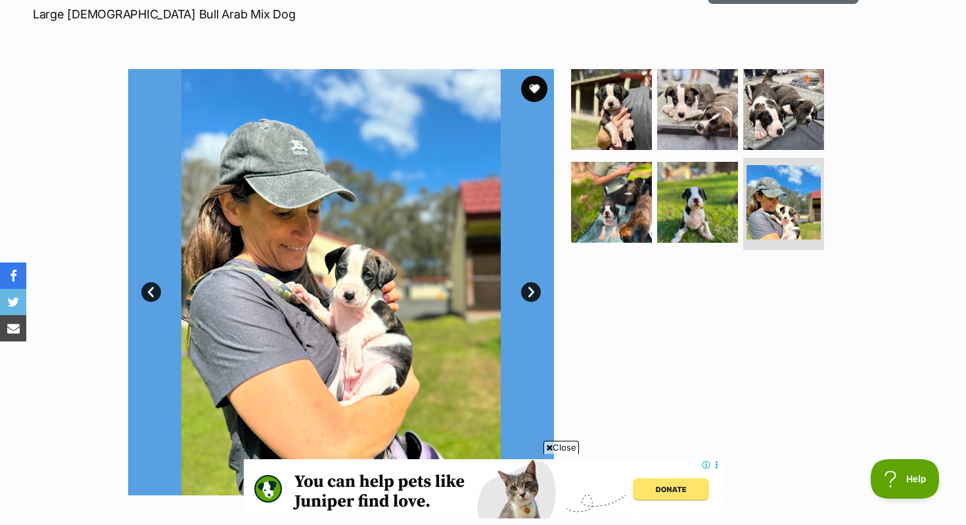
click at [538, 291] on link "Next" at bounding box center [531, 292] width 20 height 20
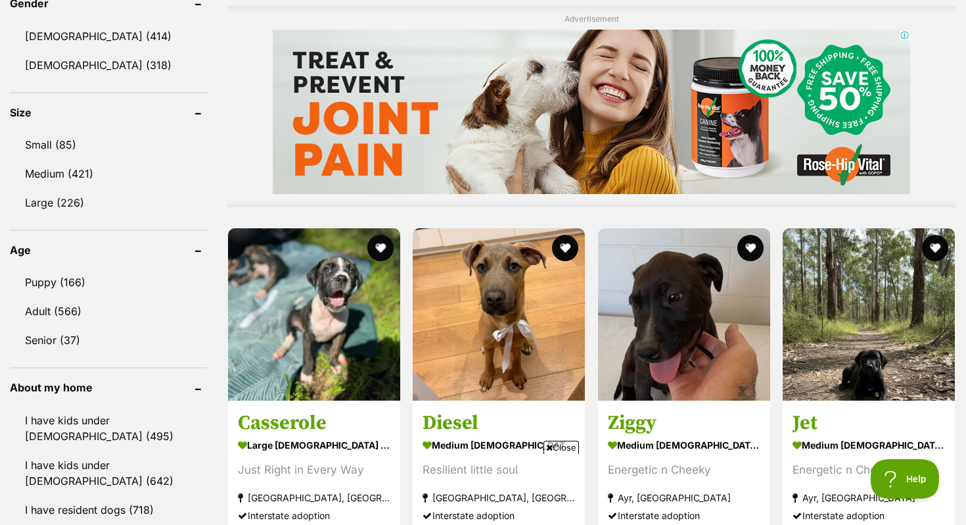
scroll to position [1160, 0]
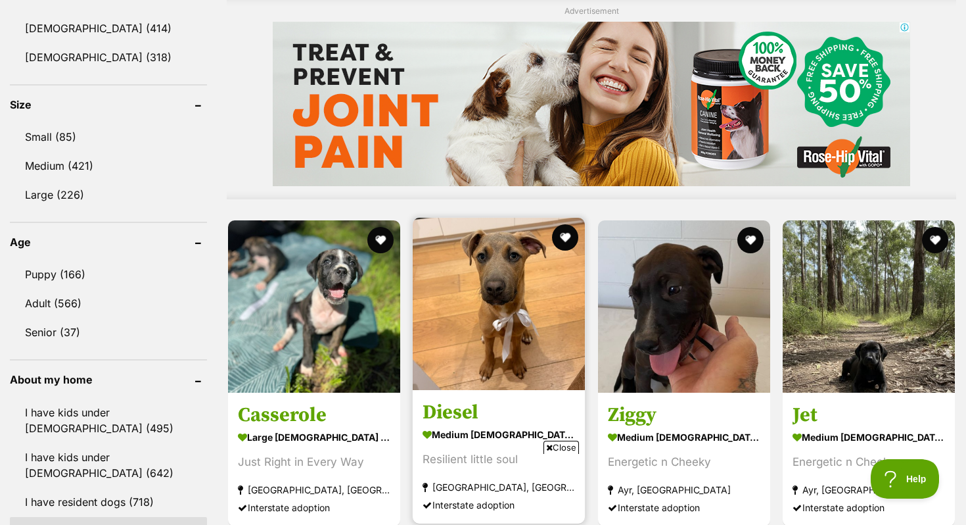
click at [483, 385] on img at bounding box center [499, 304] width 172 height 172
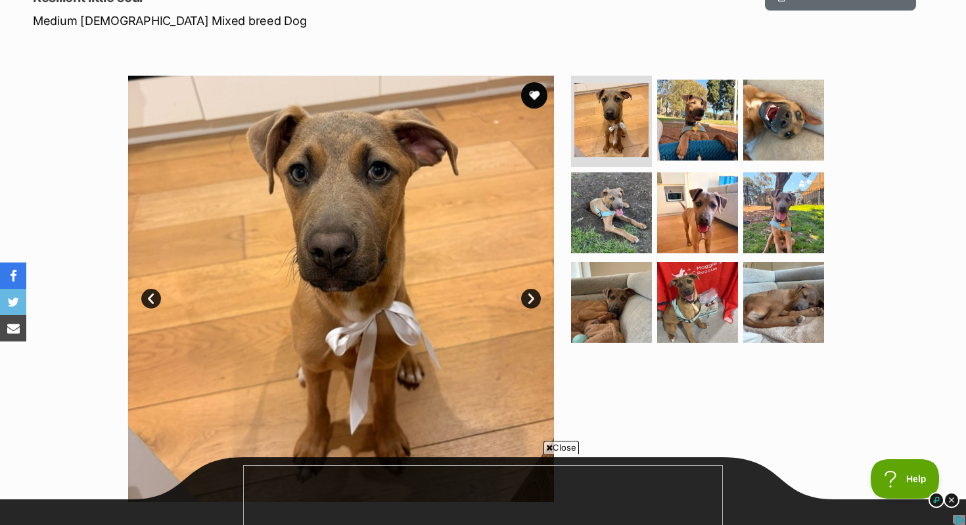
click at [533, 296] on link "Next" at bounding box center [531, 299] width 20 height 20
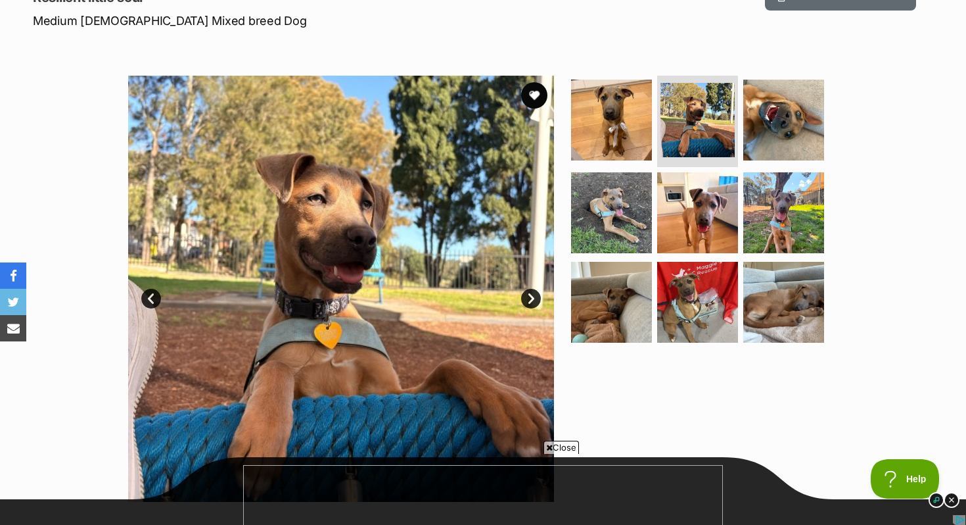
click at [533, 296] on link "Next" at bounding box center [531, 299] width 20 height 20
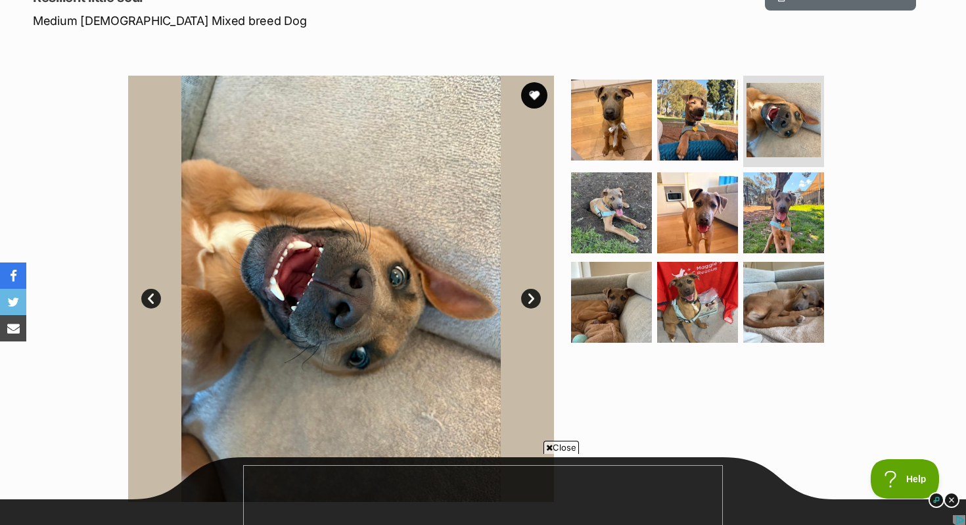
click at [533, 296] on link "Next" at bounding box center [531, 299] width 20 height 20
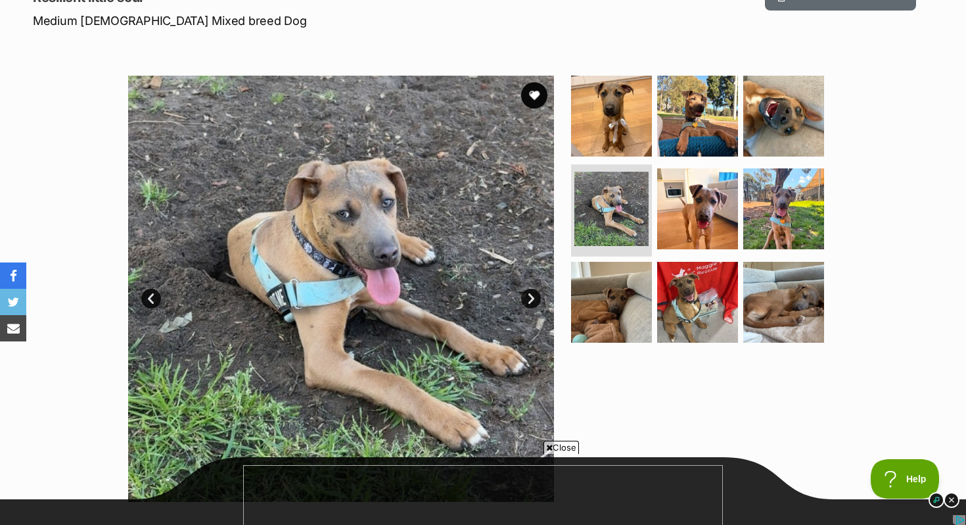
click at [532, 295] on link "Next" at bounding box center [531, 299] width 20 height 20
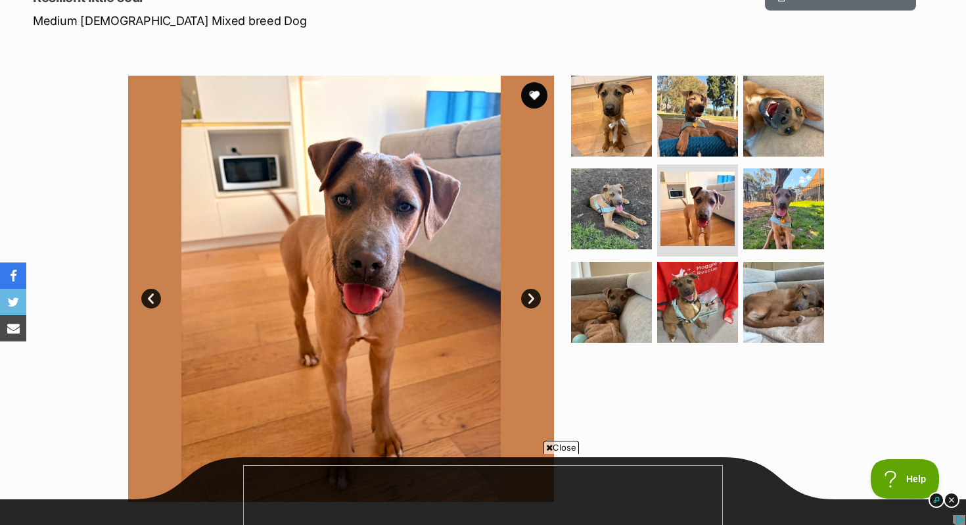
click at [532, 295] on link "Next" at bounding box center [531, 299] width 20 height 20
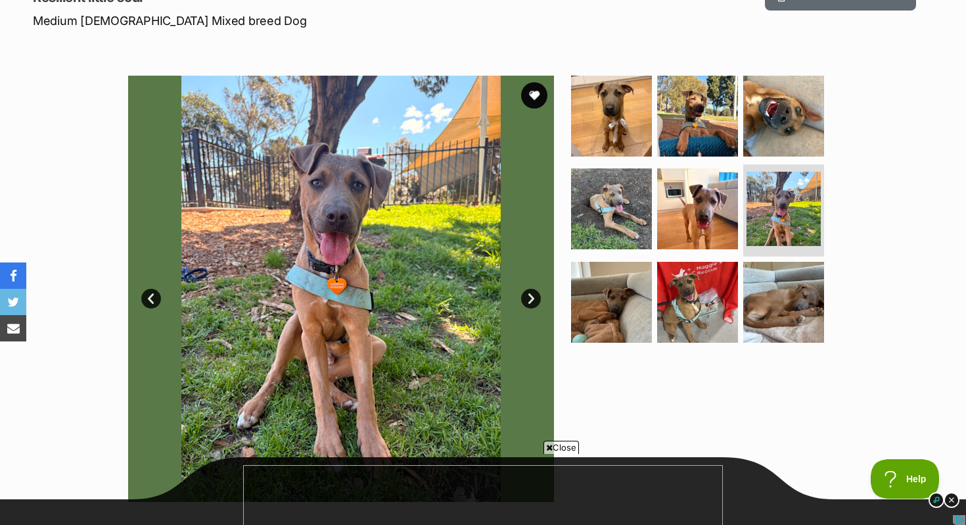
click at [532, 295] on link "Next" at bounding box center [531, 299] width 20 height 20
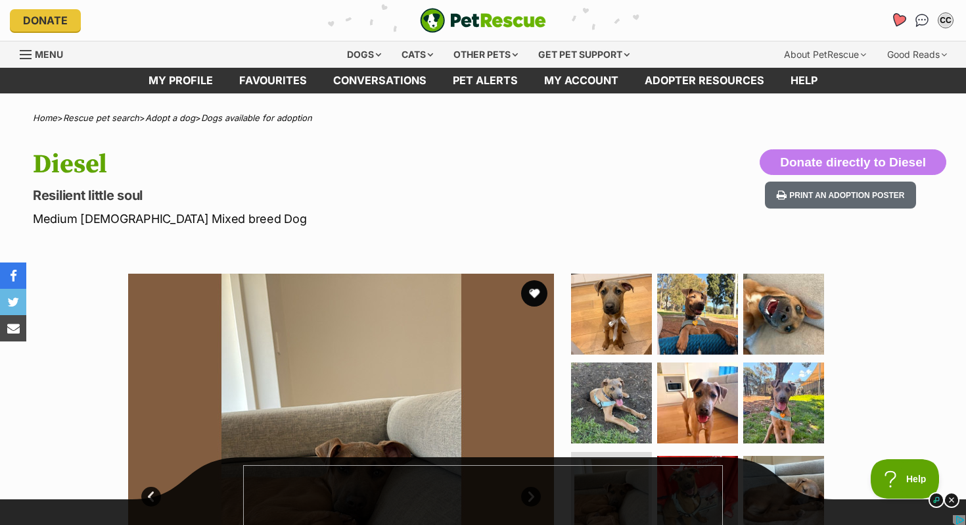
click at [901, 21] on icon "Favourites" at bounding box center [899, 19] width 16 height 15
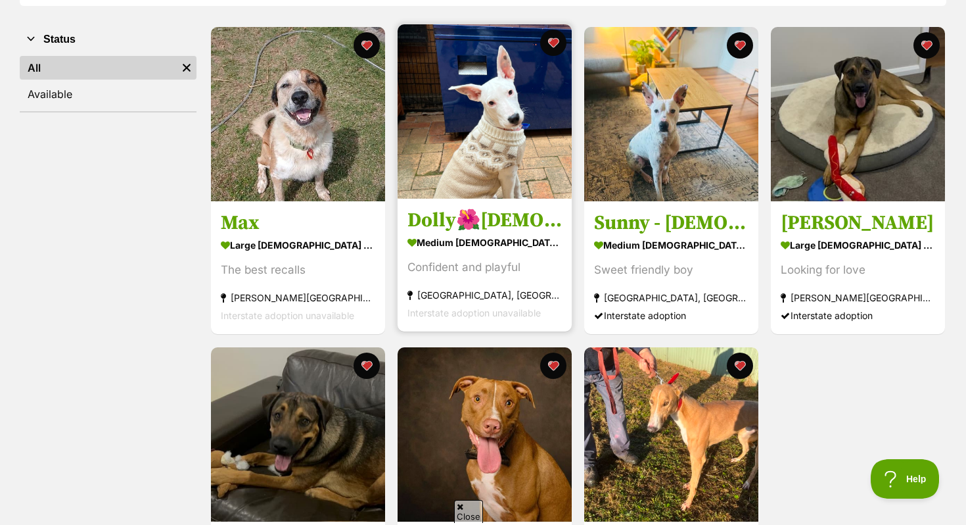
scroll to position [241, 0]
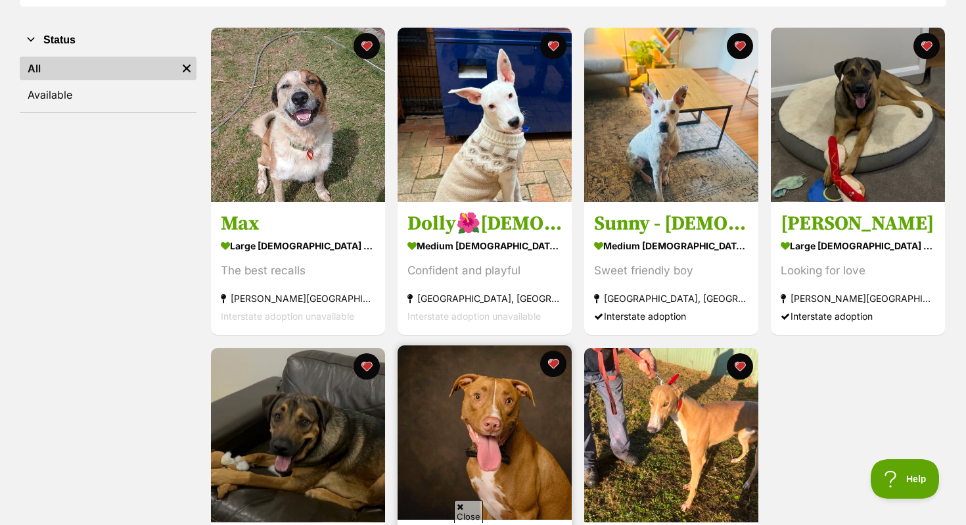
click at [518, 428] on img at bounding box center [485, 432] width 174 height 174
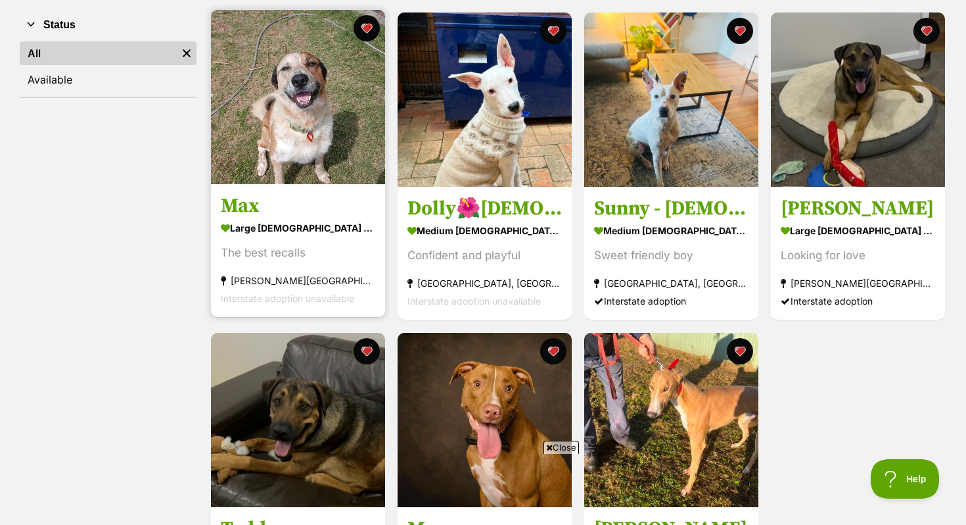
scroll to position [255, 0]
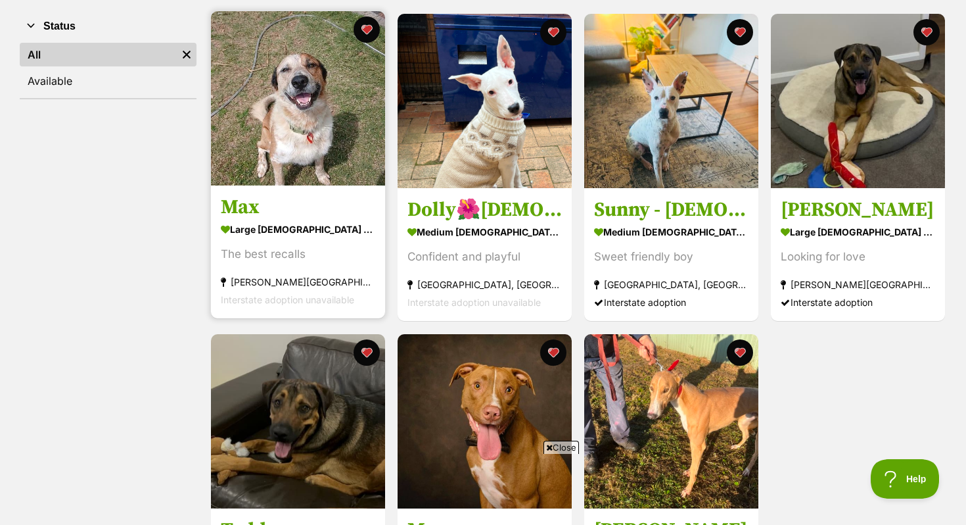
click at [331, 204] on h3 "Max" at bounding box center [298, 207] width 154 height 25
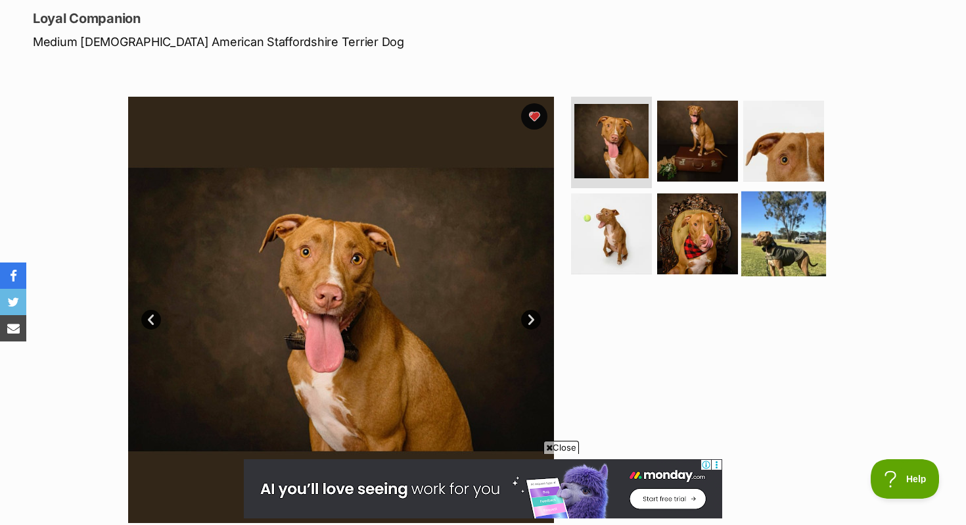
click at [773, 251] on img at bounding box center [784, 233] width 85 height 85
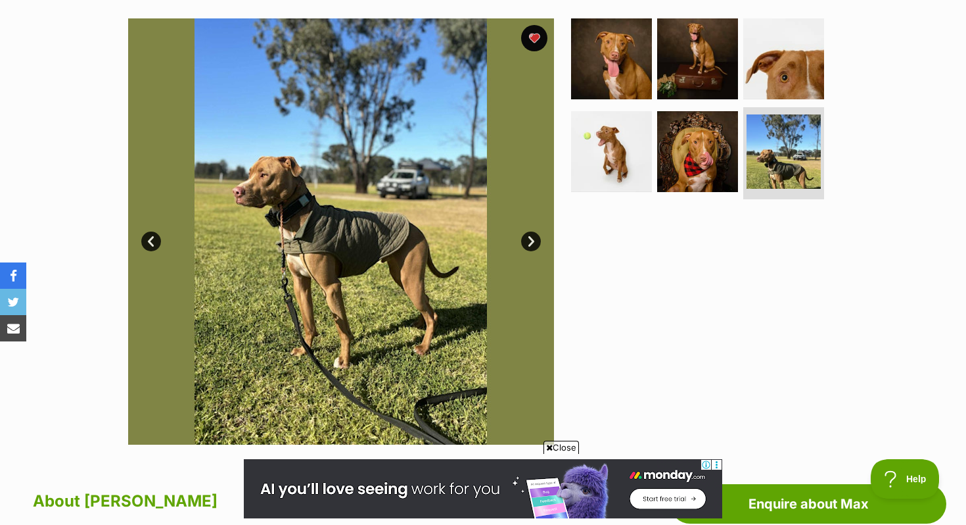
scroll to position [250, 0]
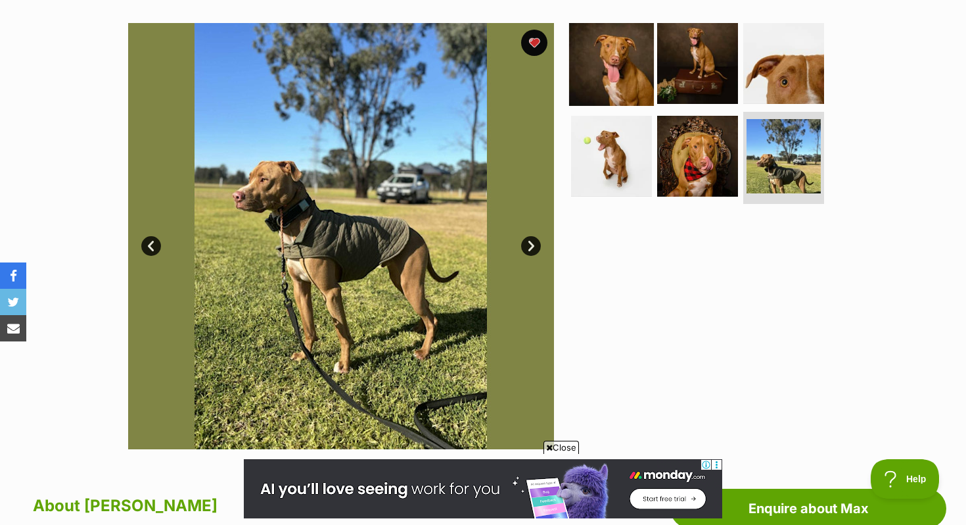
click at [635, 54] on img at bounding box center [611, 62] width 85 height 85
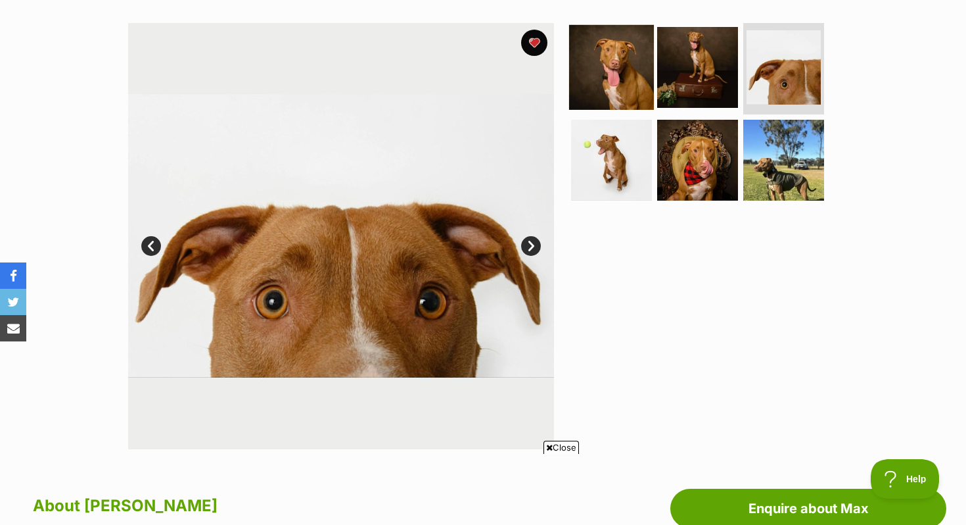
scroll to position [0, 0]
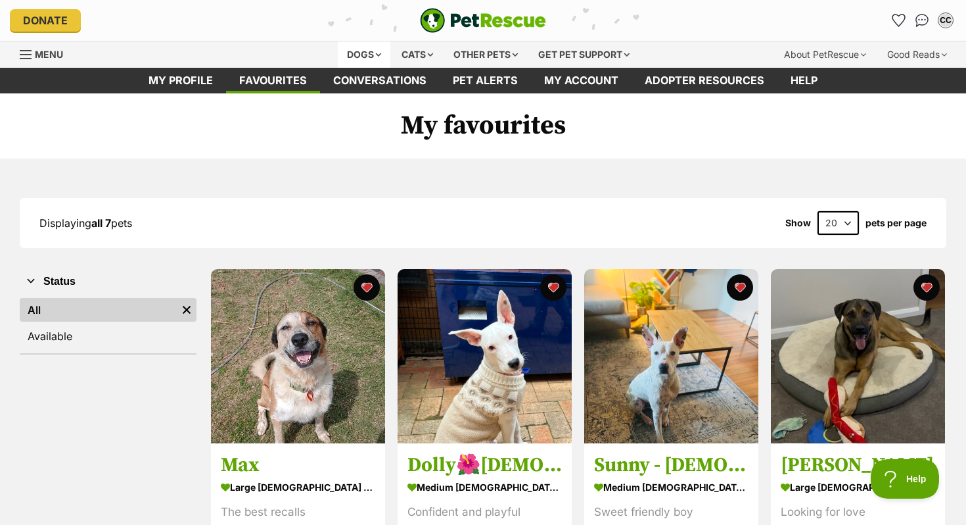
click at [364, 59] on div "Dogs" at bounding box center [364, 54] width 53 height 26
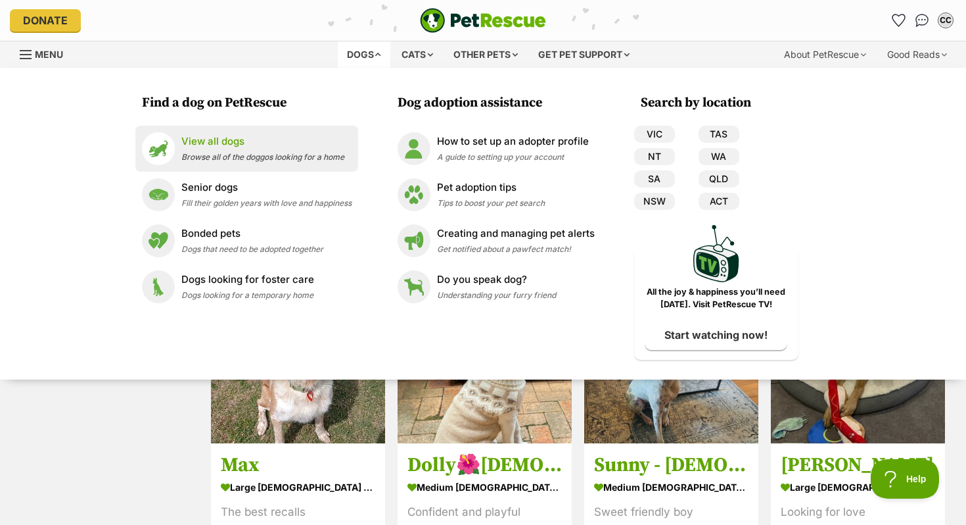
click at [290, 154] on span "Browse all of the doggos looking for a home" at bounding box center [262, 157] width 163 height 10
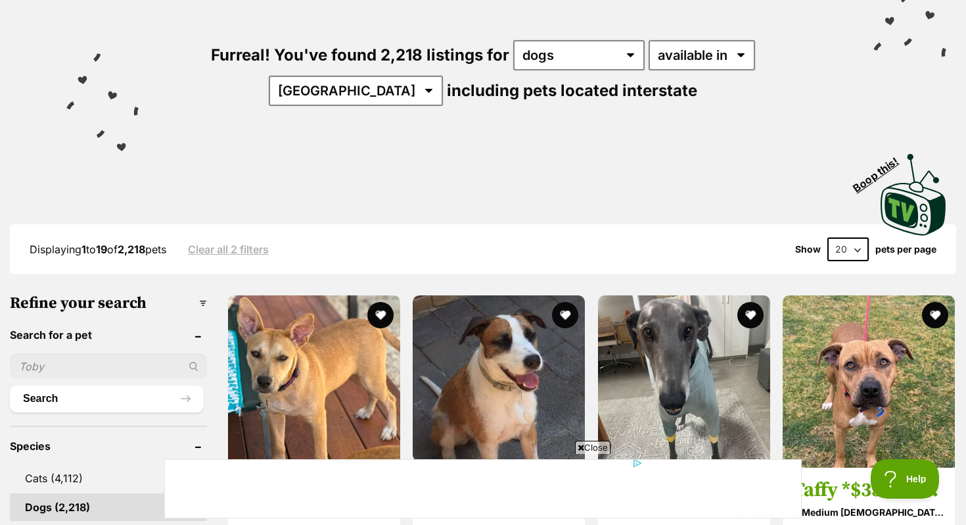
scroll to position [131, 0]
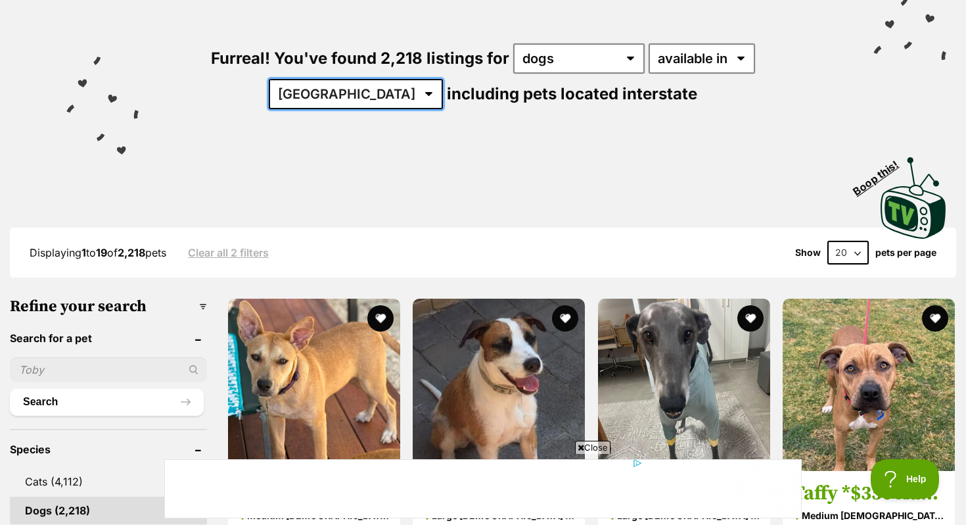
click at [443, 79] on select "[GEOGRAPHIC_DATA] [GEOGRAPHIC_DATA] [GEOGRAPHIC_DATA] [GEOGRAPHIC_DATA] [GEOGRA…" at bounding box center [356, 94] width 174 height 30
select select "NT"
click at [443, 79] on select "[GEOGRAPHIC_DATA] [GEOGRAPHIC_DATA] [GEOGRAPHIC_DATA] [GEOGRAPHIC_DATA] [GEOGRA…" at bounding box center [356, 94] width 174 height 30
click at [443, 79] on select "Australia ACT NSW NT QLD SA TAS VIC WA" at bounding box center [356, 94] width 174 height 30
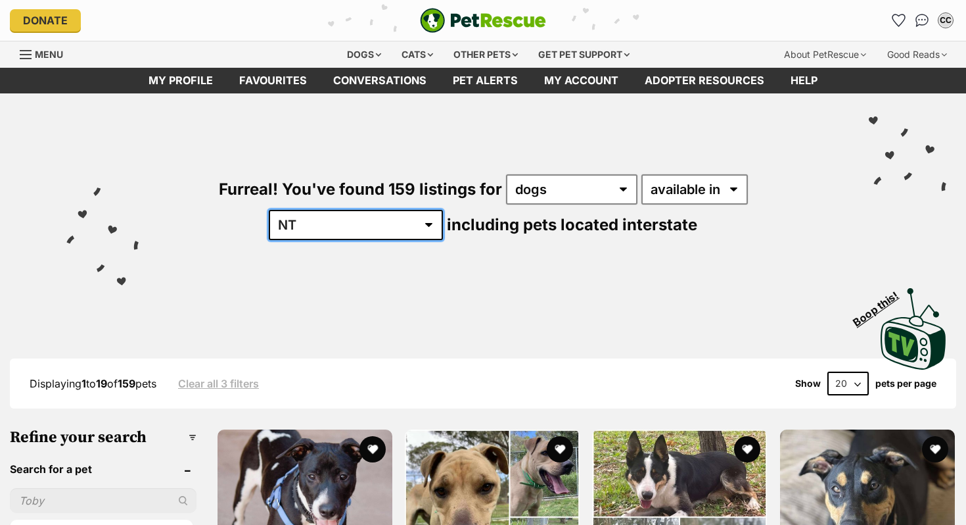
click at [443, 210] on select "[GEOGRAPHIC_DATA] [GEOGRAPHIC_DATA] [GEOGRAPHIC_DATA] [GEOGRAPHIC_DATA] [GEOGRA…" at bounding box center [356, 225] width 174 height 30
select select "NSW"
click at [443, 210] on select "[GEOGRAPHIC_DATA] [GEOGRAPHIC_DATA] [GEOGRAPHIC_DATA] [GEOGRAPHIC_DATA] [GEOGRA…" at bounding box center [356, 225] width 174 height 30
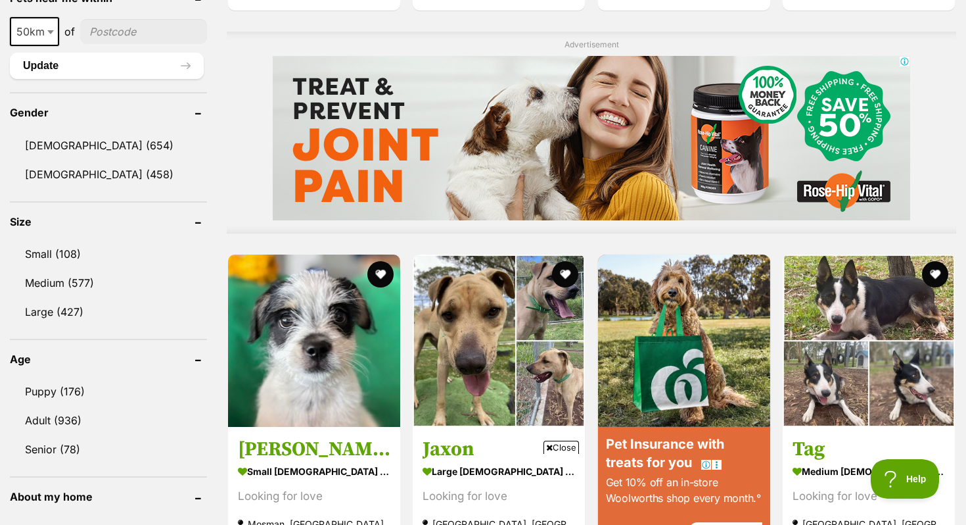
scroll to position [1057, 0]
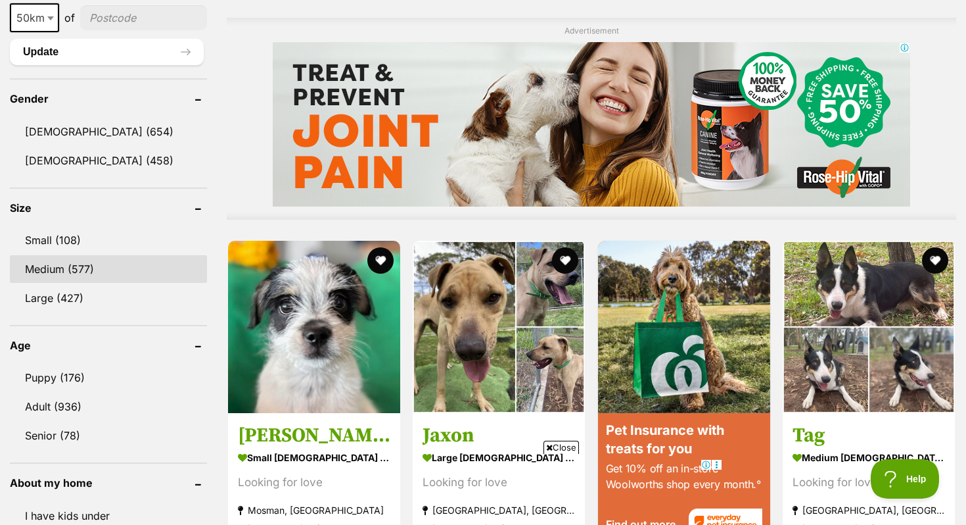
click at [80, 263] on link "Medium (577)" at bounding box center [108, 269] width 197 height 28
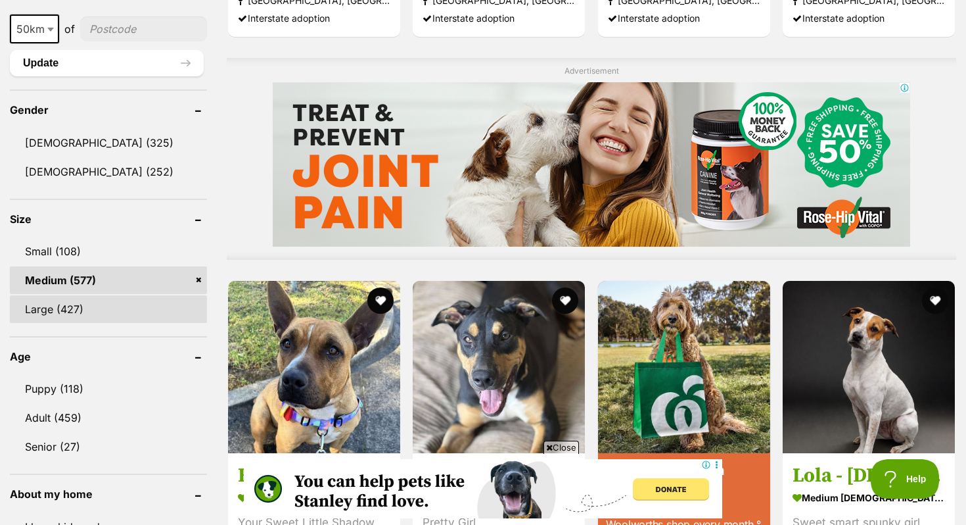
click at [89, 310] on link "Large (427)" at bounding box center [108, 309] width 197 height 28
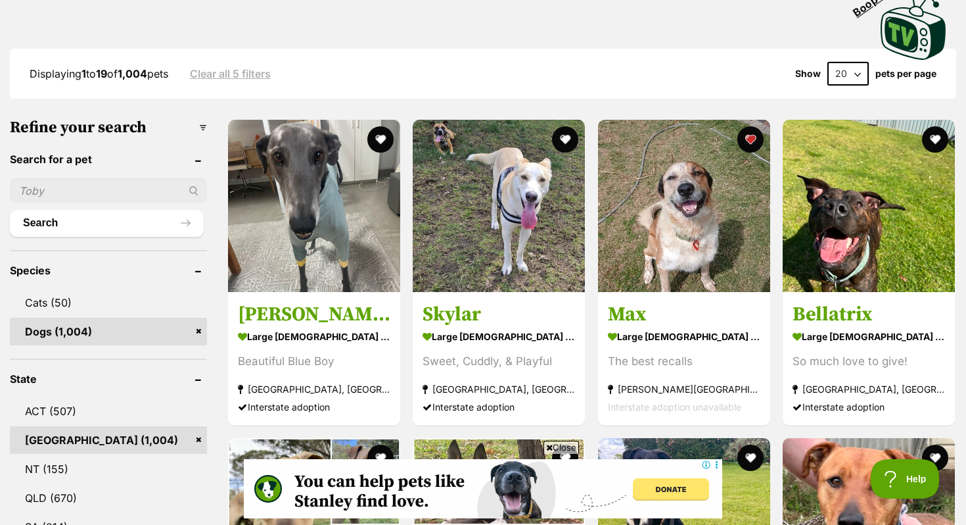
scroll to position [312, 0]
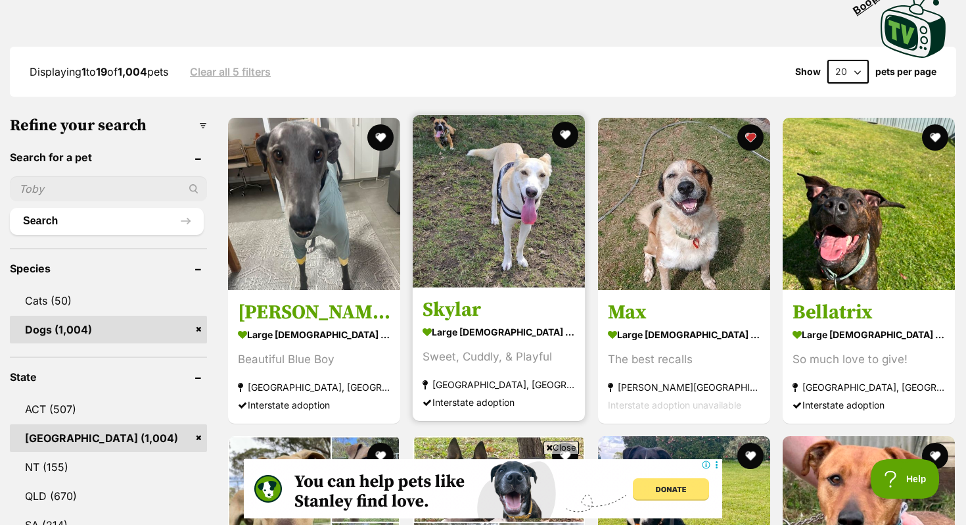
click at [489, 289] on link at bounding box center [499, 283] width 172 height 13
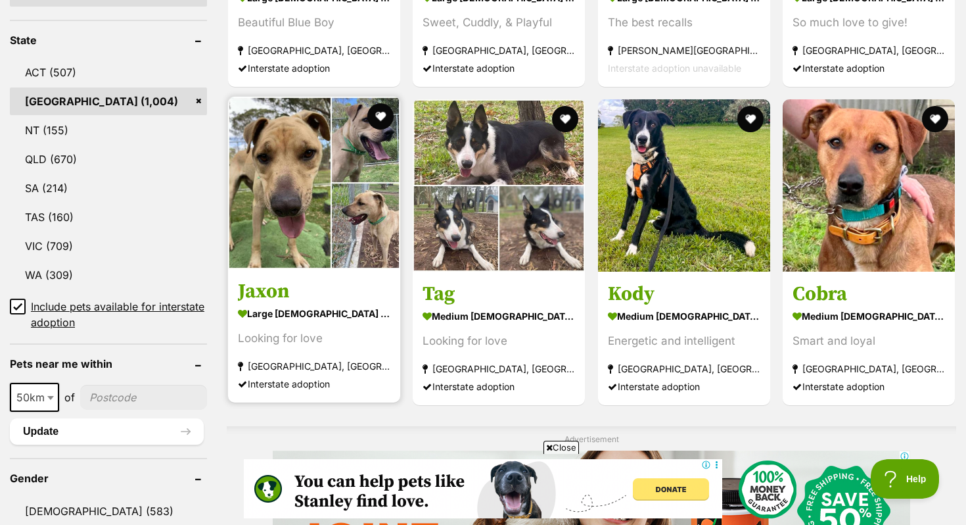
scroll to position [650, 0]
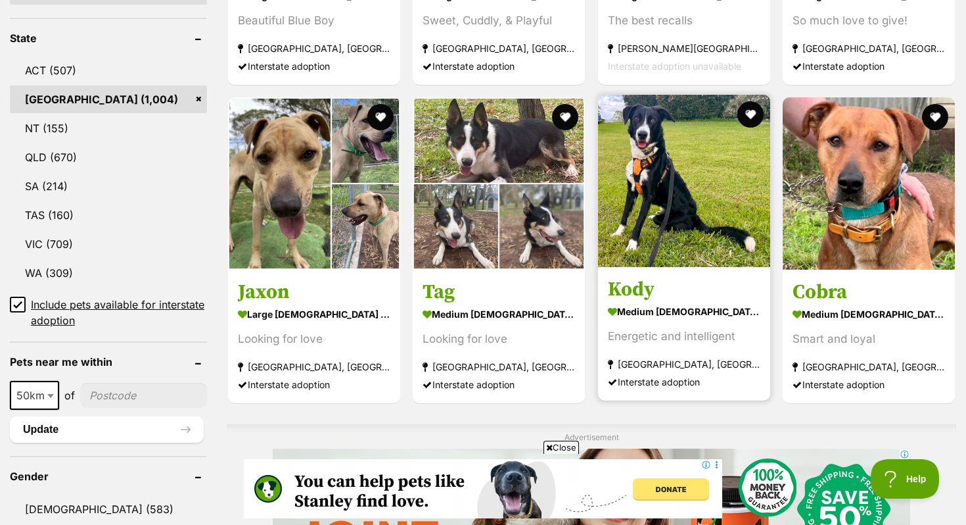
click at [664, 283] on h3 "Kody" at bounding box center [684, 289] width 153 height 25
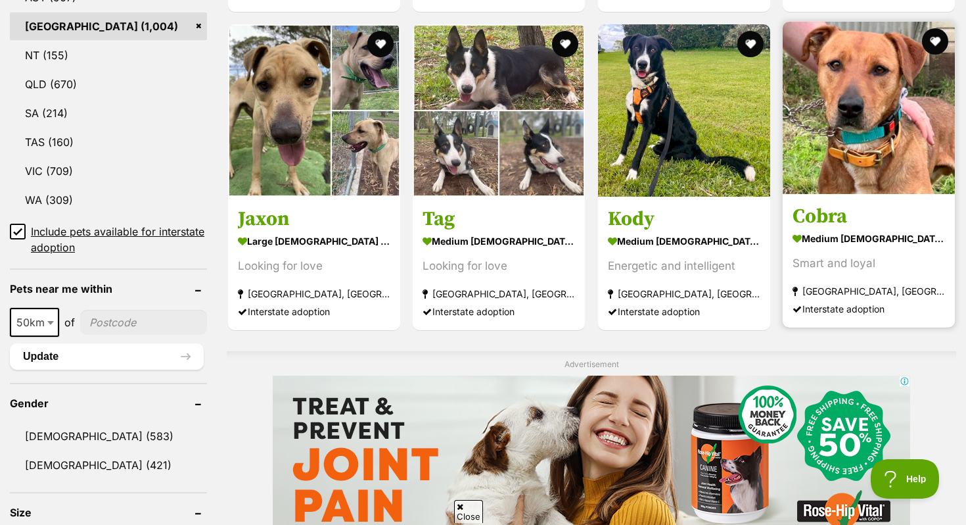
scroll to position [0, 0]
click at [815, 210] on h3 "Cobra" at bounding box center [869, 216] width 153 height 25
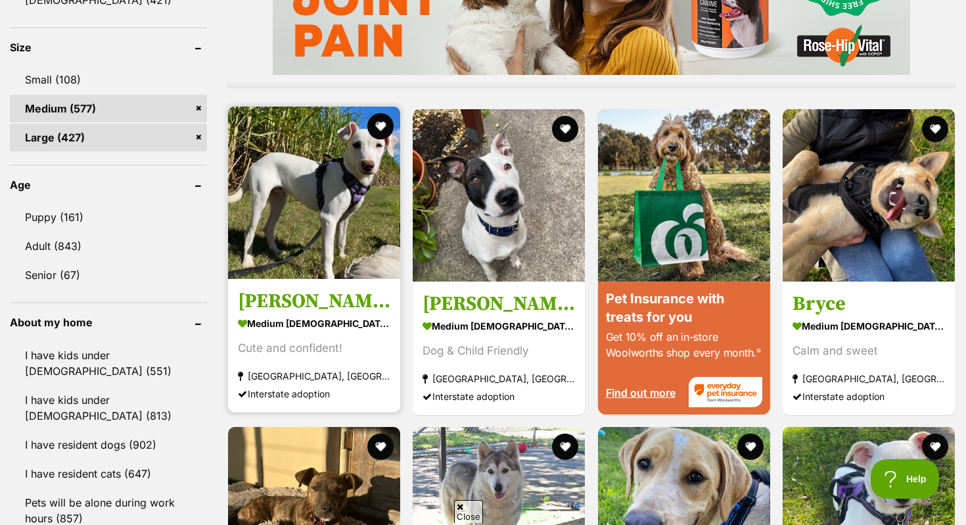
click at [289, 287] on link "Luke medium male Dog Cute and confident! Murwillumbah, NSW Interstate adoption" at bounding box center [314, 344] width 172 height 133
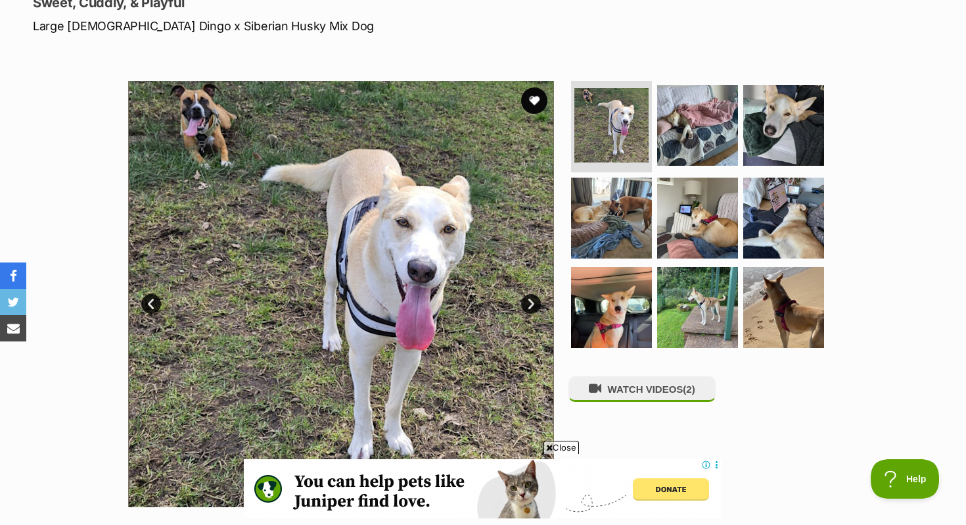
click at [529, 299] on link "Next" at bounding box center [531, 304] width 20 height 20
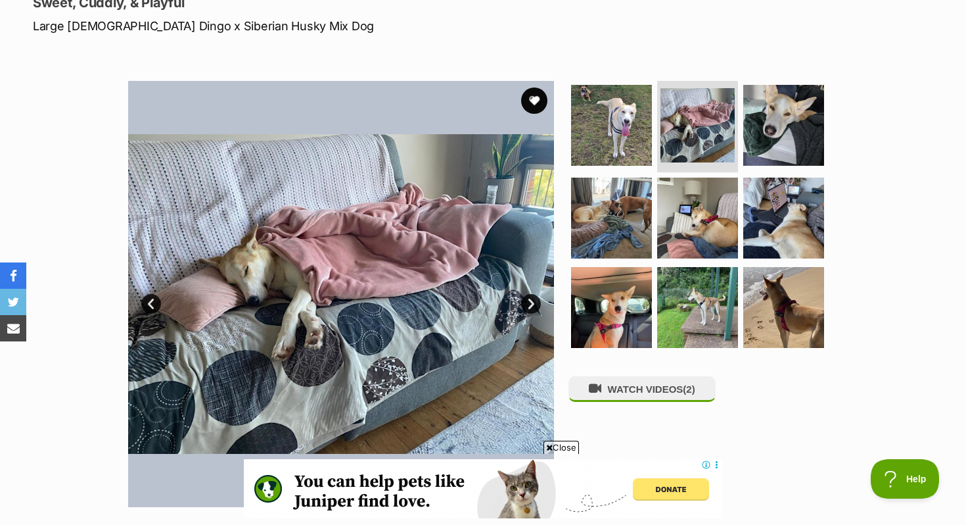
click at [529, 299] on link "Next" at bounding box center [531, 304] width 20 height 20
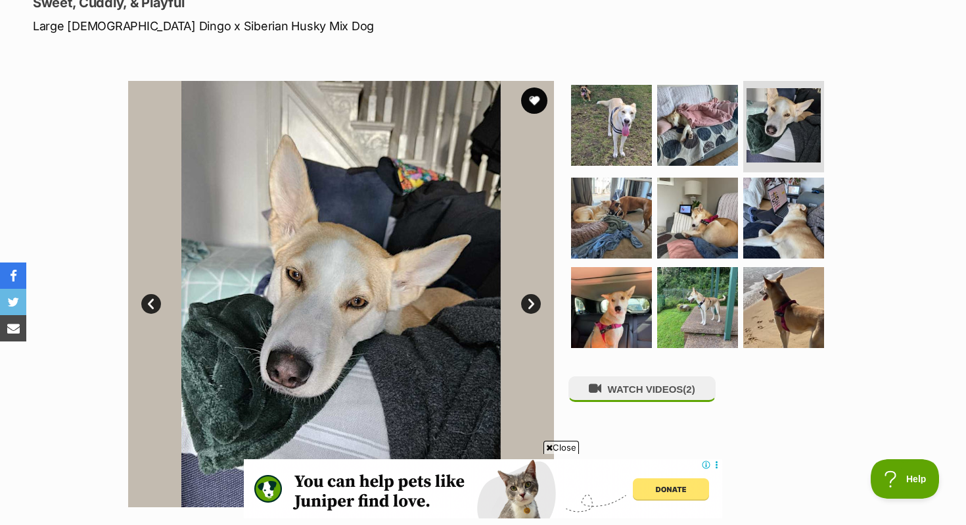
click at [531, 298] on link "Next" at bounding box center [531, 304] width 20 height 20
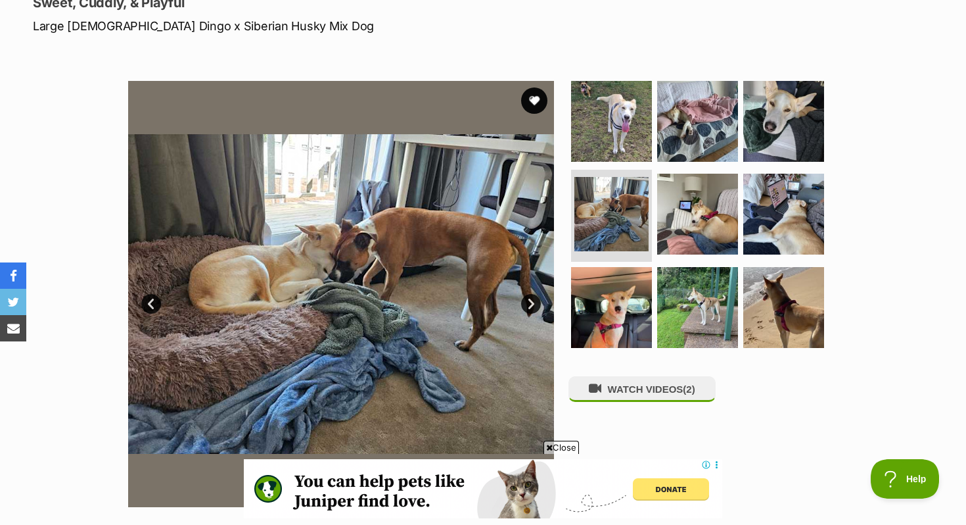
click at [531, 298] on link "Next" at bounding box center [531, 304] width 20 height 20
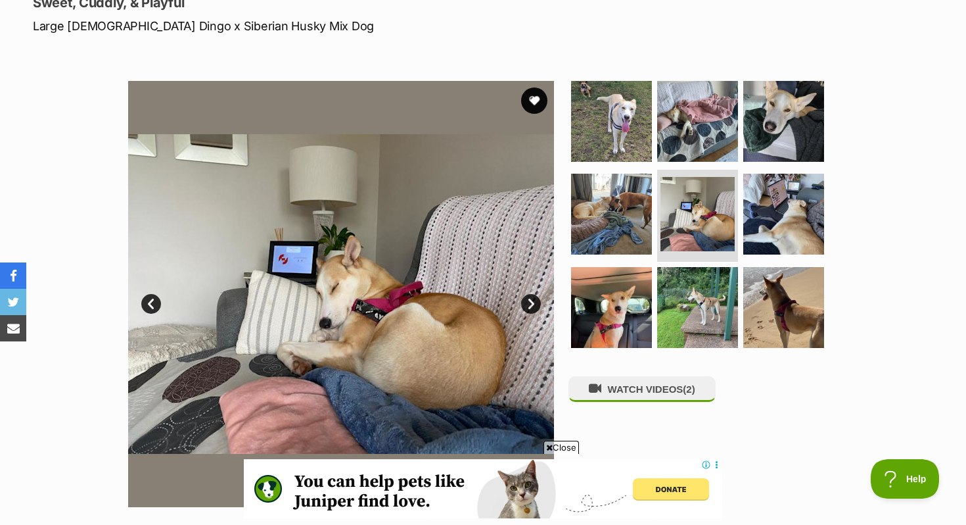
click at [532, 297] on link "Next" at bounding box center [531, 304] width 20 height 20
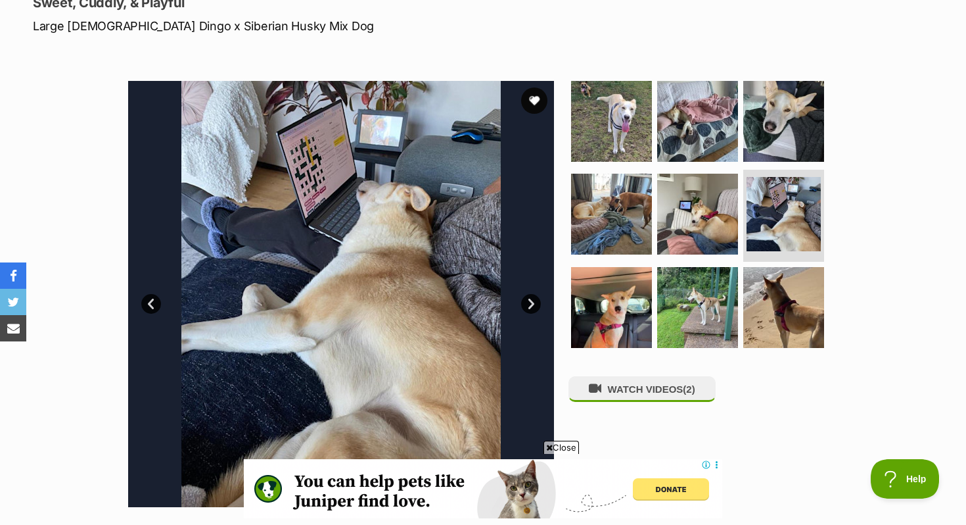
click at [532, 297] on link "Next" at bounding box center [531, 304] width 20 height 20
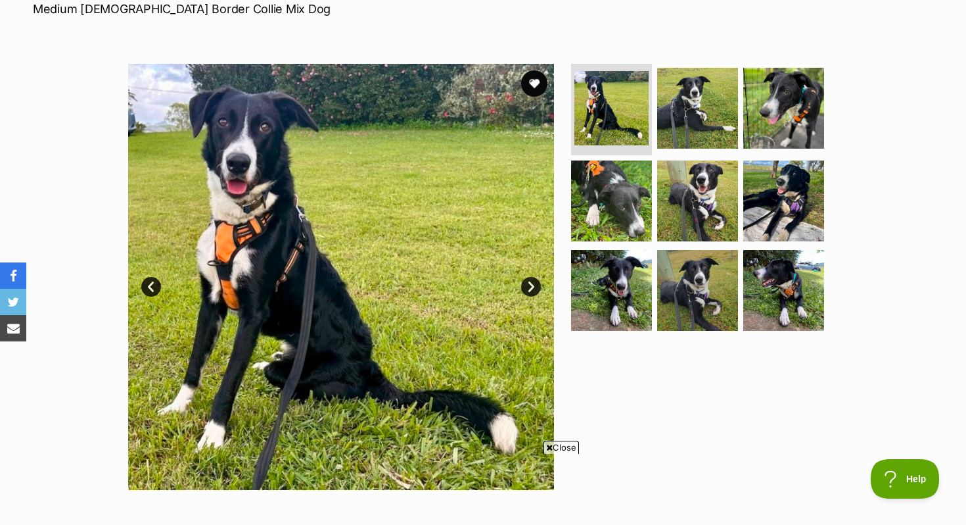
scroll to position [211, 0]
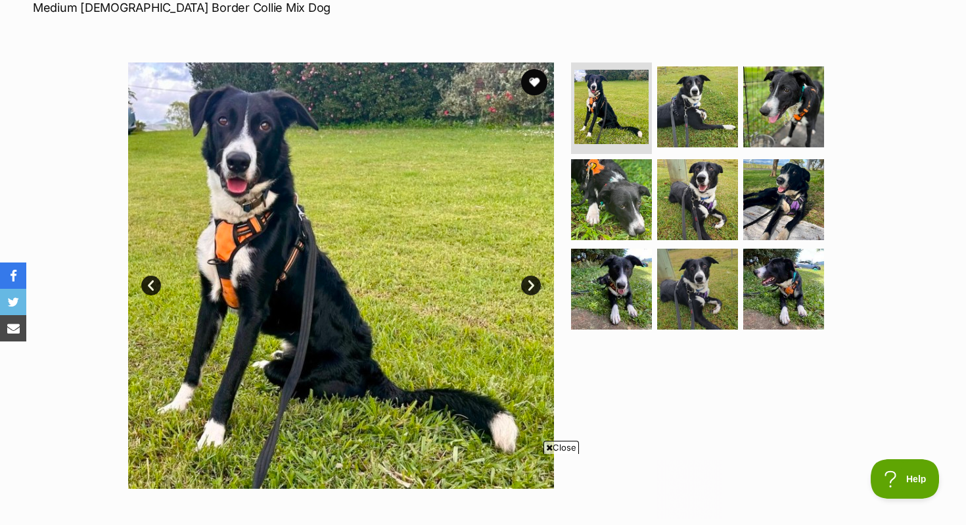
click at [534, 286] on link "Next" at bounding box center [531, 285] width 20 height 20
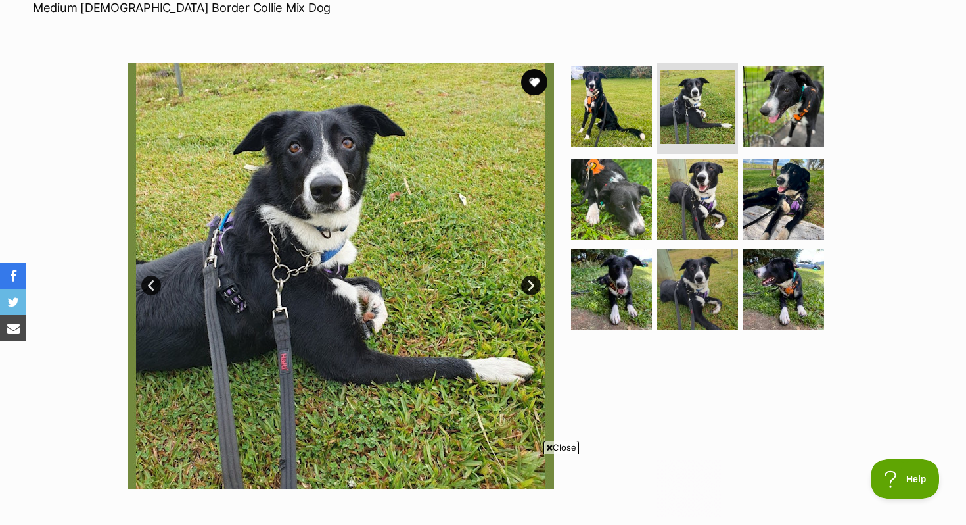
click at [534, 286] on link "Next" at bounding box center [531, 285] width 20 height 20
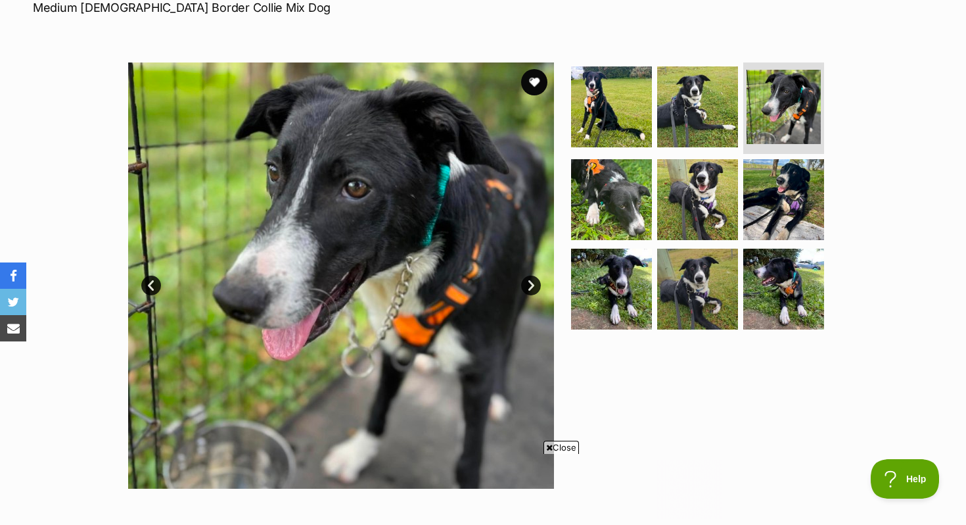
click at [534, 287] on link "Next" at bounding box center [531, 285] width 20 height 20
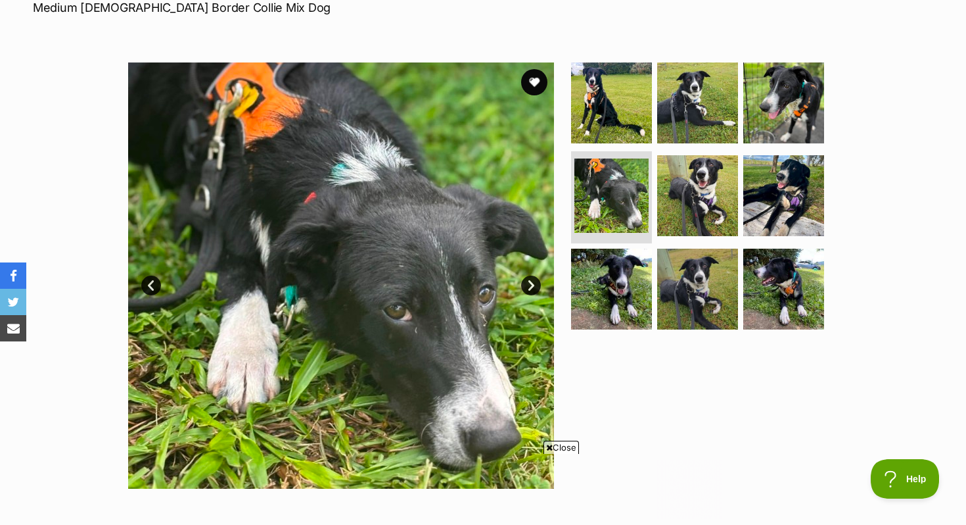
click at [534, 287] on link "Next" at bounding box center [531, 285] width 20 height 20
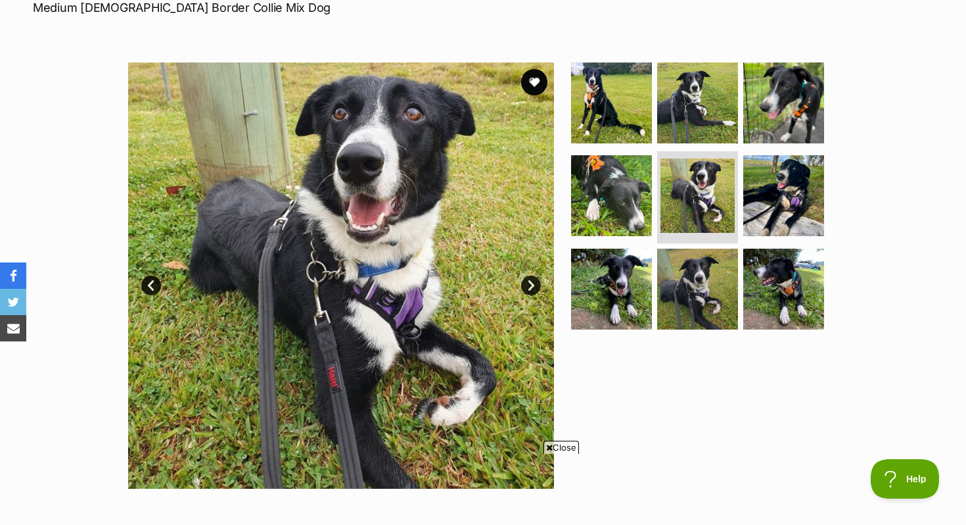
click at [534, 287] on link "Next" at bounding box center [531, 285] width 20 height 20
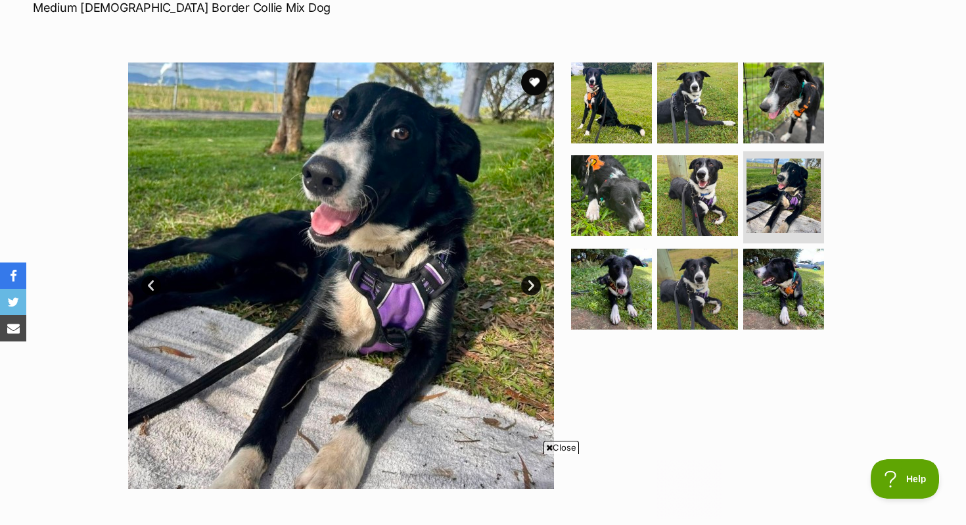
click at [533, 287] on link "Next" at bounding box center [531, 285] width 20 height 20
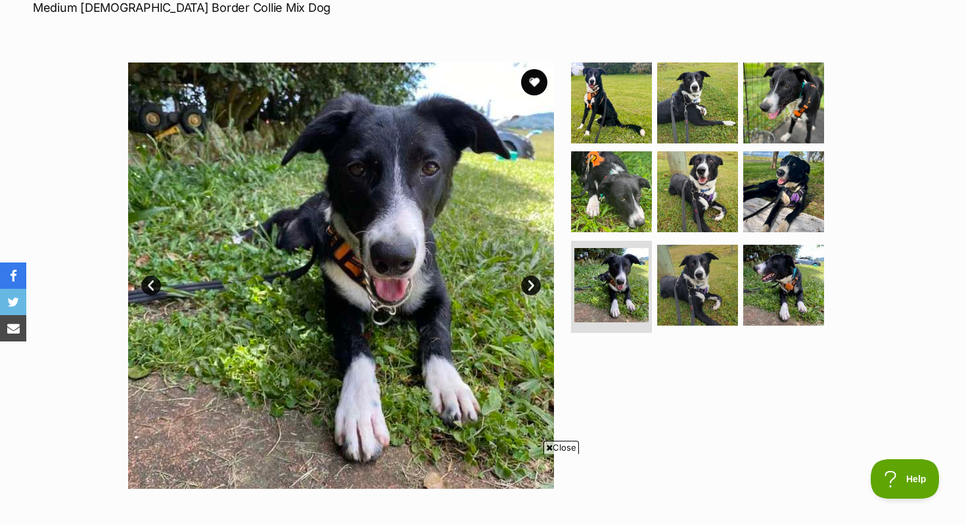
click at [533, 288] on link "Next" at bounding box center [531, 285] width 20 height 20
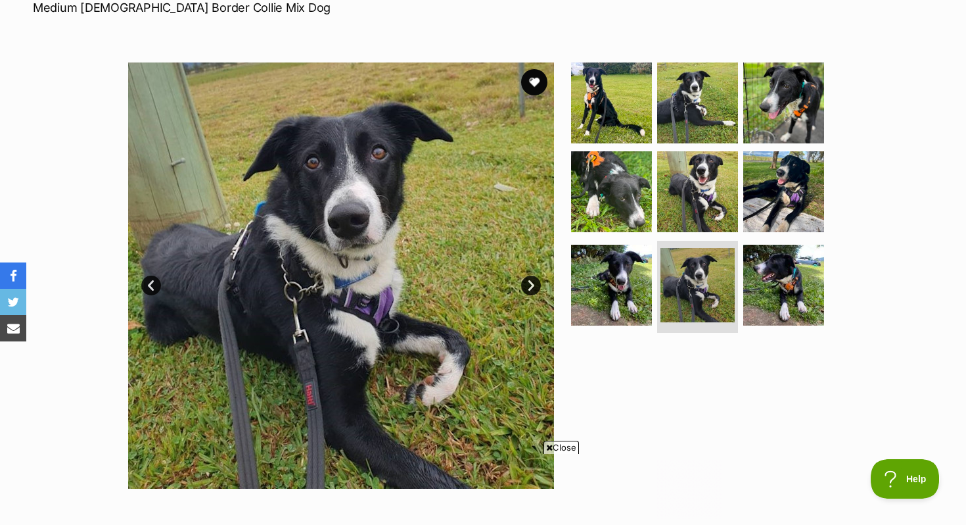
click at [531, 289] on link "Next" at bounding box center [531, 285] width 20 height 20
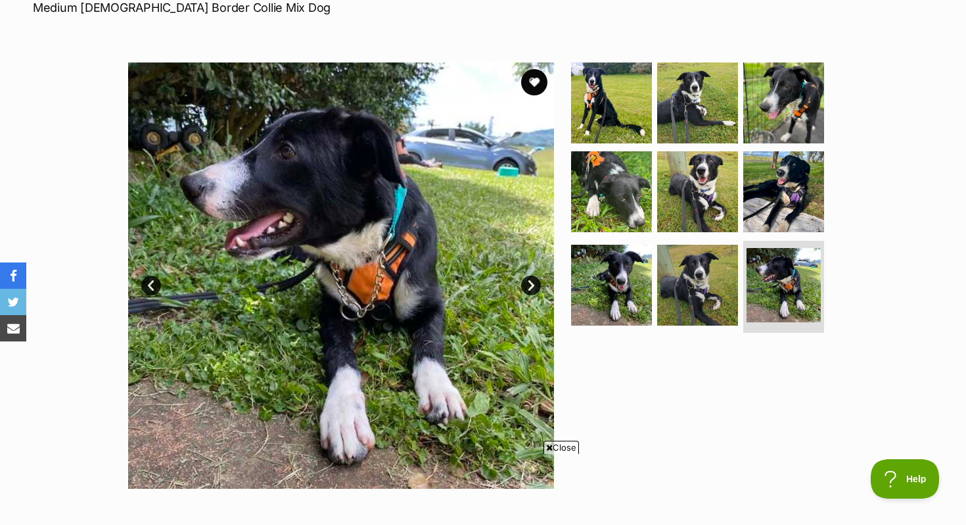
click at [532, 290] on link "Next" at bounding box center [531, 285] width 20 height 20
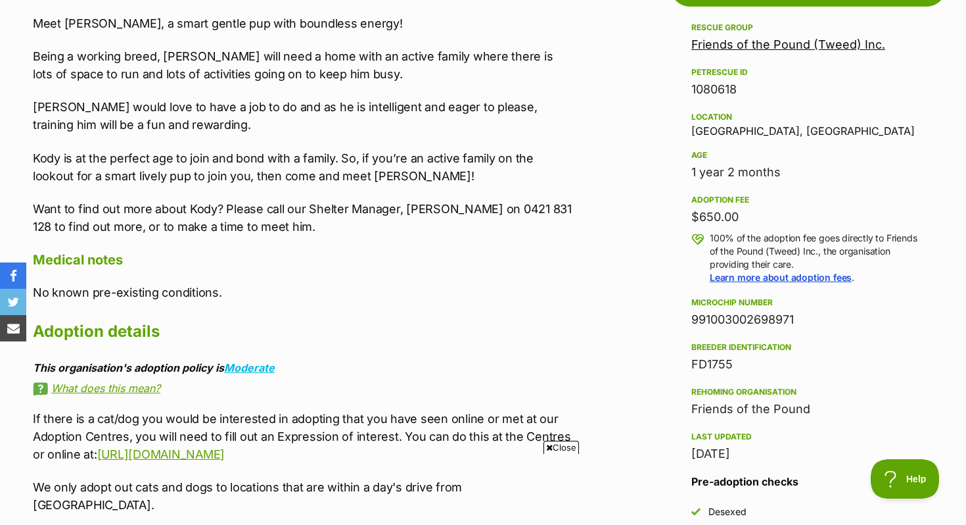
scroll to position [663, 0]
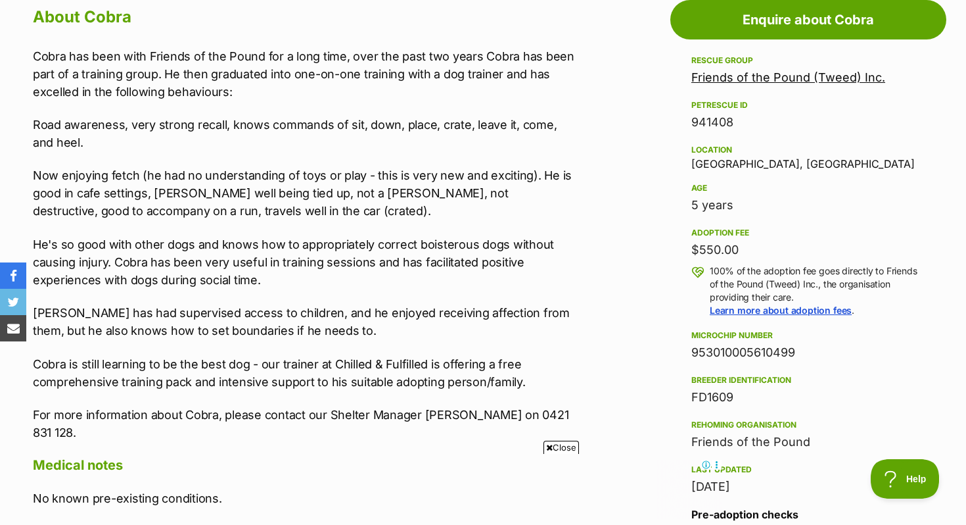
scroll to position [736, 0]
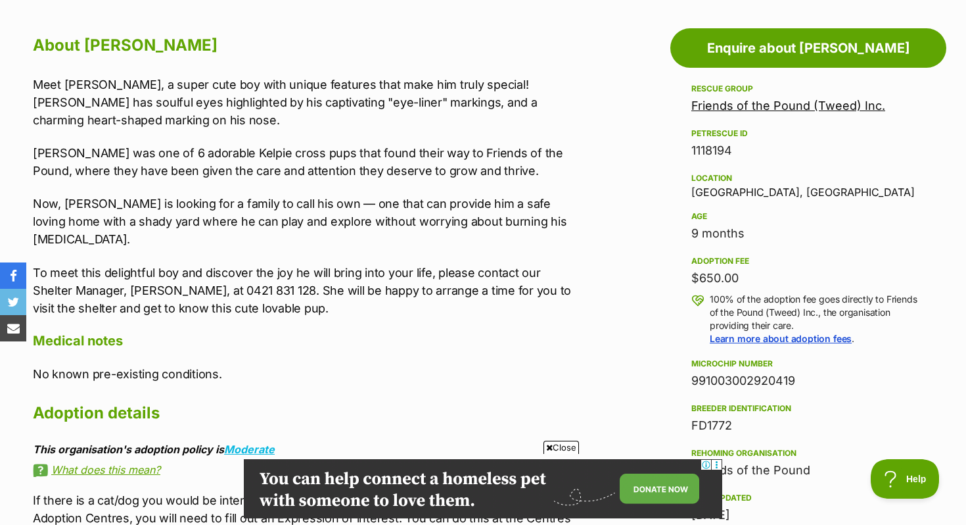
scroll to position [707, 0]
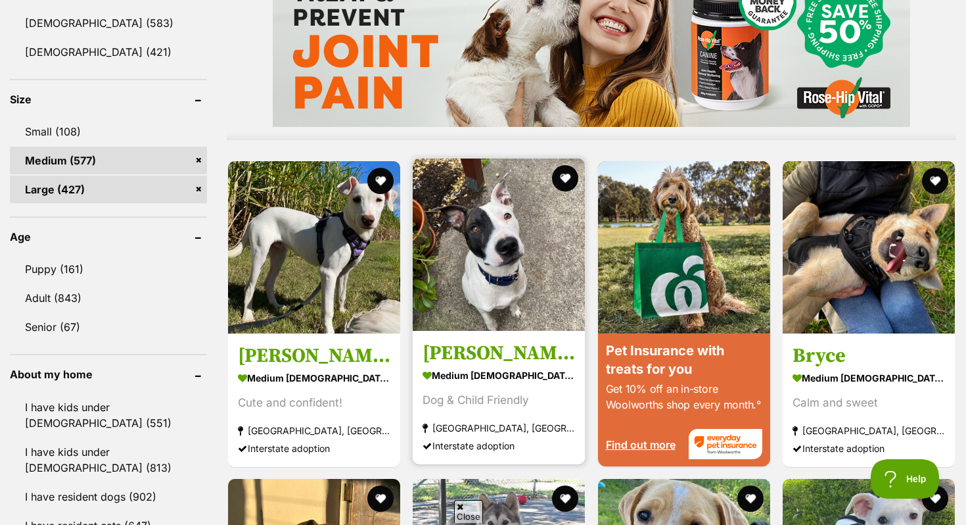
scroll to position [1139, 0]
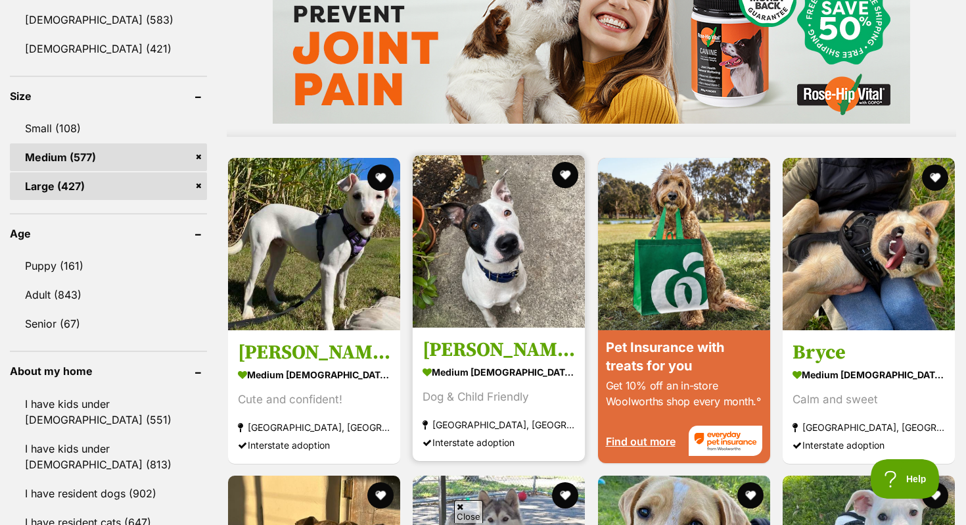
click at [510, 300] on img at bounding box center [499, 241] width 172 height 172
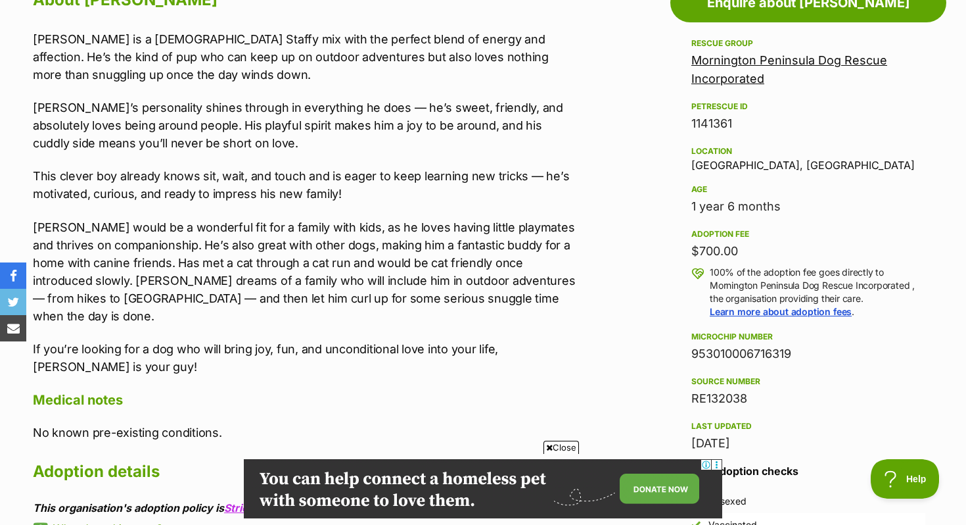
click at [445, 341] on p "If you’re looking for a dog who will bring joy, fun, and unconditional love int…" at bounding box center [304, 358] width 543 height 36
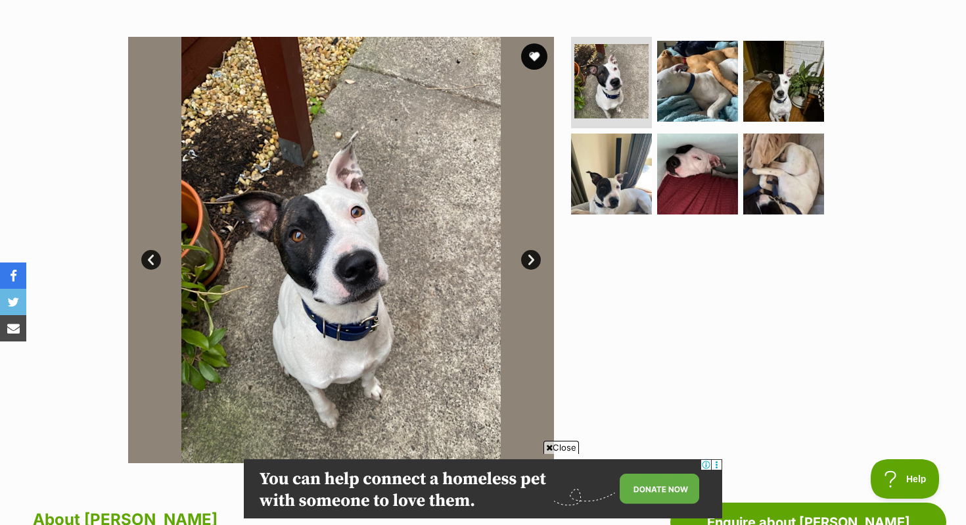
scroll to position [236, 0]
click at [529, 266] on link "Next" at bounding box center [531, 260] width 20 height 20
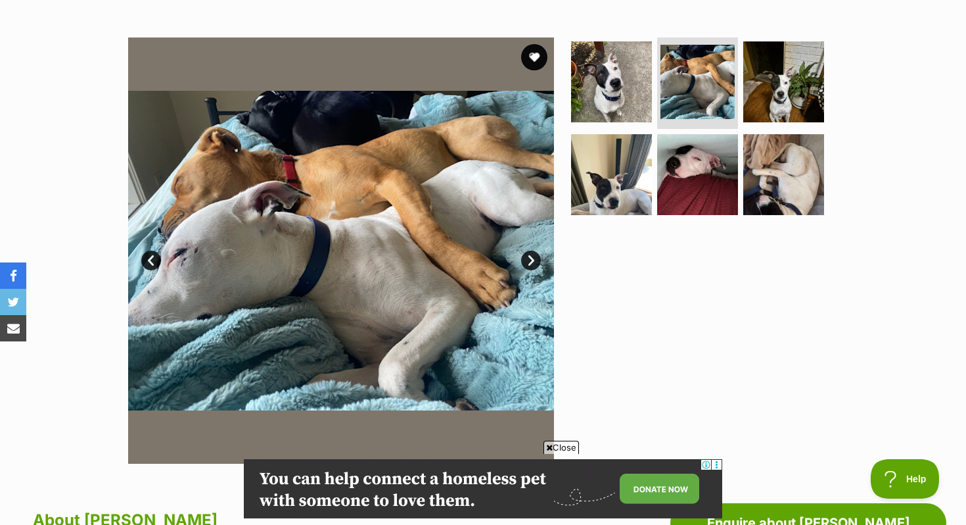
click at [529, 258] on link "Next" at bounding box center [531, 260] width 20 height 20
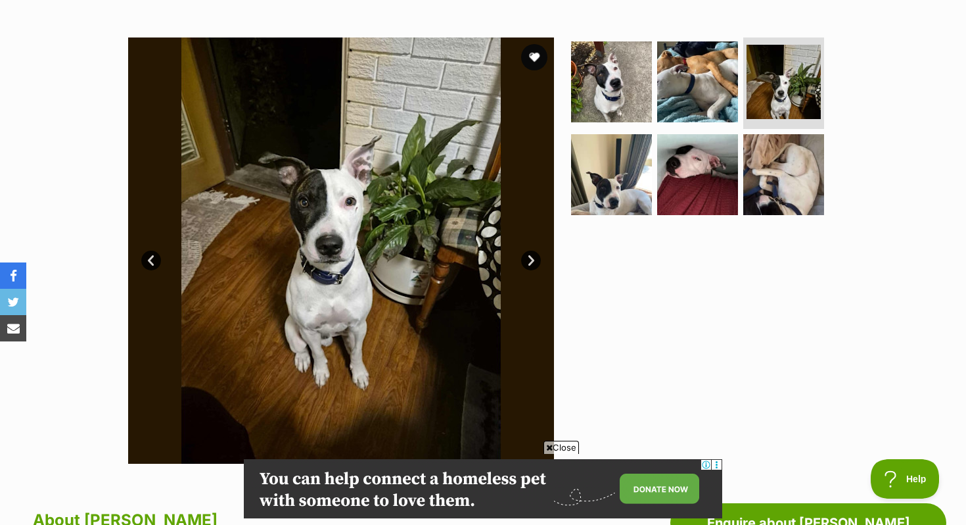
click at [529, 258] on link "Next" at bounding box center [531, 260] width 20 height 20
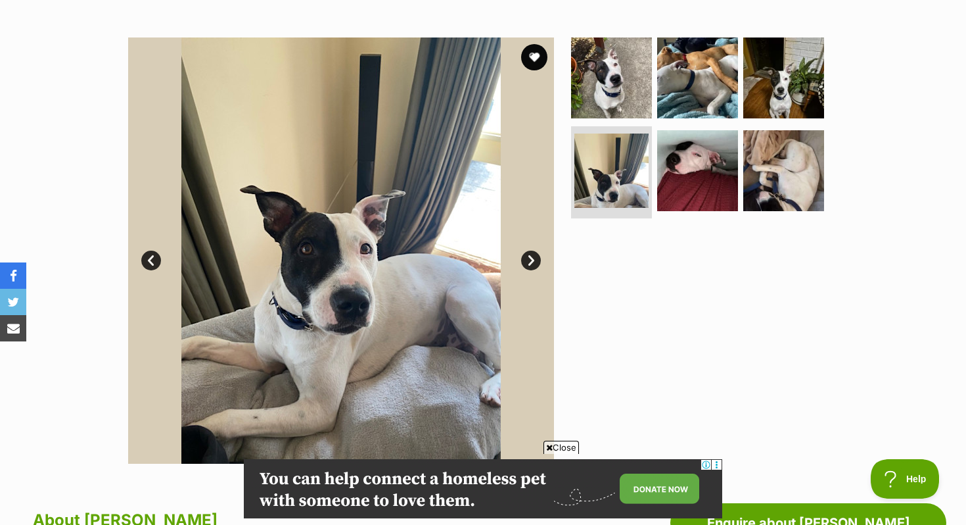
click at [529, 258] on link "Next" at bounding box center [531, 260] width 20 height 20
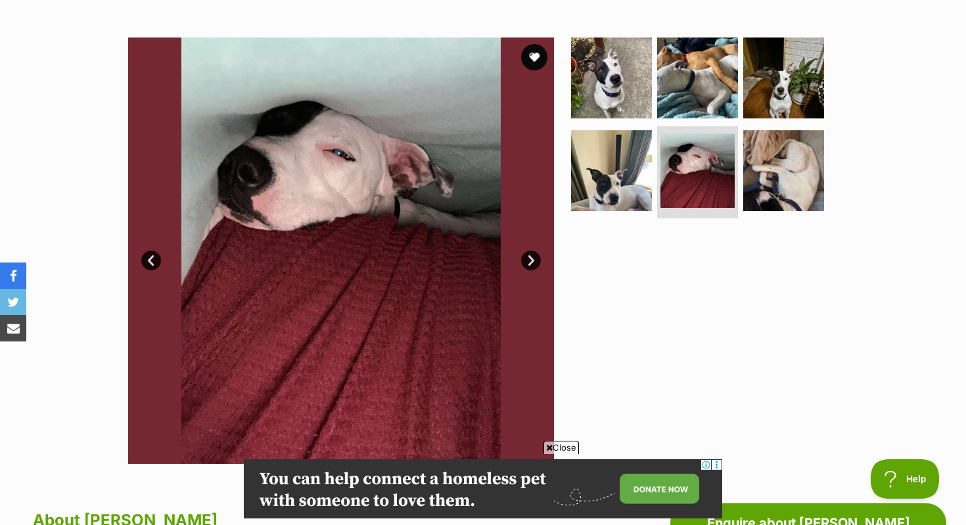
click at [529, 258] on link "Next" at bounding box center [531, 260] width 20 height 20
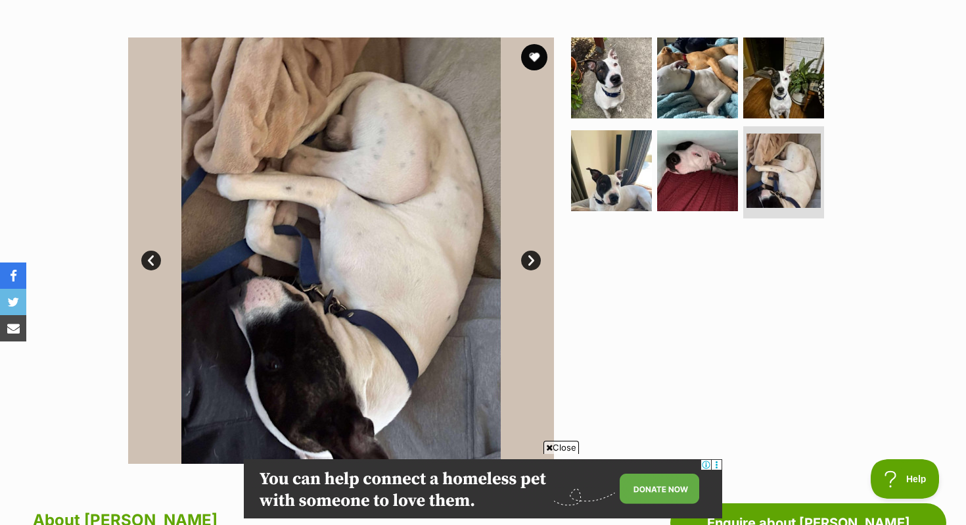
click at [529, 258] on link "Next" at bounding box center [531, 260] width 20 height 20
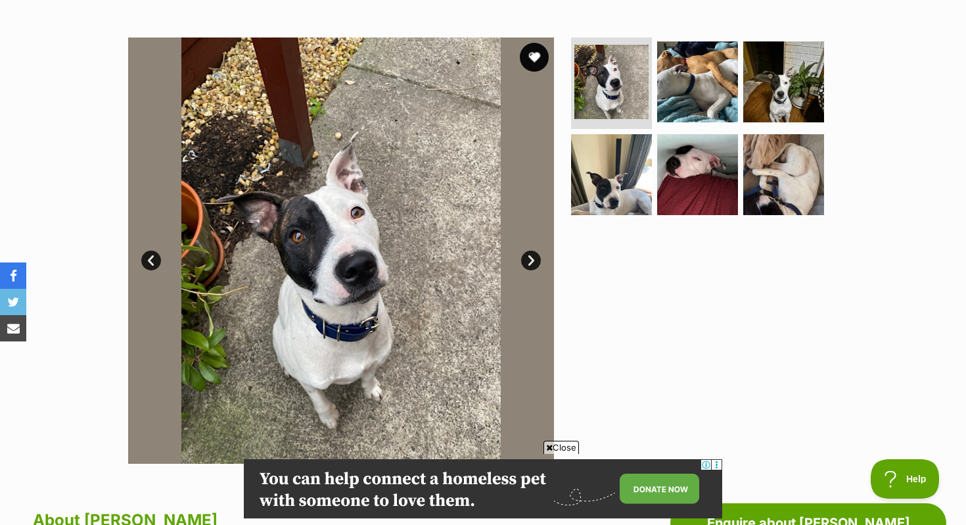
click at [538, 59] on button "favourite" at bounding box center [534, 57] width 29 height 29
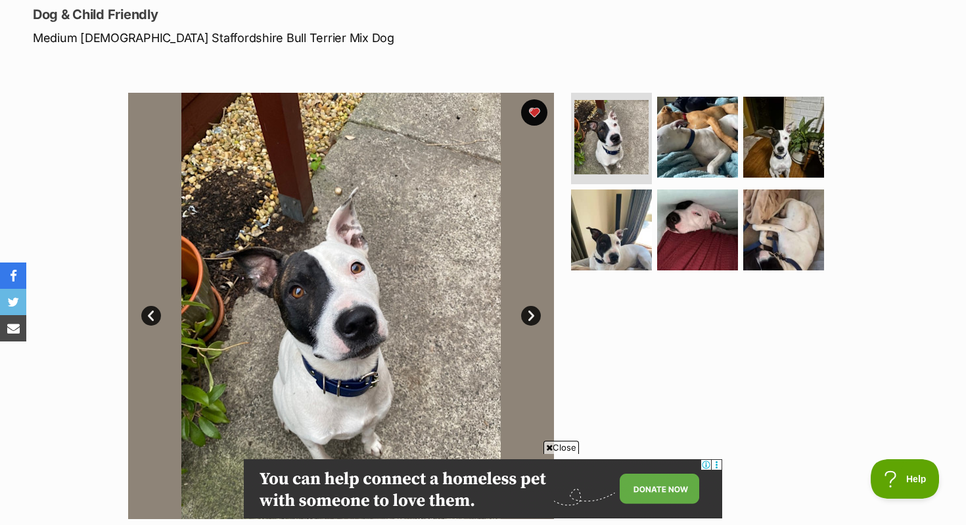
scroll to position [174, 0]
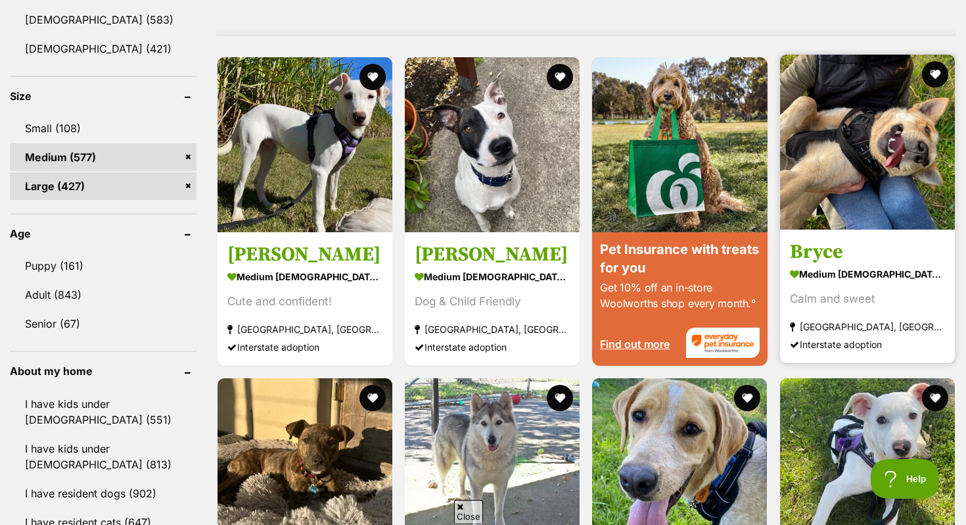
click at [832, 252] on h3 "Bryce" at bounding box center [867, 251] width 155 height 25
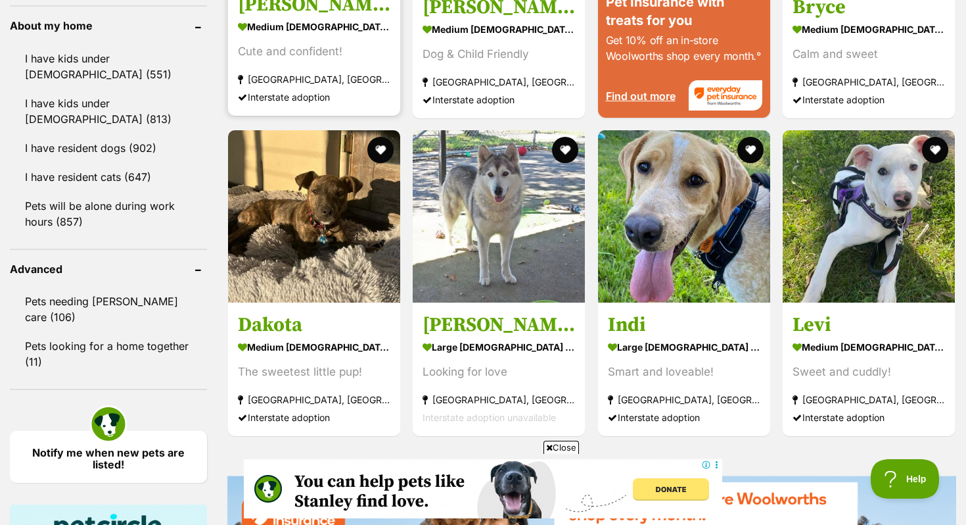
scroll to position [1486, 0]
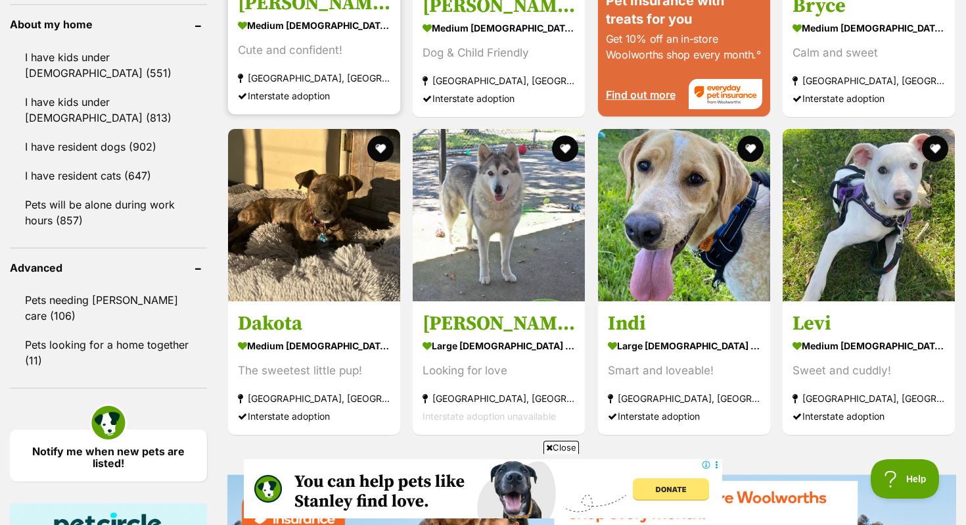
click at [268, 291] on img at bounding box center [314, 215] width 172 height 172
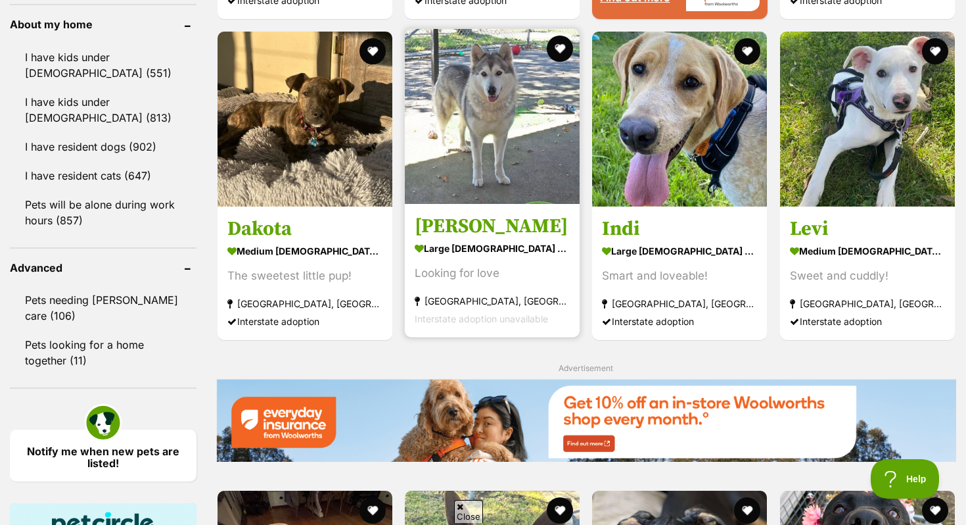
click at [470, 295] on strong "[GEOGRAPHIC_DATA], [GEOGRAPHIC_DATA]" at bounding box center [492, 300] width 155 height 18
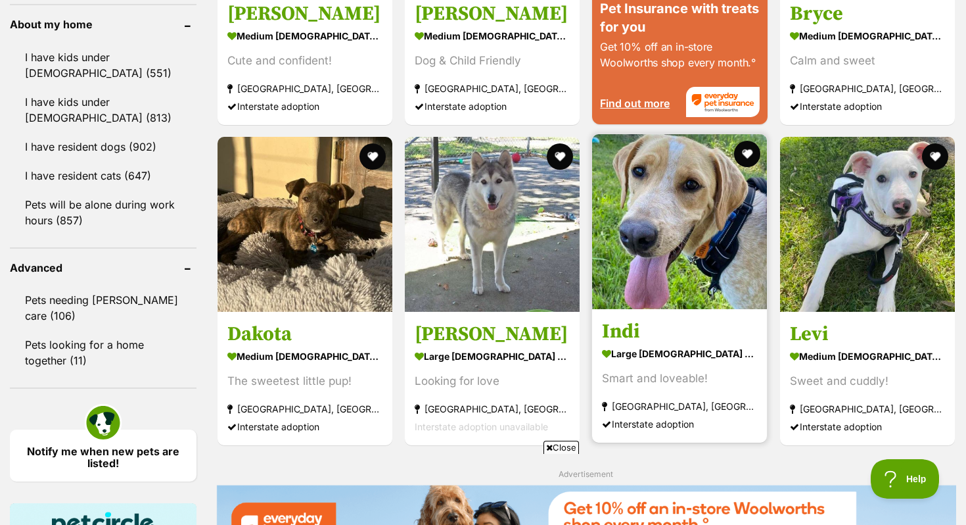
click at [638, 224] on img at bounding box center [679, 221] width 175 height 175
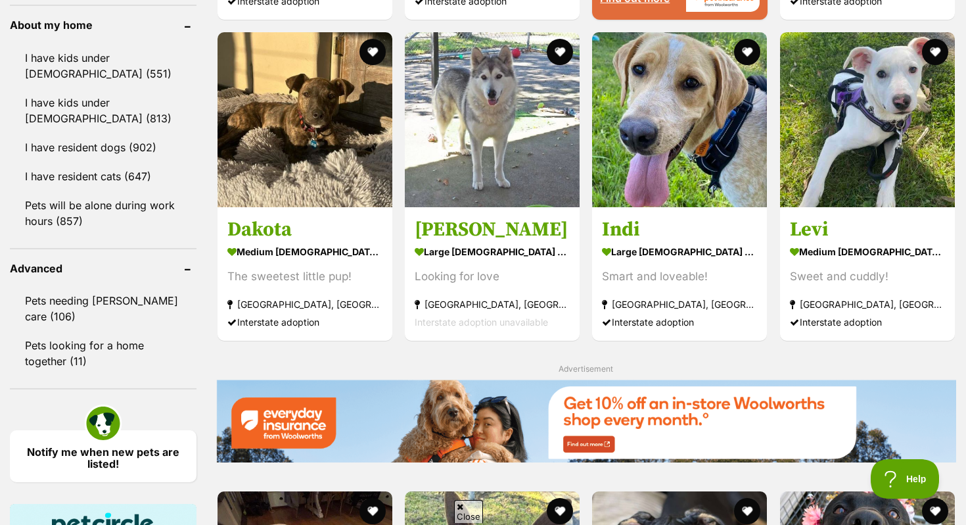
scroll to position [1486, 0]
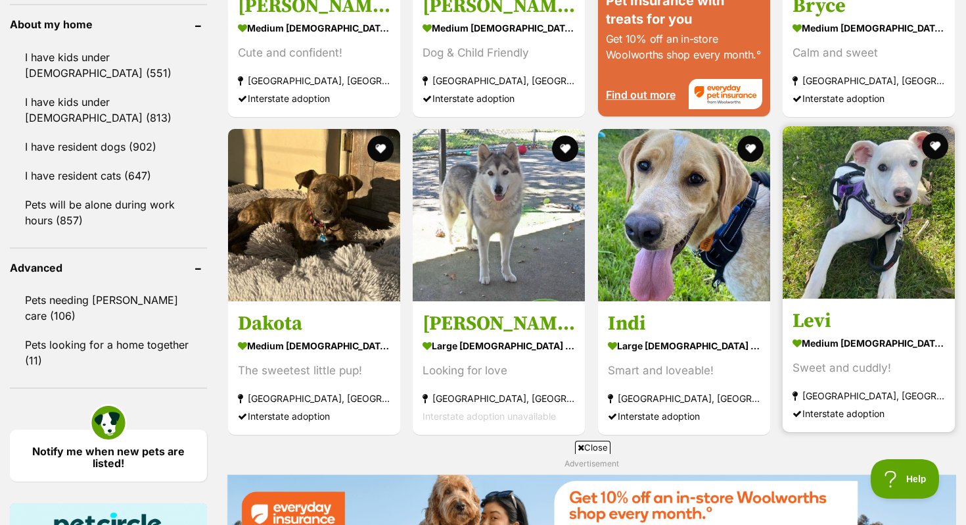
click at [871, 227] on img at bounding box center [869, 212] width 172 height 172
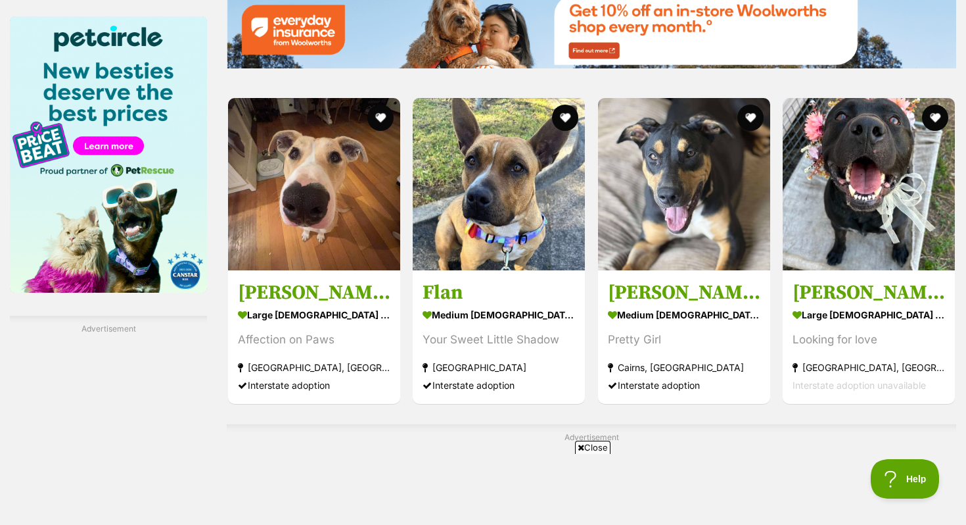
scroll to position [2016, 0]
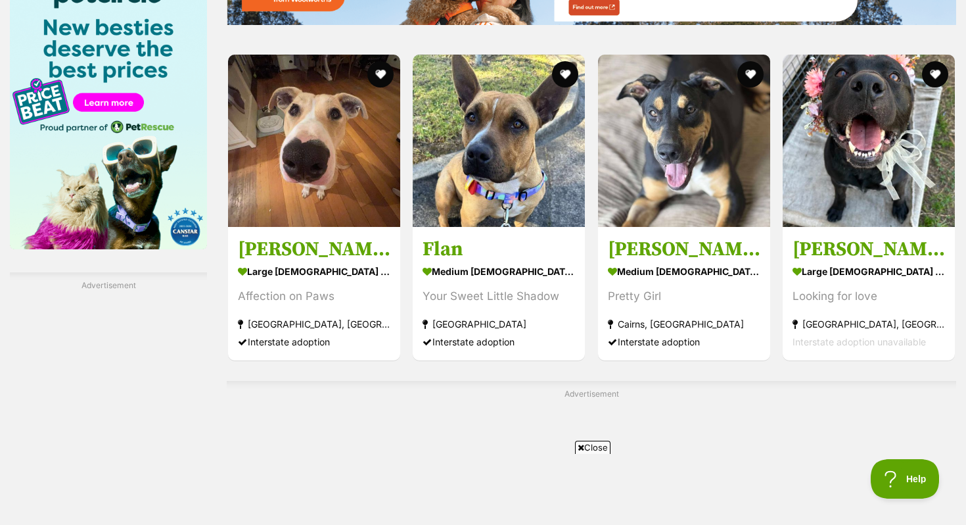
click at [329, 240] on h3 "[PERSON_NAME]" at bounding box center [314, 248] width 153 height 25
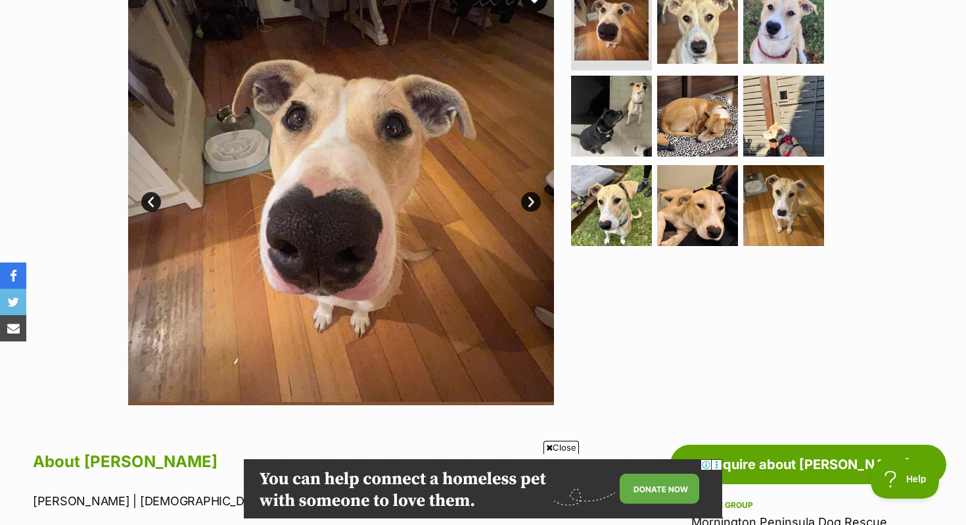
scroll to position [262, 0]
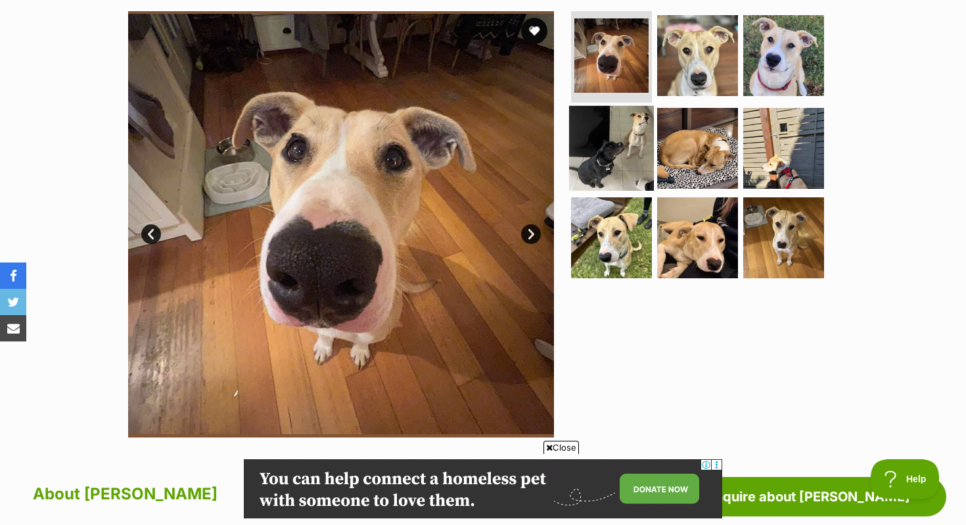
click at [639, 152] on img at bounding box center [611, 148] width 85 height 85
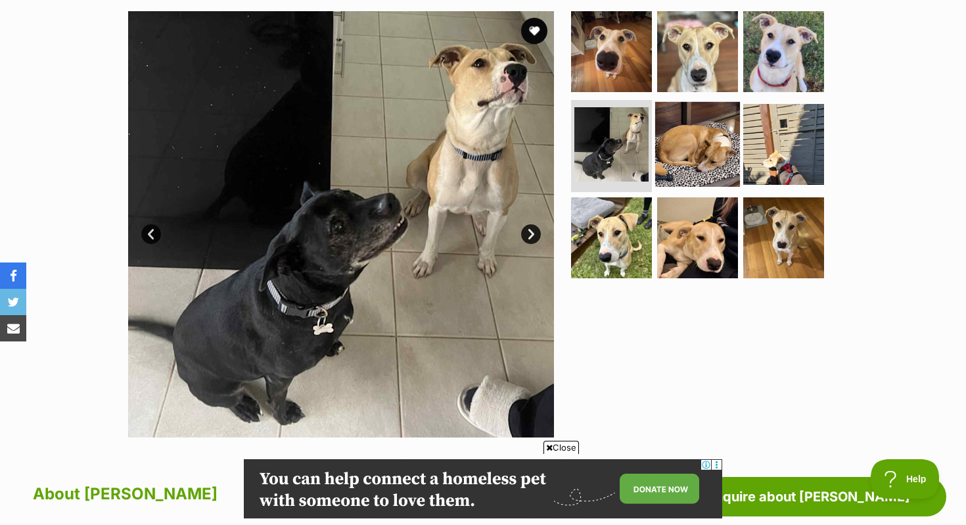
click at [700, 150] on img at bounding box center [697, 144] width 85 height 85
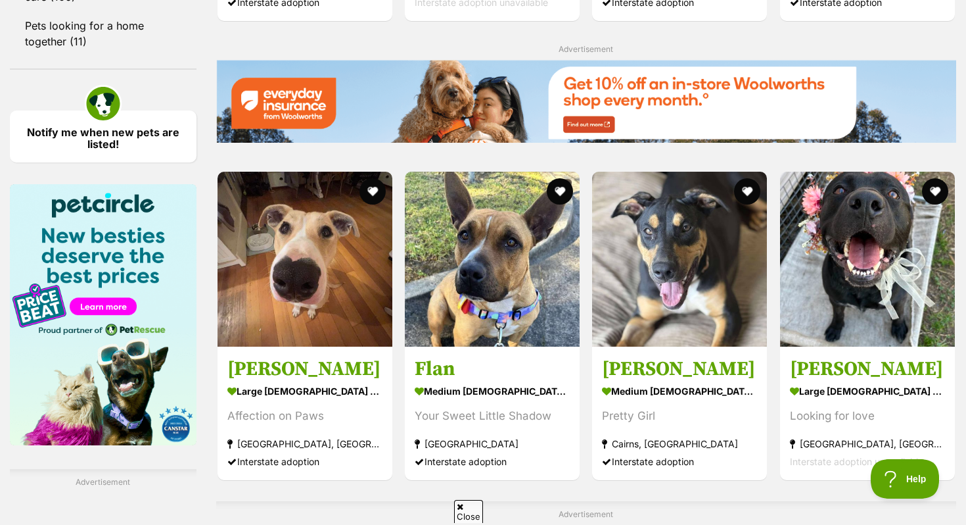
scroll to position [1800, 0]
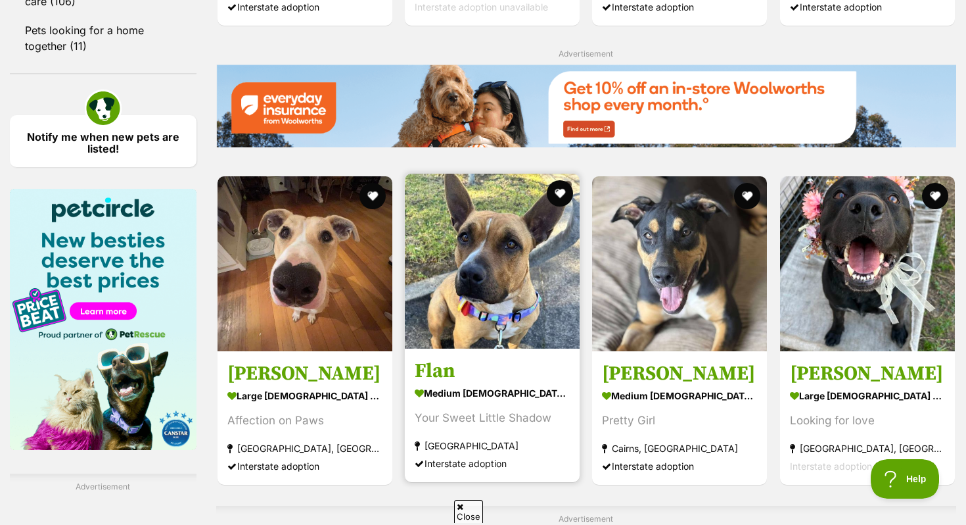
click at [484, 358] on h3 "Flan" at bounding box center [492, 370] width 155 height 25
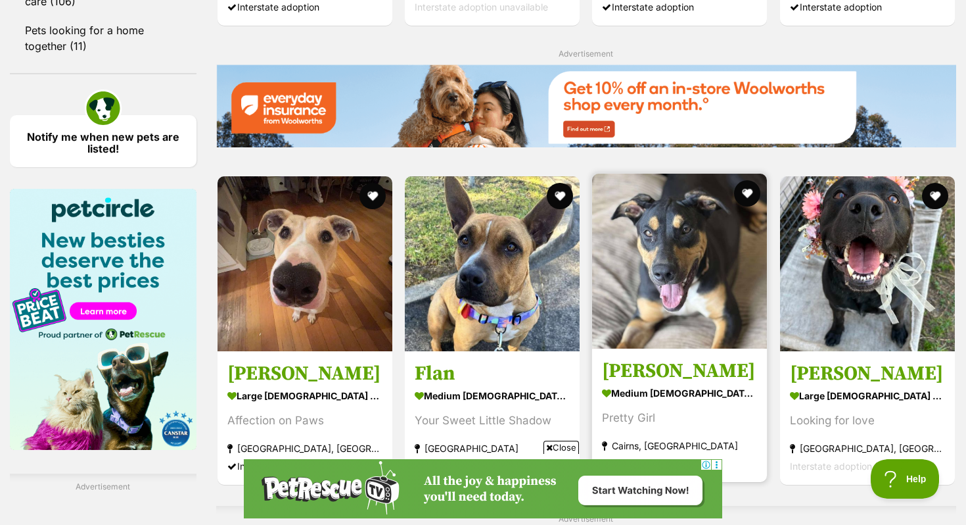
click at [697, 311] on img at bounding box center [679, 261] width 175 height 175
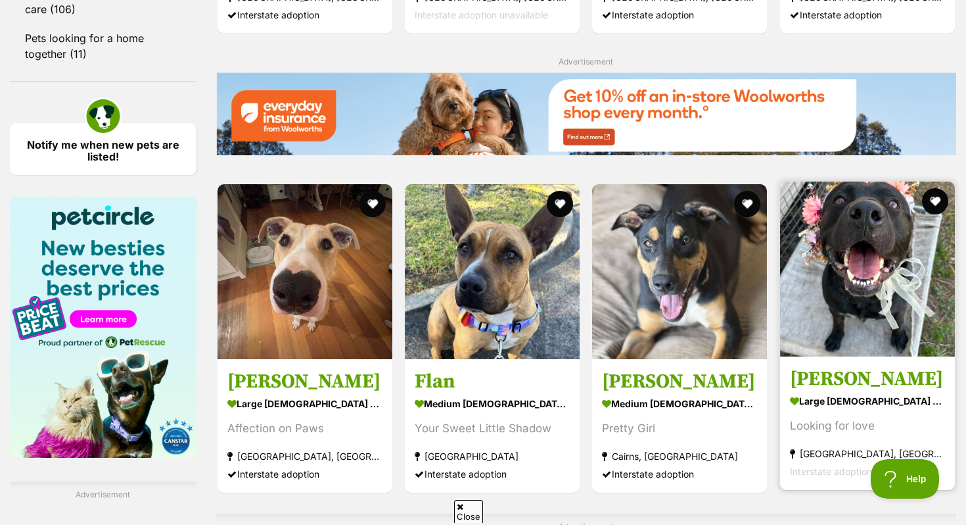
scroll to position [1800, 0]
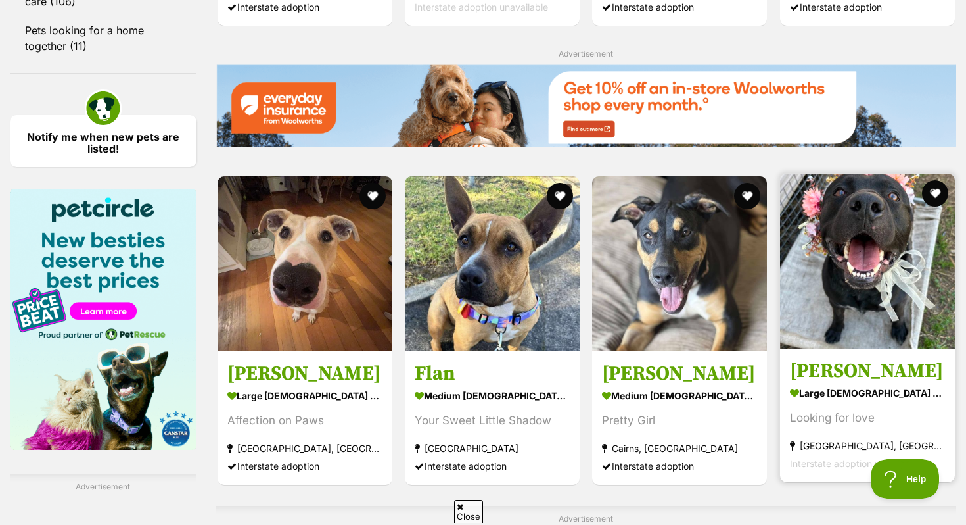
click at [882, 364] on h3 "[PERSON_NAME]" at bounding box center [867, 370] width 155 height 25
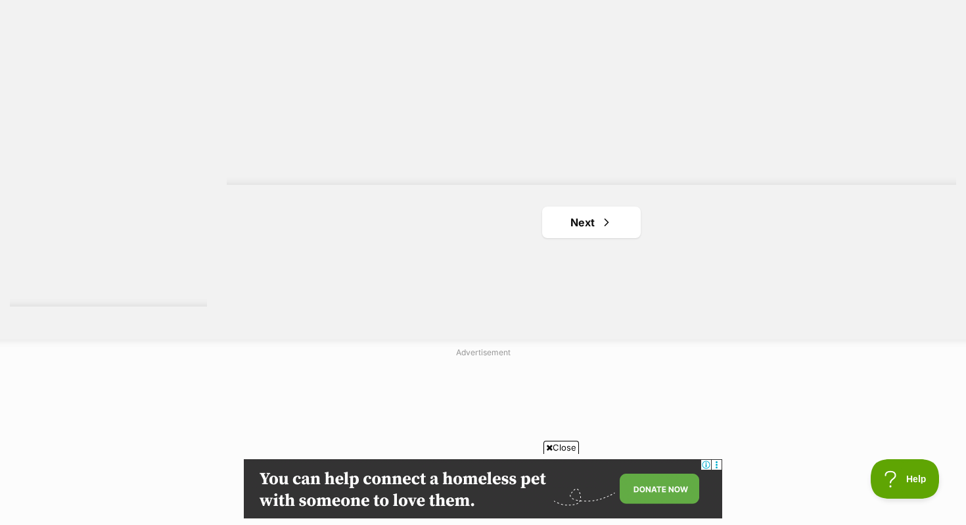
scroll to position [2426, 0]
click at [605, 206] on span "Next page" at bounding box center [606, 210] width 13 height 16
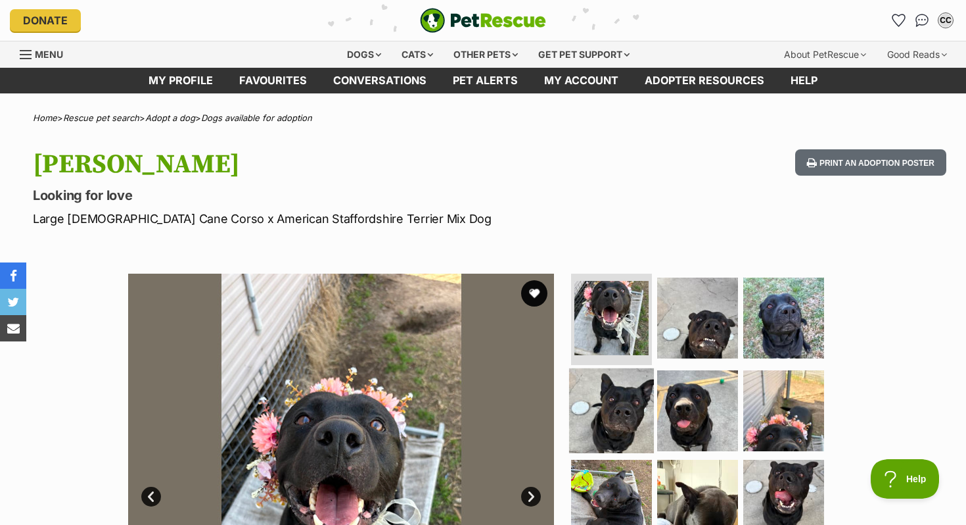
click at [610, 427] on img at bounding box center [611, 410] width 85 height 85
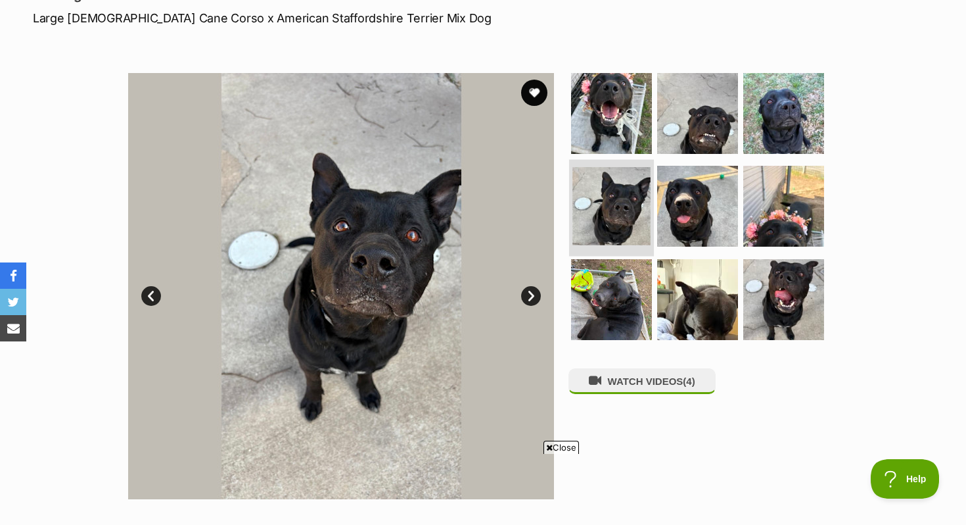
scroll to position [208, 0]
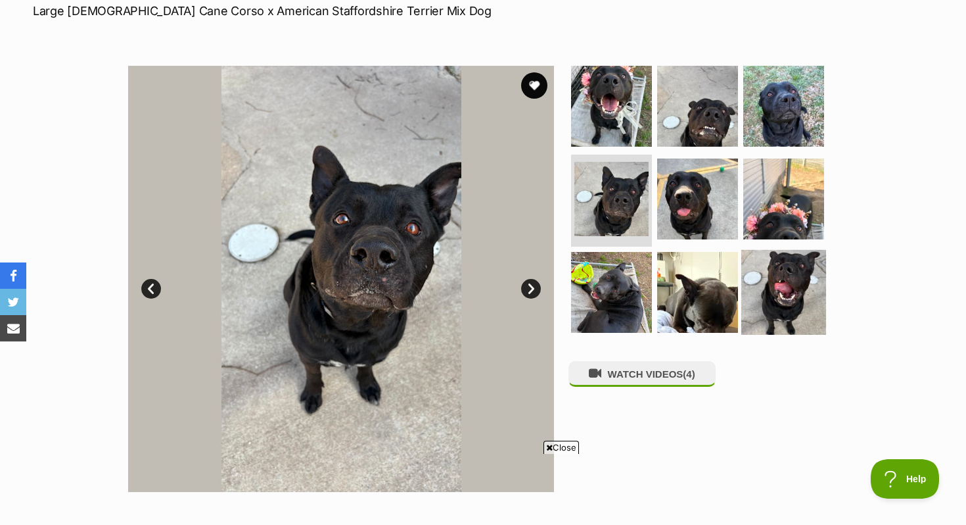
click at [794, 266] on img at bounding box center [784, 292] width 85 height 85
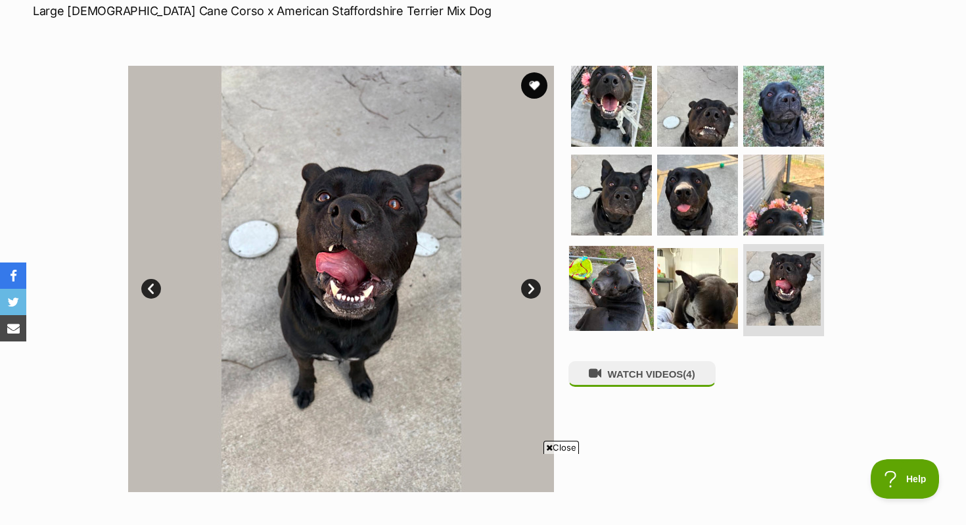
click at [594, 278] on img at bounding box center [611, 288] width 85 height 85
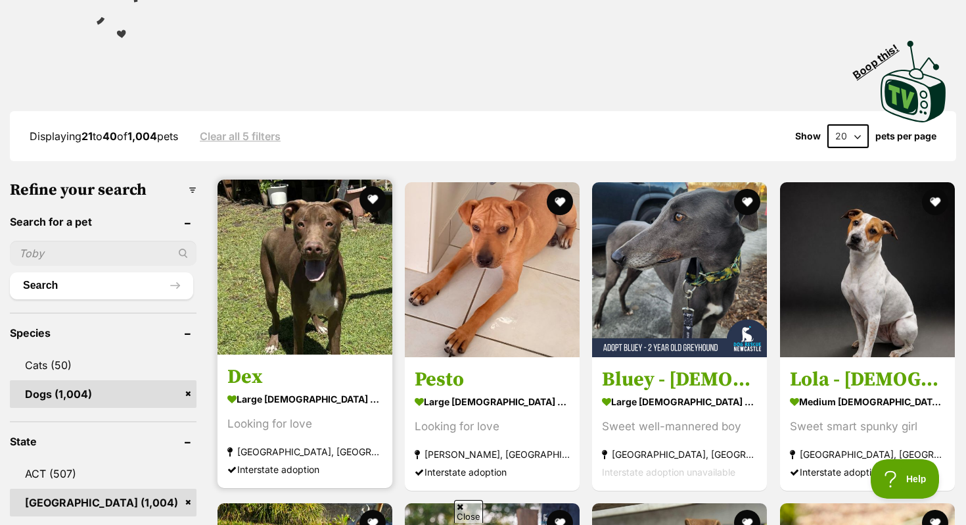
click at [266, 345] on img at bounding box center [305, 266] width 175 height 175
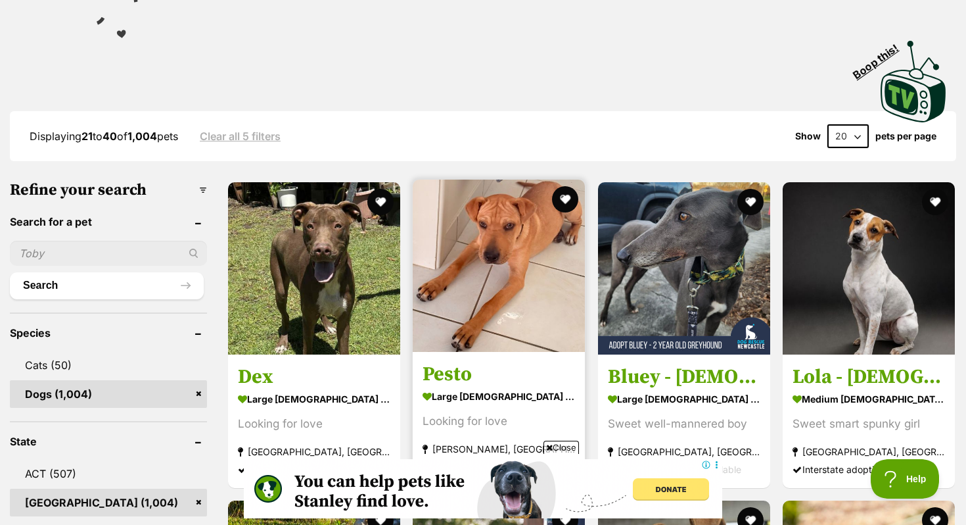
click at [544, 317] on img at bounding box center [499, 265] width 172 height 172
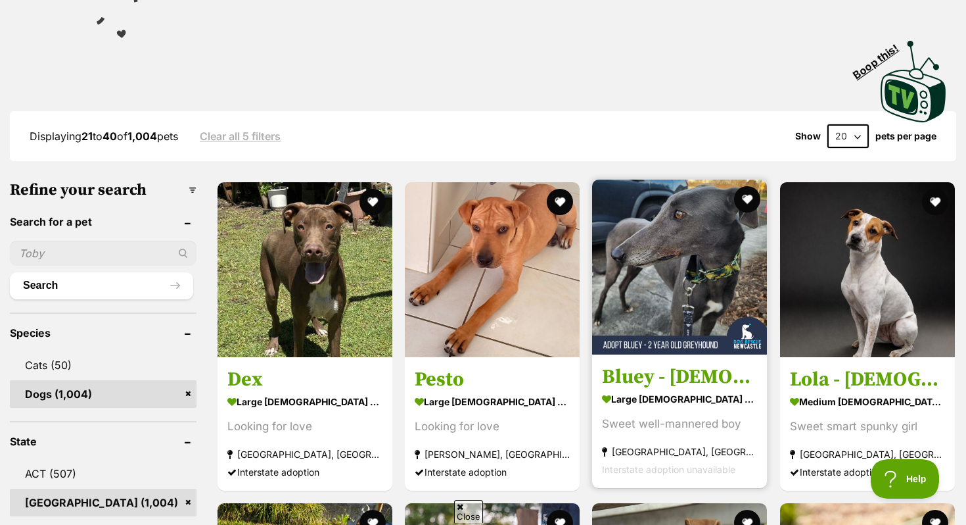
click at [686, 327] on img at bounding box center [679, 266] width 175 height 175
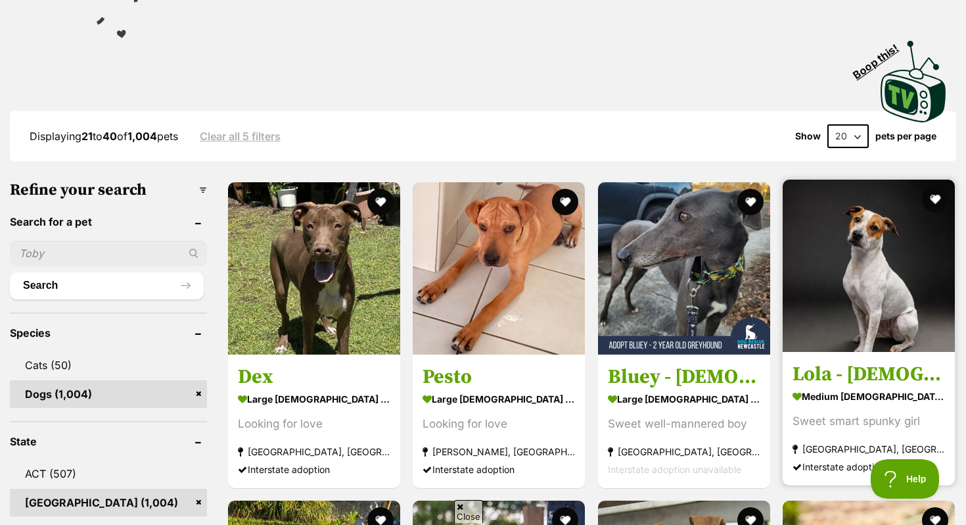
click at [880, 342] on img at bounding box center [869, 265] width 172 height 172
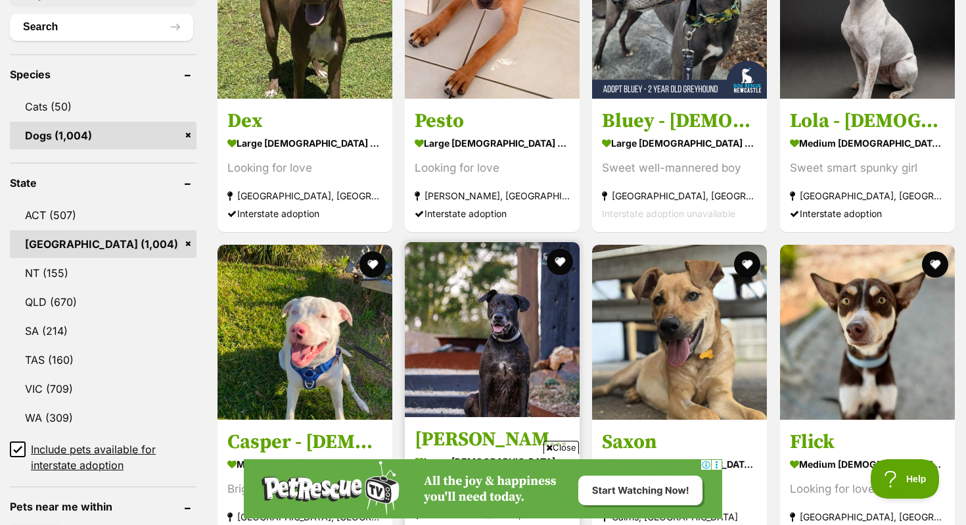
click at [455, 370] on img at bounding box center [492, 329] width 175 height 175
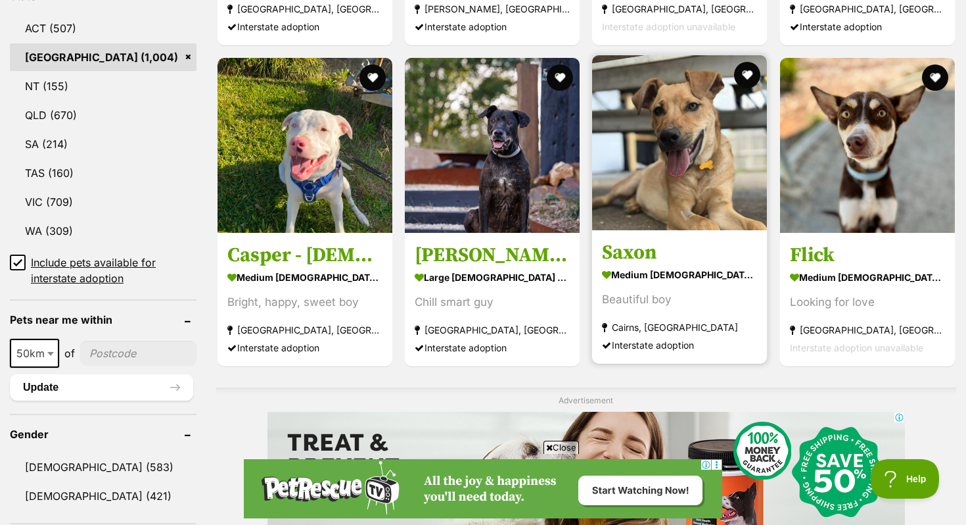
click at [617, 215] on img at bounding box center [679, 142] width 175 height 175
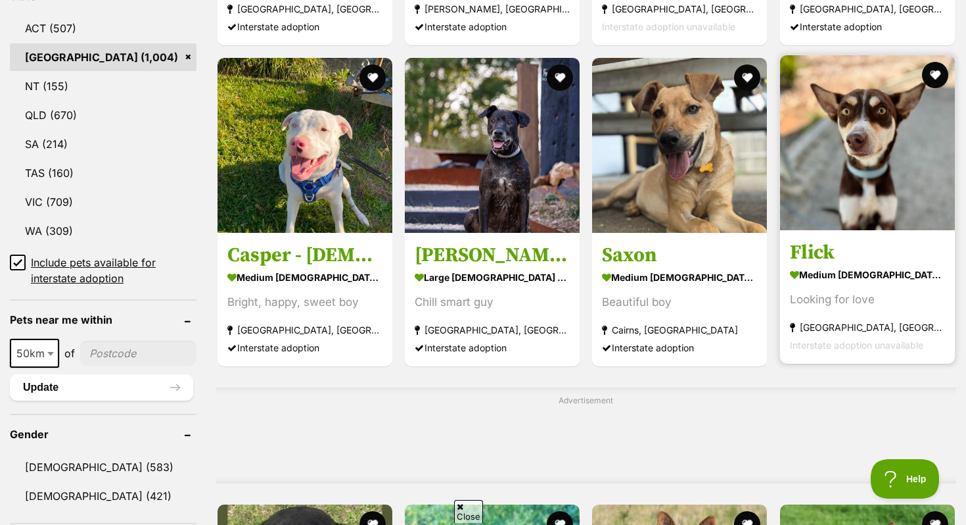
click at [845, 293] on div "Looking for love" at bounding box center [867, 300] width 155 height 18
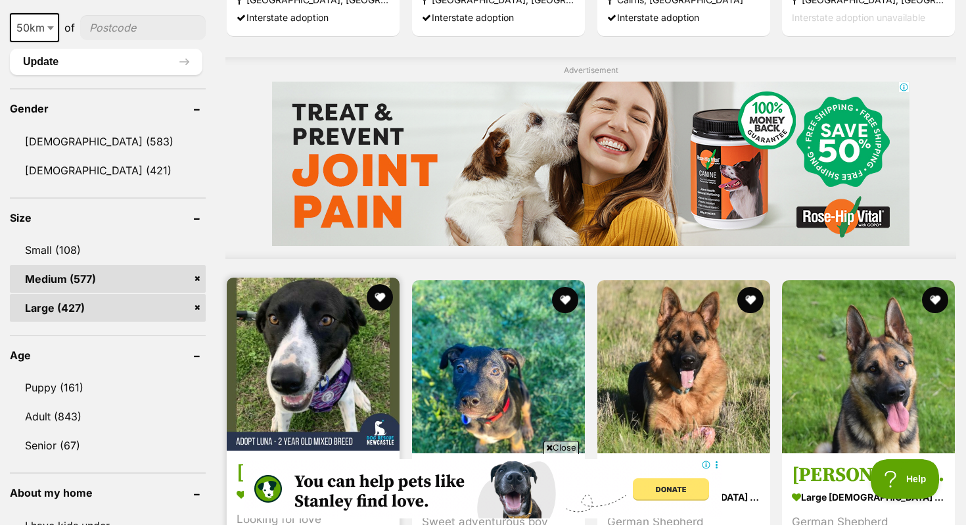
click at [323, 374] on img at bounding box center [313, 363] width 173 height 173
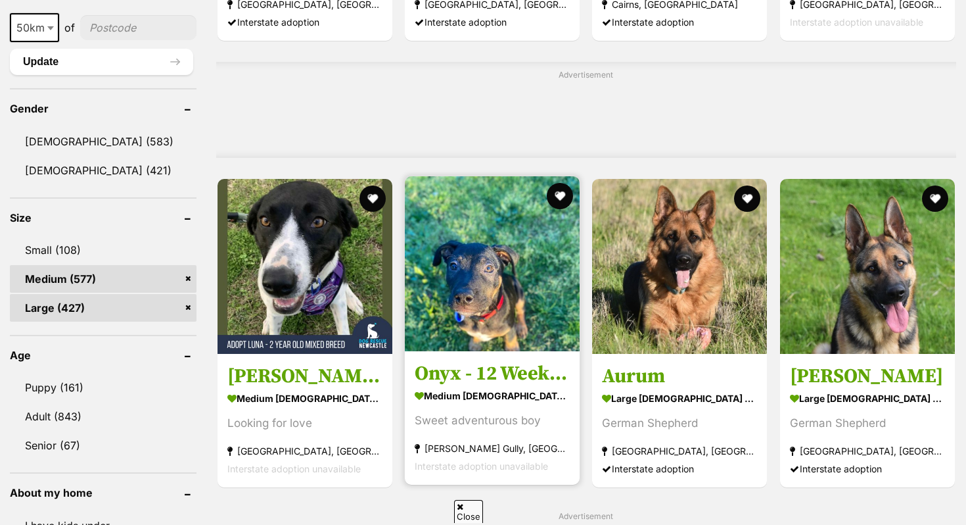
click at [465, 325] on img at bounding box center [492, 263] width 175 height 175
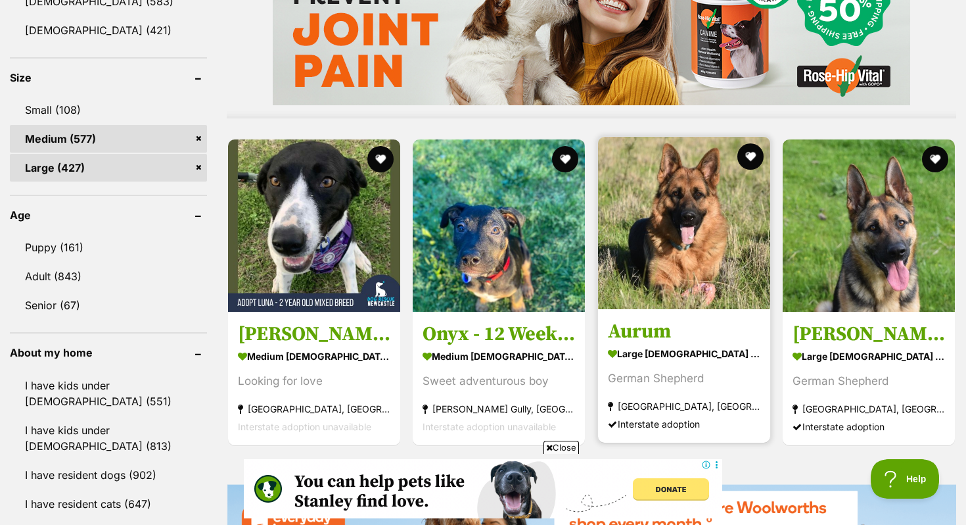
click at [665, 329] on h3 "Aurum" at bounding box center [684, 330] width 153 height 25
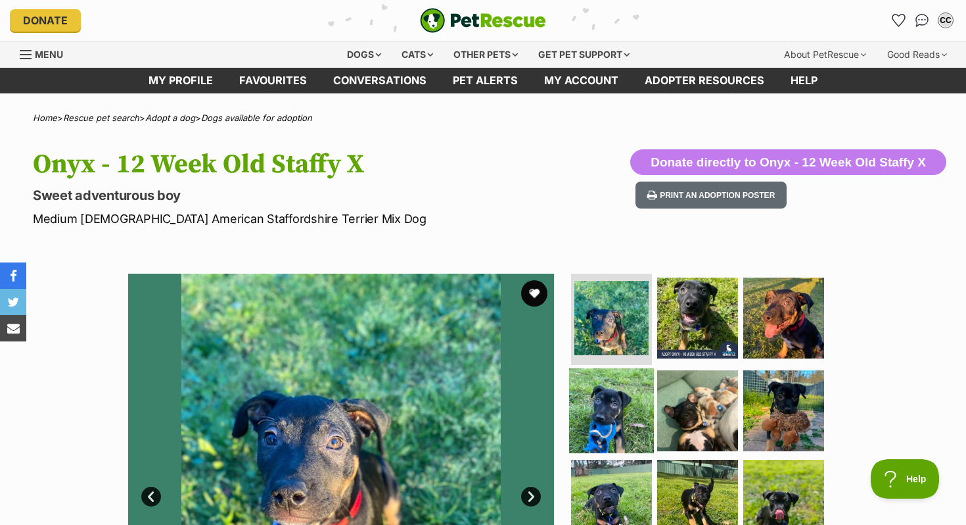
click at [609, 390] on img at bounding box center [611, 410] width 85 height 85
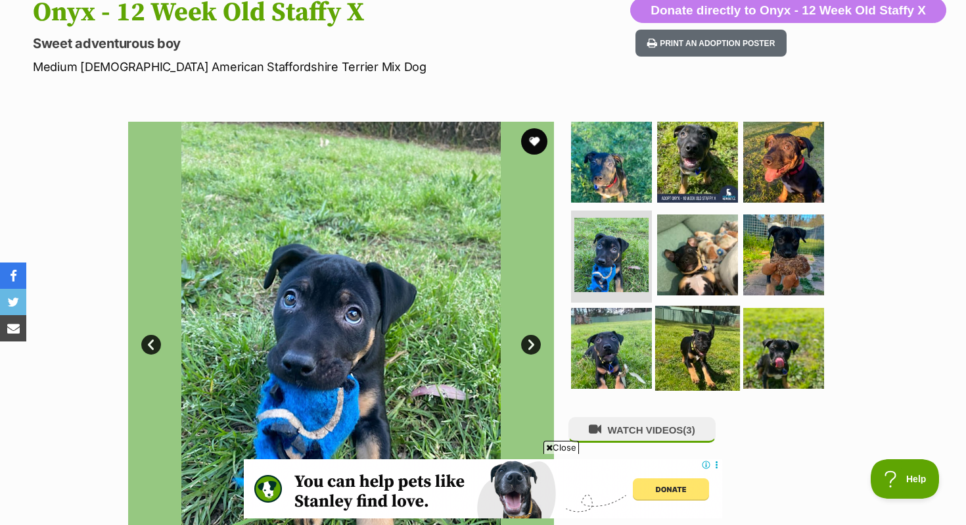
click at [684, 363] on img at bounding box center [697, 348] width 85 height 85
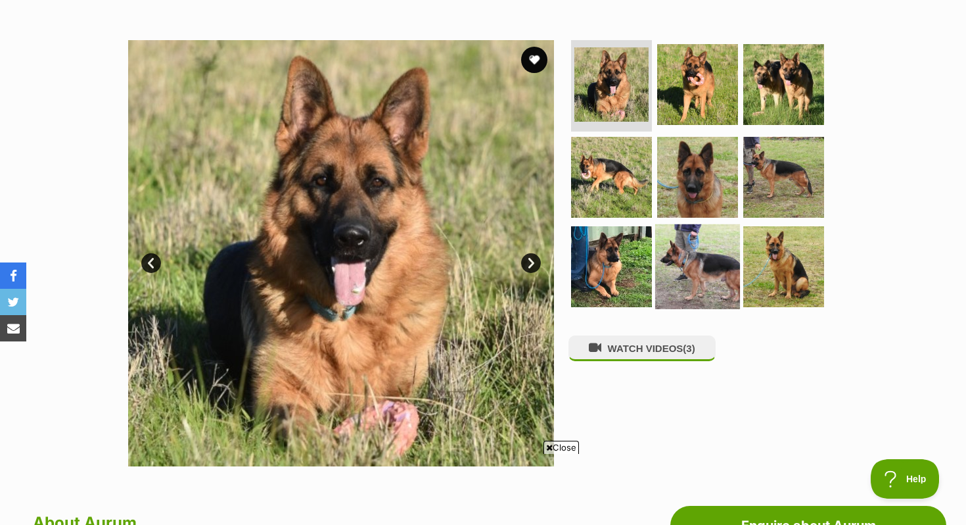
click at [719, 293] on img at bounding box center [697, 266] width 85 height 85
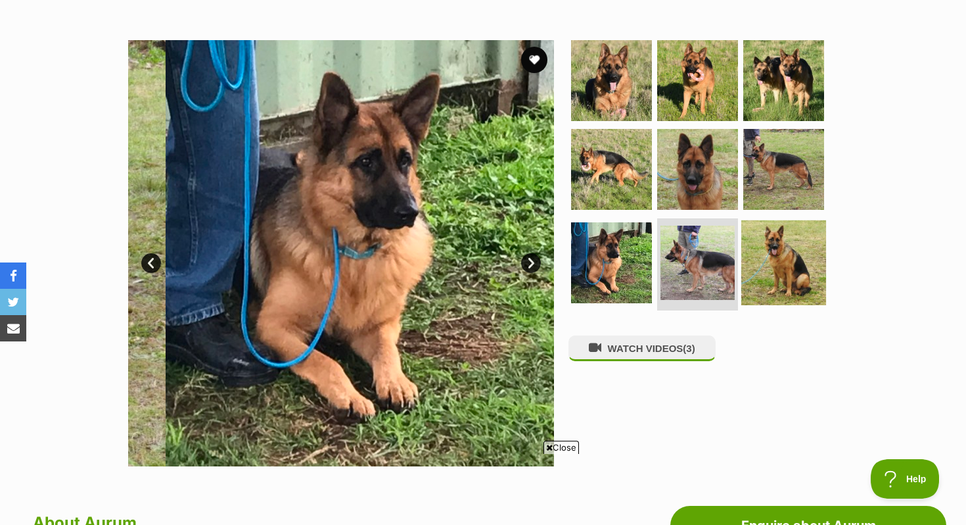
click at [772, 273] on img at bounding box center [784, 262] width 85 height 85
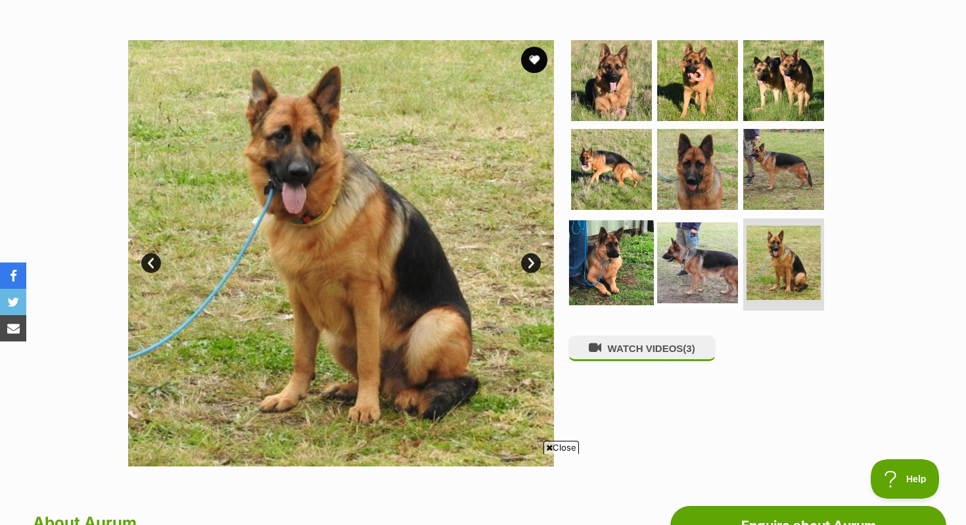
click at [621, 268] on img at bounding box center [611, 262] width 85 height 85
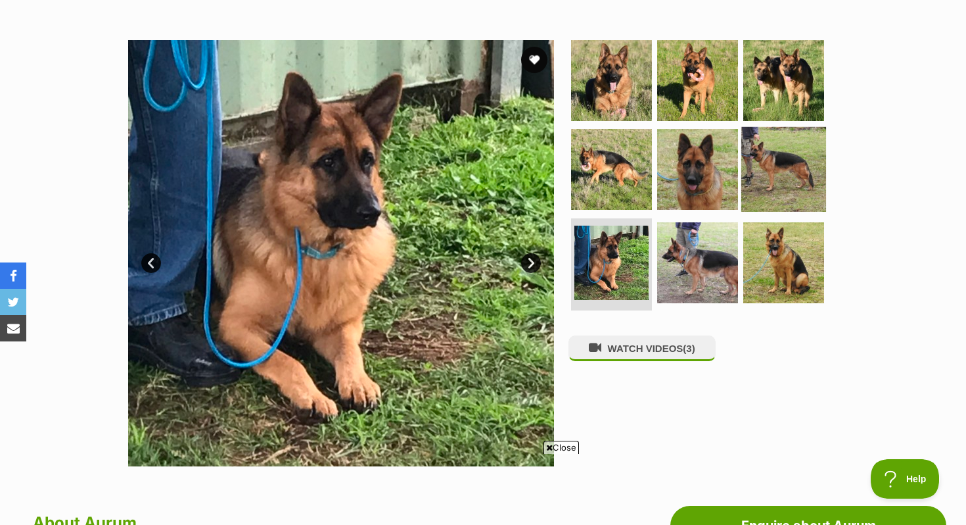
click at [788, 185] on img at bounding box center [784, 169] width 85 height 85
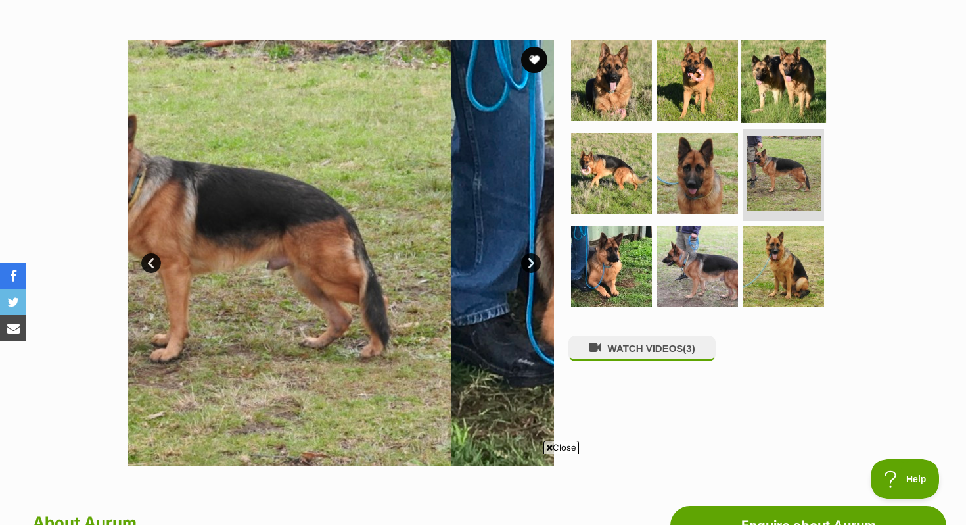
click at [777, 72] on img at bounding box center [784, 79] width 85 height 85
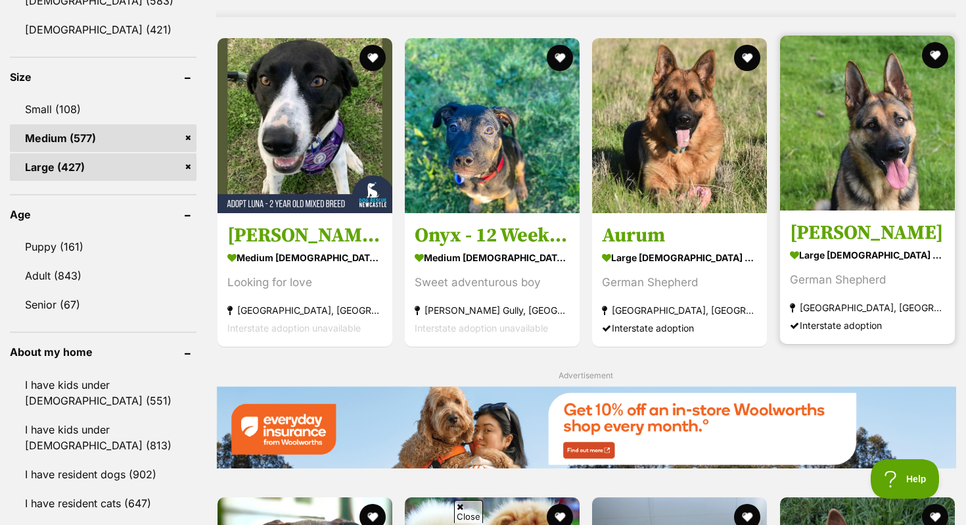
click at [875, 191] on img at bounding box center [867, 123] width 175 height 175
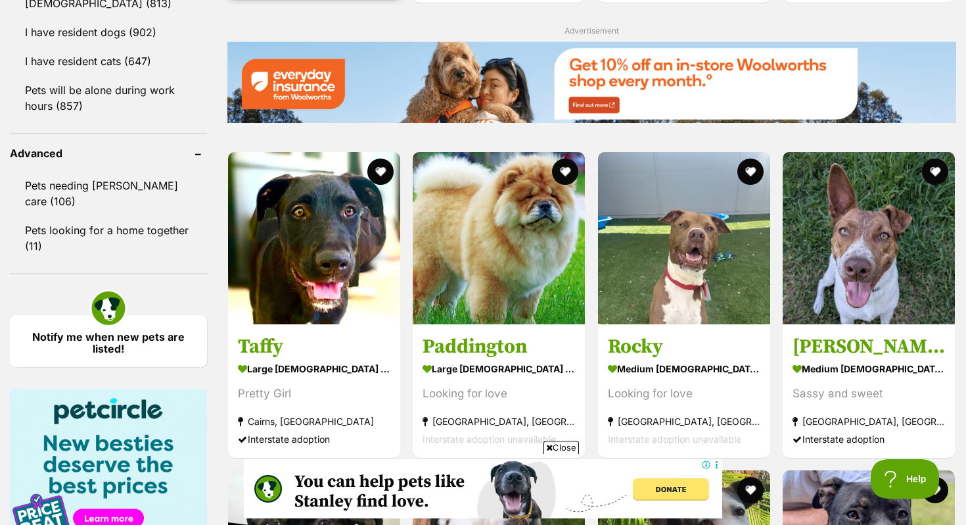
scroll to position [1602, 0]
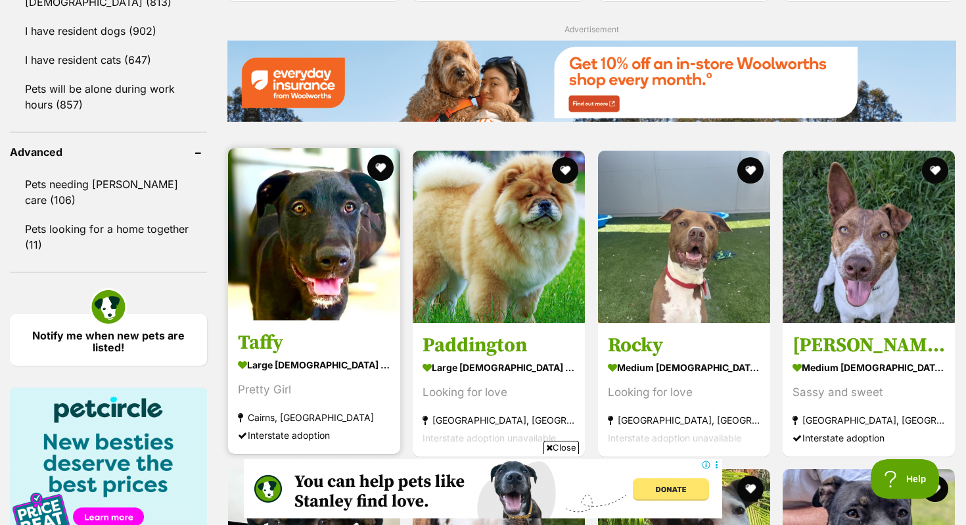
click at [318, 273] on img at bounding box center [314, 234] width 172 height 172
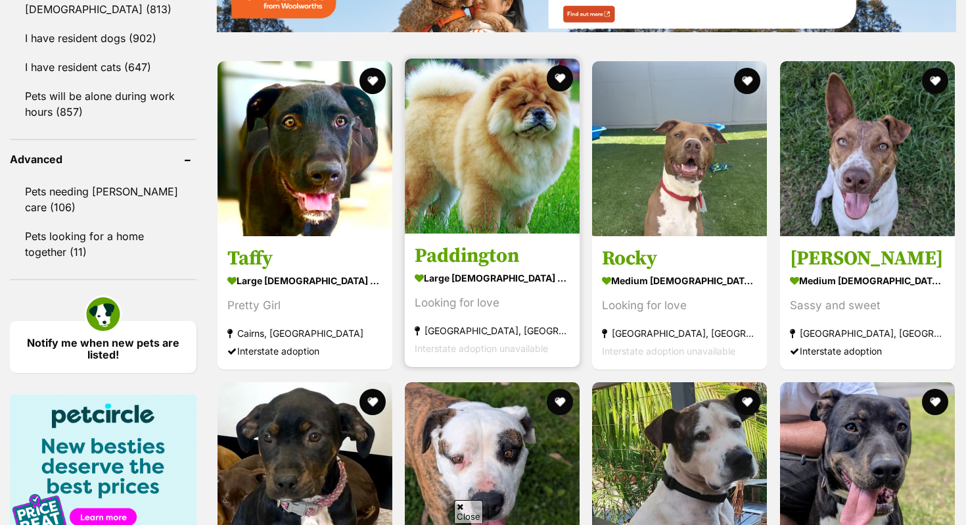
click at [499, 275] on strong "large male Dog" at bounding box center [492, 277] width 155 height 19
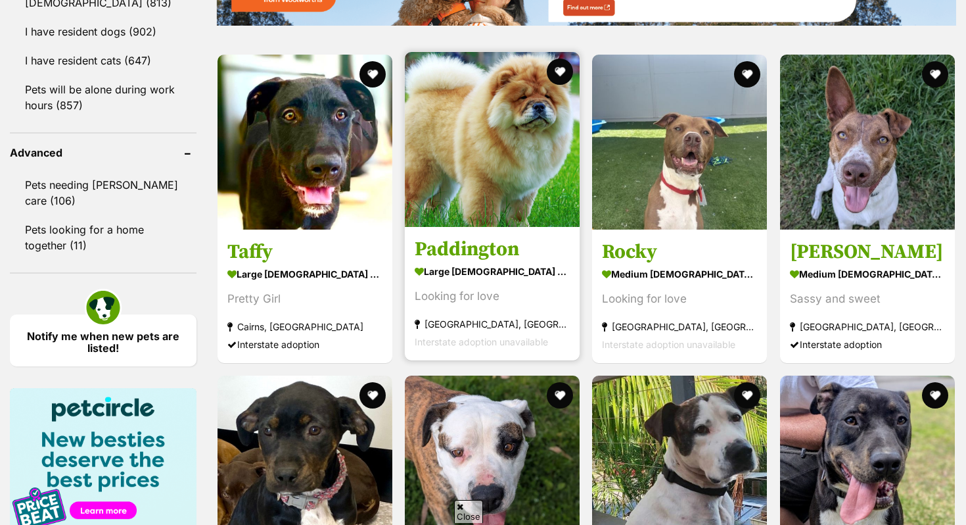
scroll to position [1602, 0]
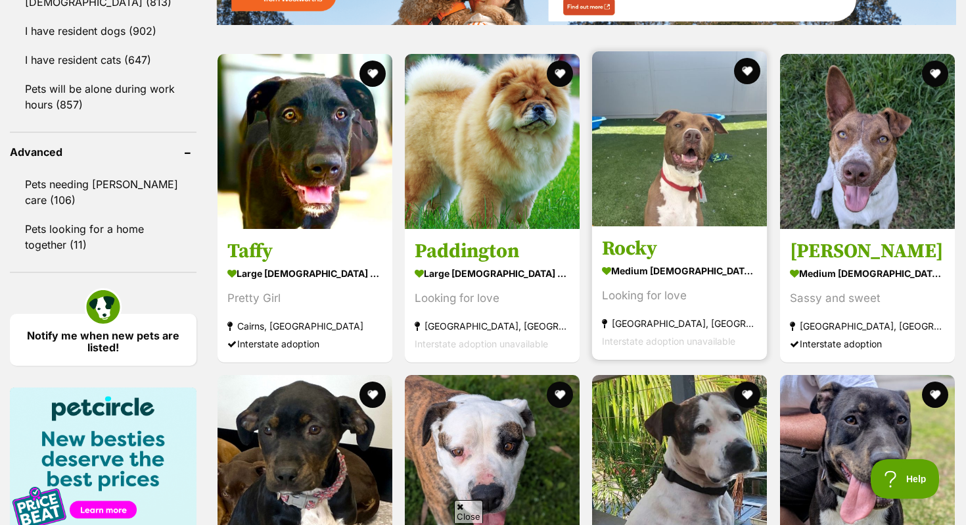
click at [716, 220] on img at bounding box center [679, 138] width 175 height 175
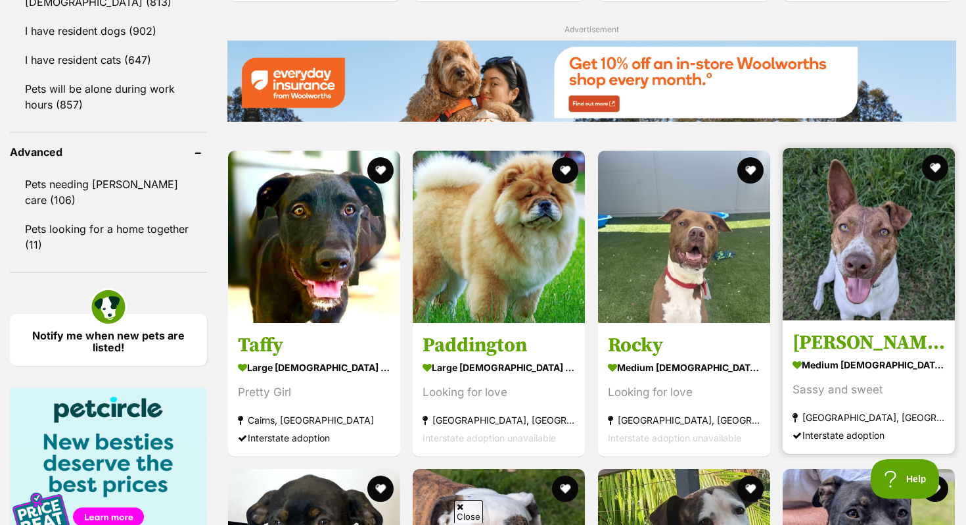
click at [852, 298] on img at bounding box center [869, 234] width 172 height 172
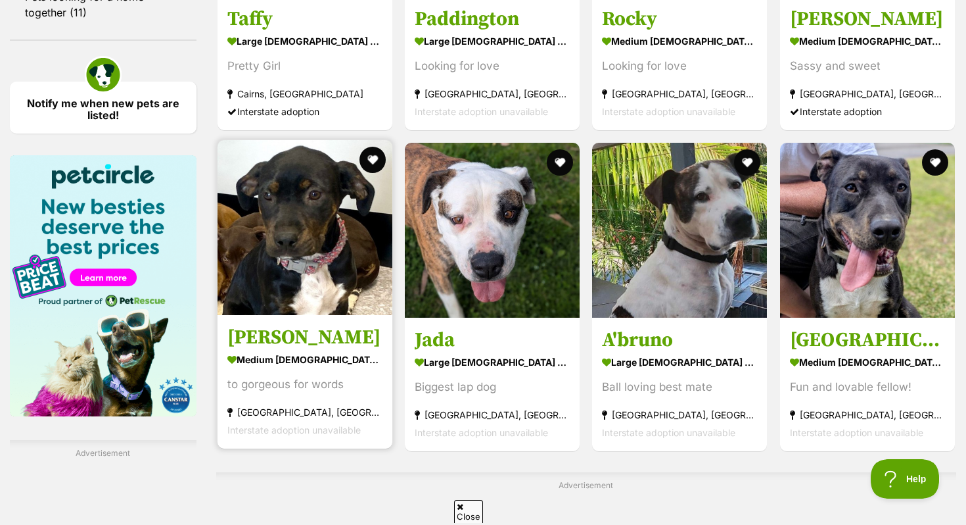
click at [279, 273] on img at bounding box center [305, 227] width 175 height 175
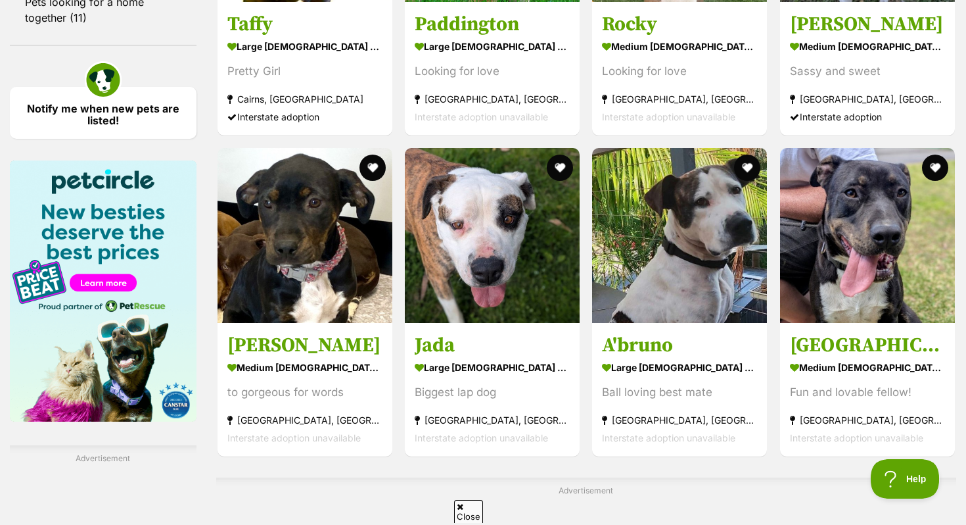
scroll to position [1834, 0]
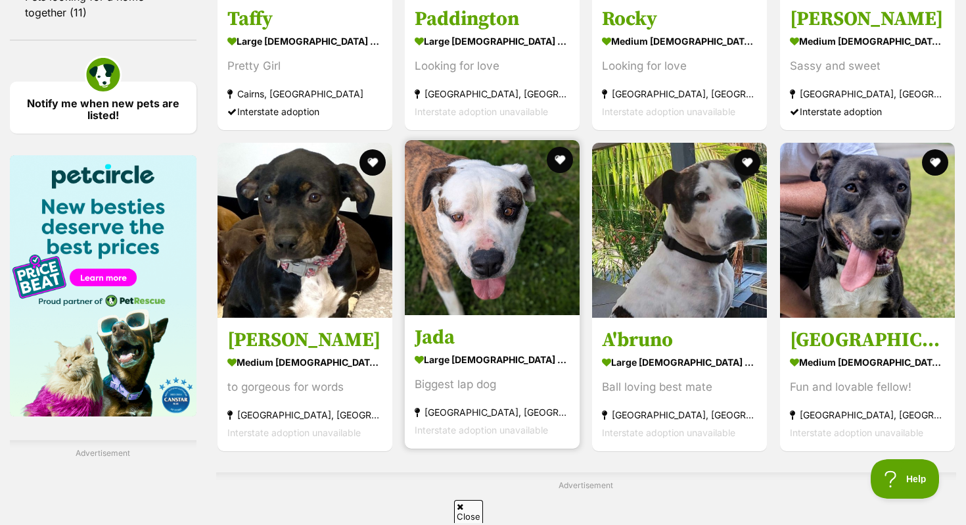
click at [442, 298] on img at bounding box center [492, 227] width 175 height 175
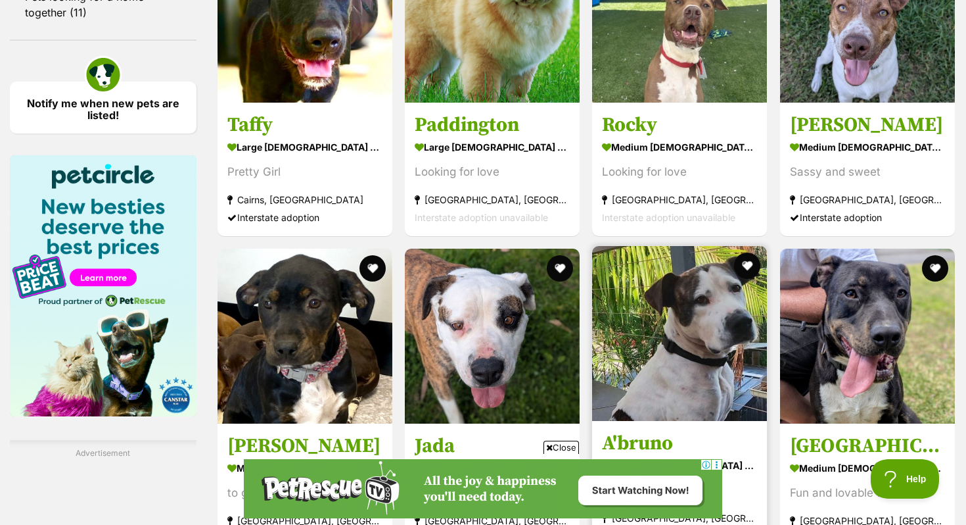
scroll to position [0, 0]
click at [698, 351] on img at bounding box center [679, 333] width 175 height 175
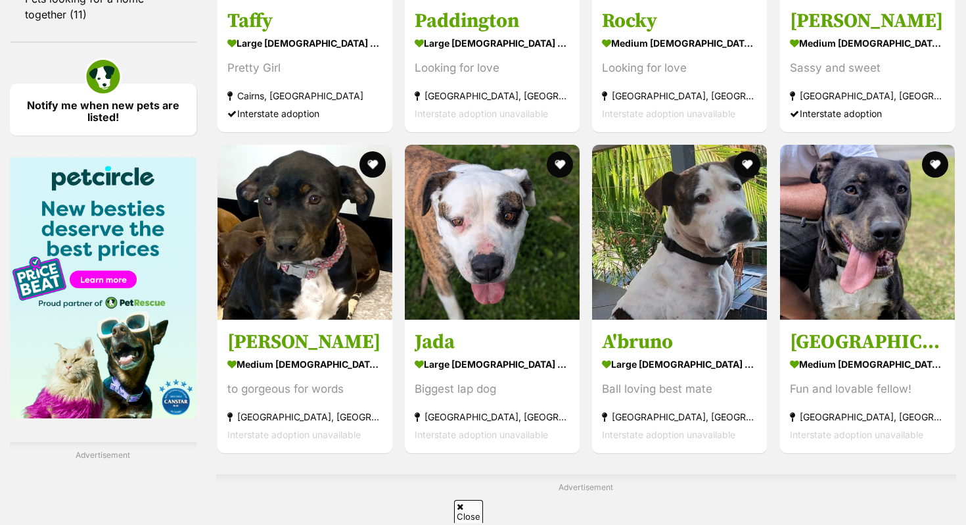
click at [851, 302] on img at bounding box center [867, 232] width 175 height 175
